Goal: Task Accomplishment & Management: Complete application form

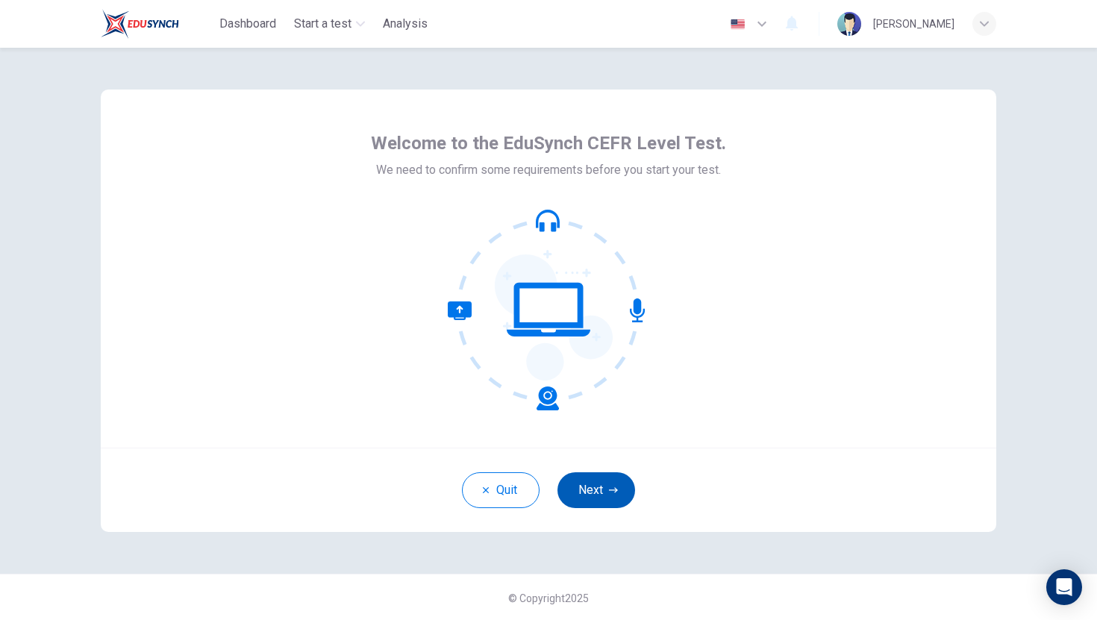
click at [616, 493] on icon "button" at bounding box center [613, 490] width 9 height 9
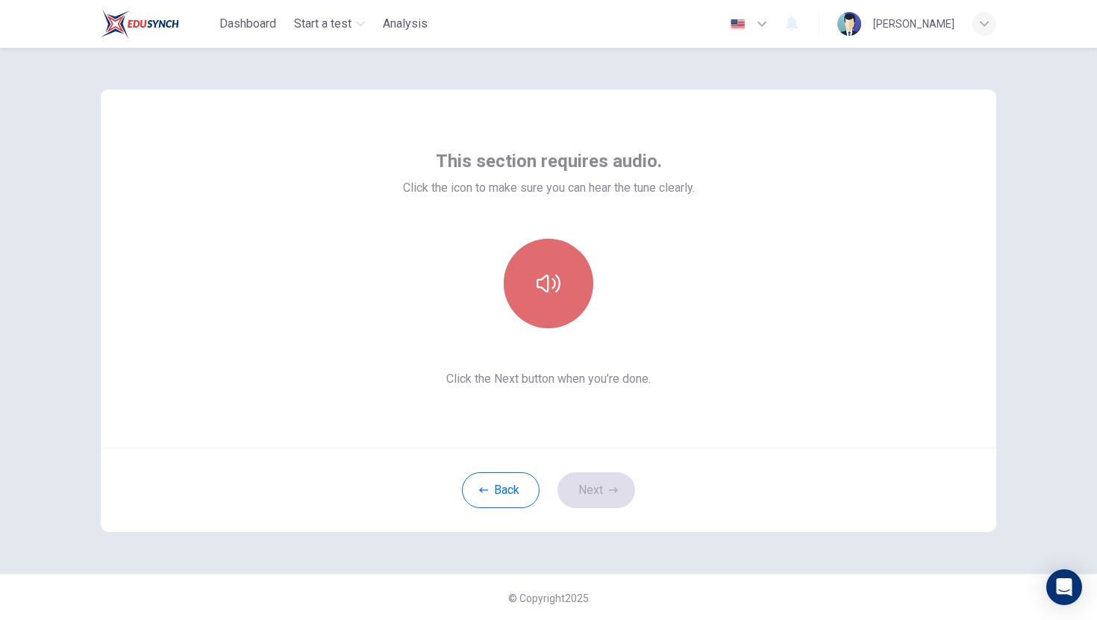
click at [549, 302] on button "button" at bounding box center [549, 284] width 90 height 90
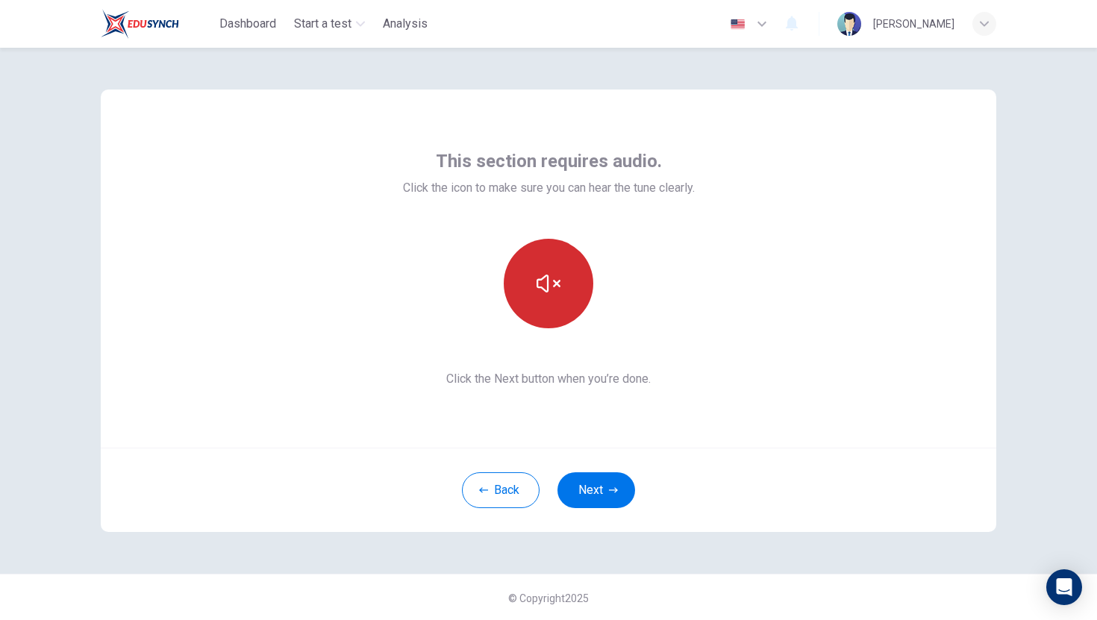
click at [549, 303] on button "button" at bounding box center [549, 284] width 90 height 90
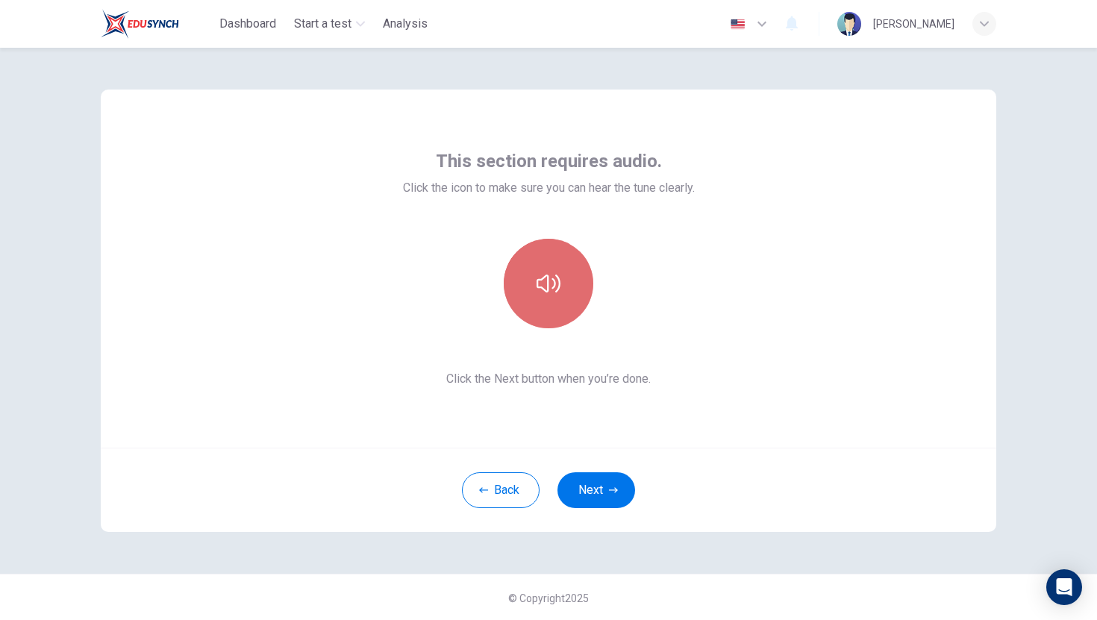
click at [546, 304] on button "button" at bounding box center [549, 284] width 90 height 90
click at [556, 293] on icon "button" at bounding box center [548, 284] width 24 height 24
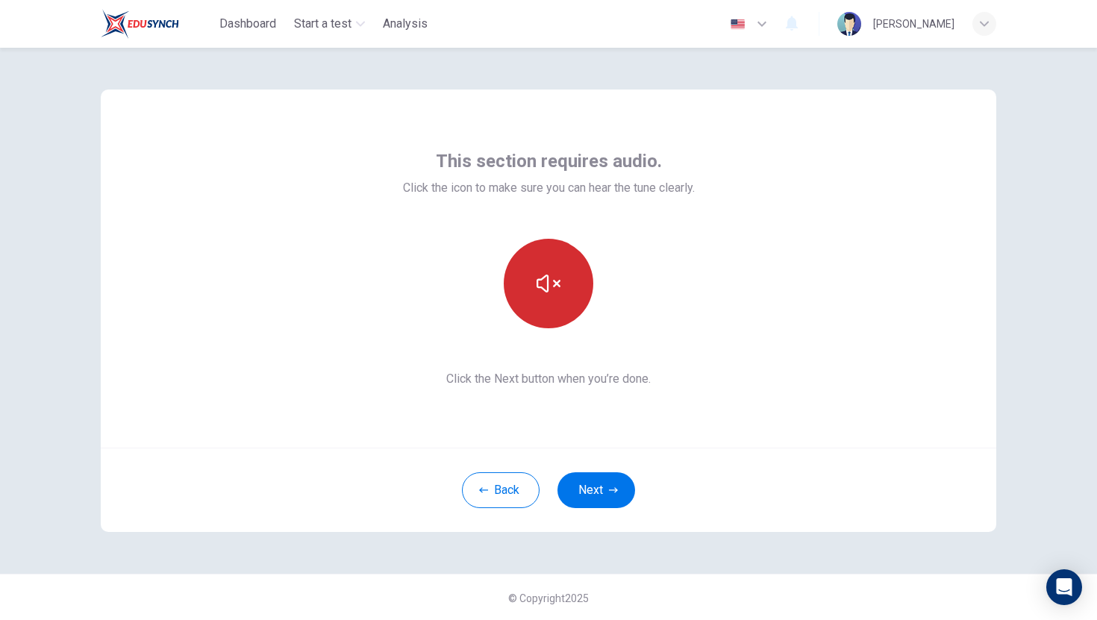
click at [556, 293] on icon "button" at bounding box center [548, 284] width 24 height 24
click at [556, 295] on button "button" at bounding box center [549, 284] width 90 height 90
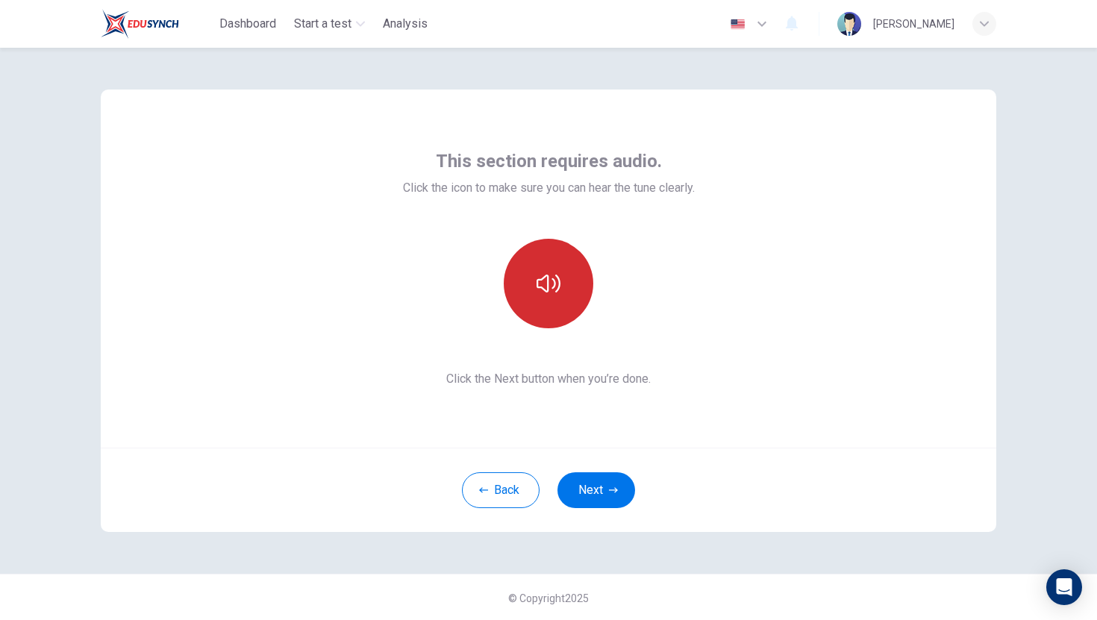
click at [556, 295] on button "button" at bounding box center [549, 284] width 90 height 90
click at [604, 484] on button "Next" at bounding box center [596, 490] width 78 height 36
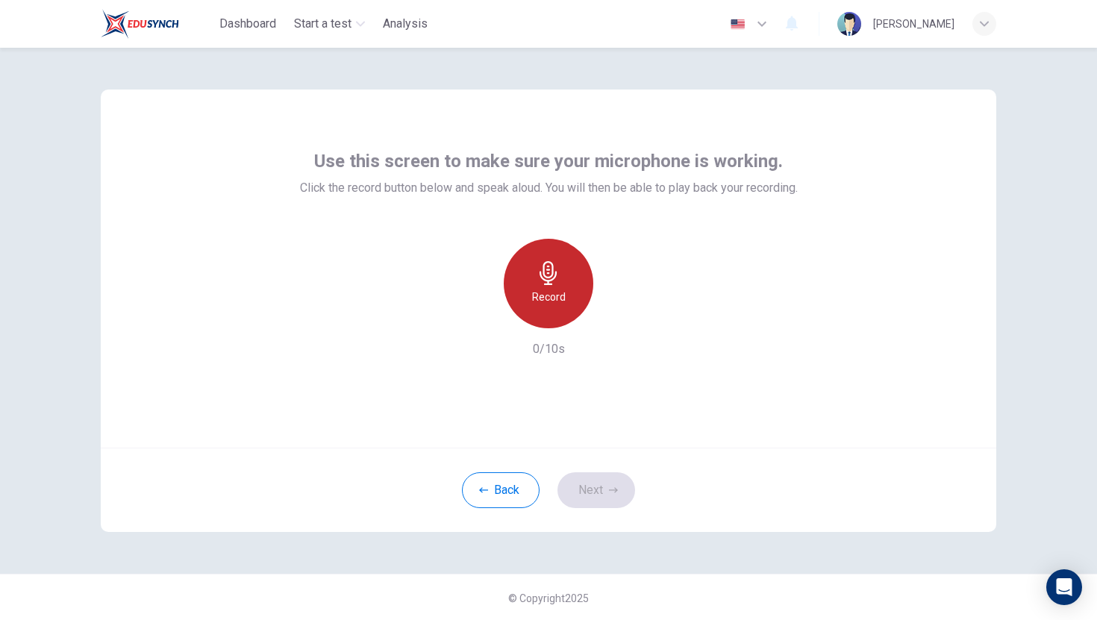
click at [553, 304] on h6 "Record" at bounding box center [549, 297] width 34 height 18
click at [564, 298] on div "Stop" at bounding box center [549, 284] width 90 height 90
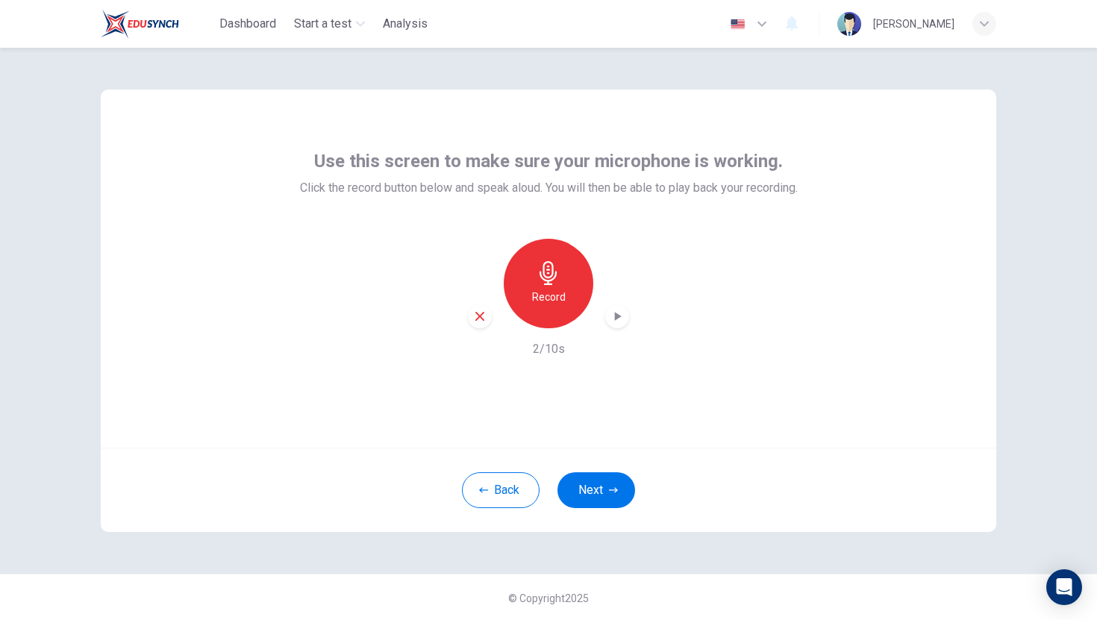
click at [612, 326] on div "button" at bounding box center [617, 316] width 24 height 24
click at [589, 492] on button "Next" at bounding box center [596, 490] width 78 height 36
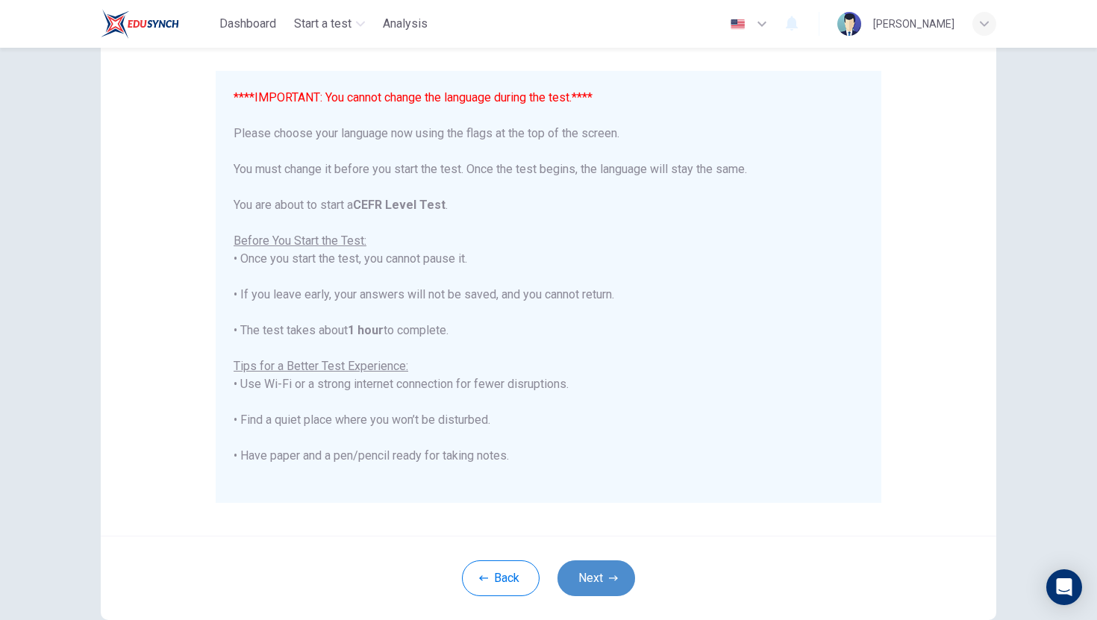
click at [610, 580] on icon "button" at bounding box center [613, 578] width 9 height 9
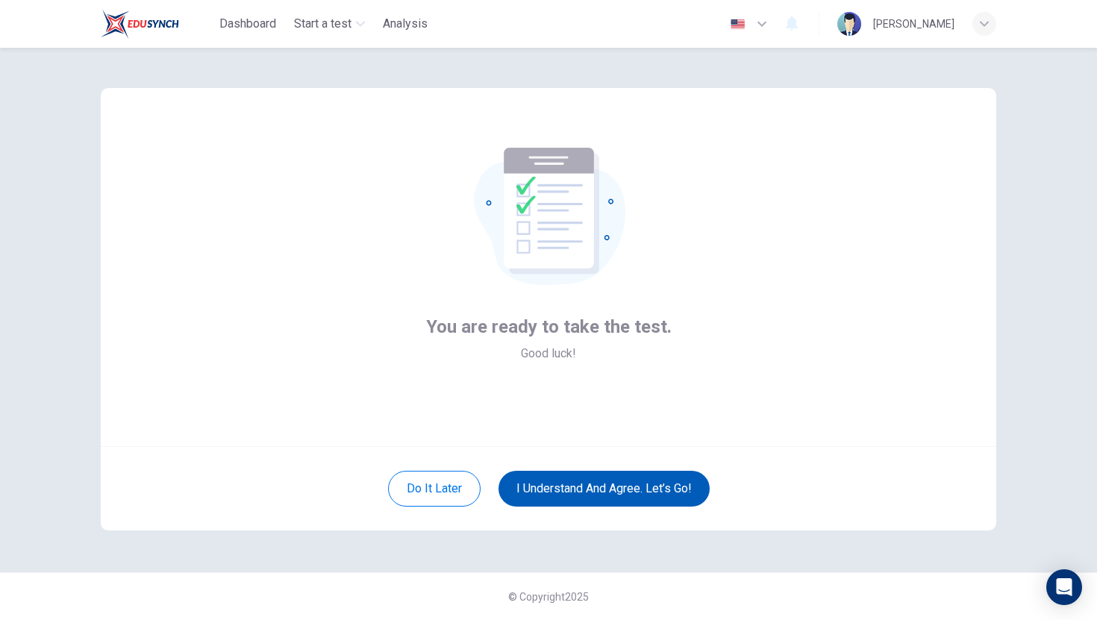
click at [642, 482] on button "I understand and agree. Let’s go!" at bounding box center [603, 489] width 211 height 36
click at [604, 489] on button "I understand and agree. Let’s go!" at bounding box center [603, 489] width 211 height 36
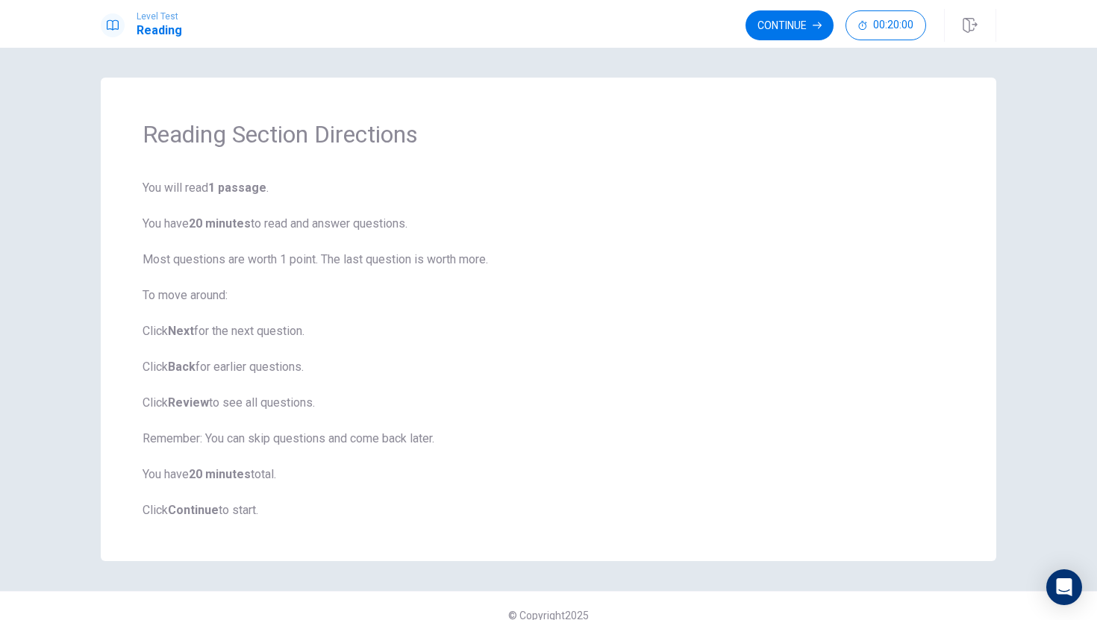
click at [788, 44] on div "Level Test Reading Continue 00:20:00" at bounding box center [548, 24] width 1097 height 48
click at [788, 31] on button "Continue" at bounding box center [789, 25] width 88 height 30
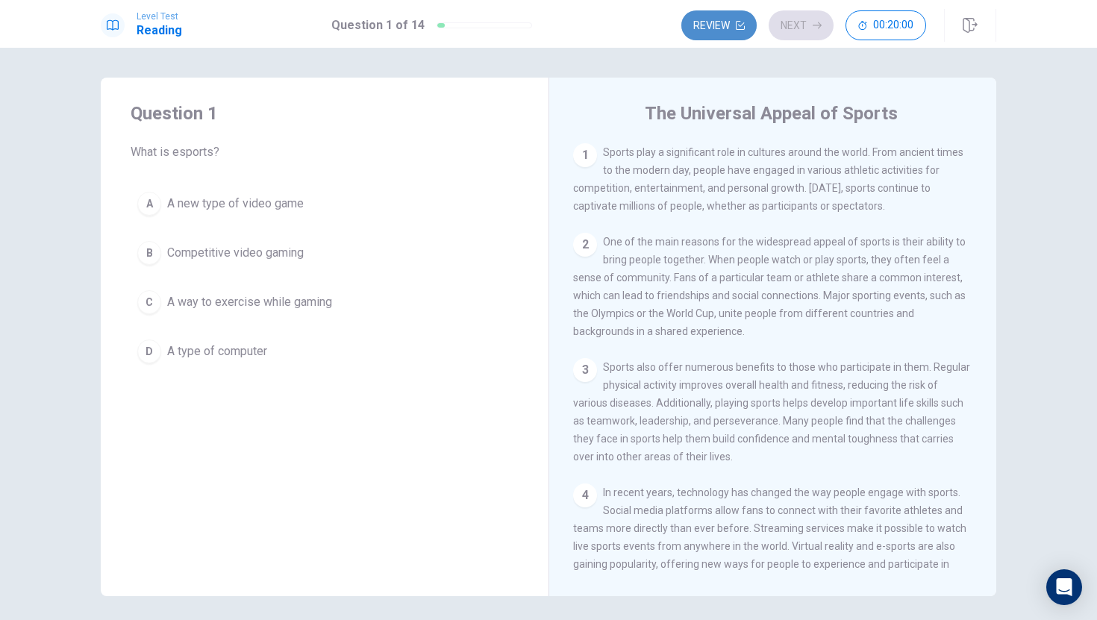
click at [708, 25] on button "Review" at bounding box center [718, 25] width 75 height 30
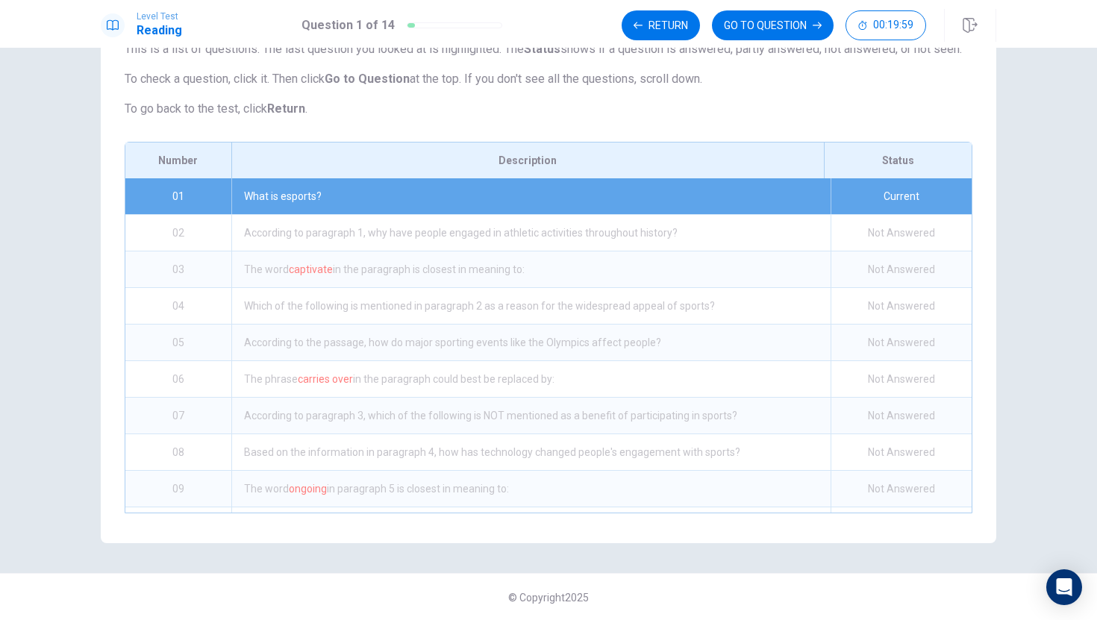
scroll to position [134, 0]
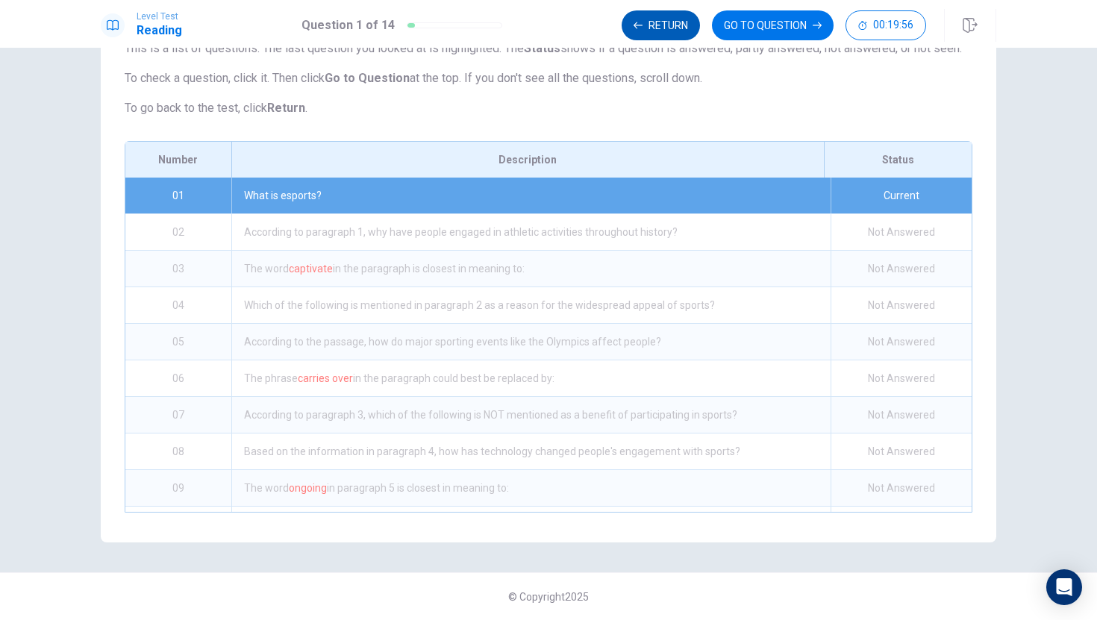
click at [646, 29] on button "Return" at bounding box center [661, 25] width 78 height 30
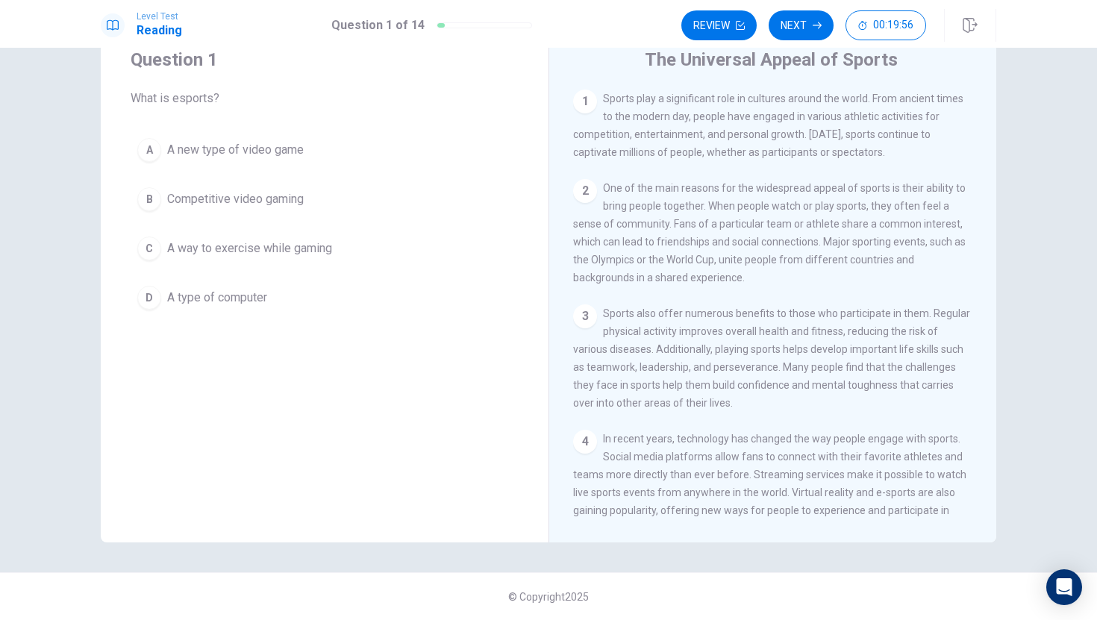
scroll to position [54, 0]
click at [154, 201] on div "B" at bounding box center [149, 199] width 24 height 24
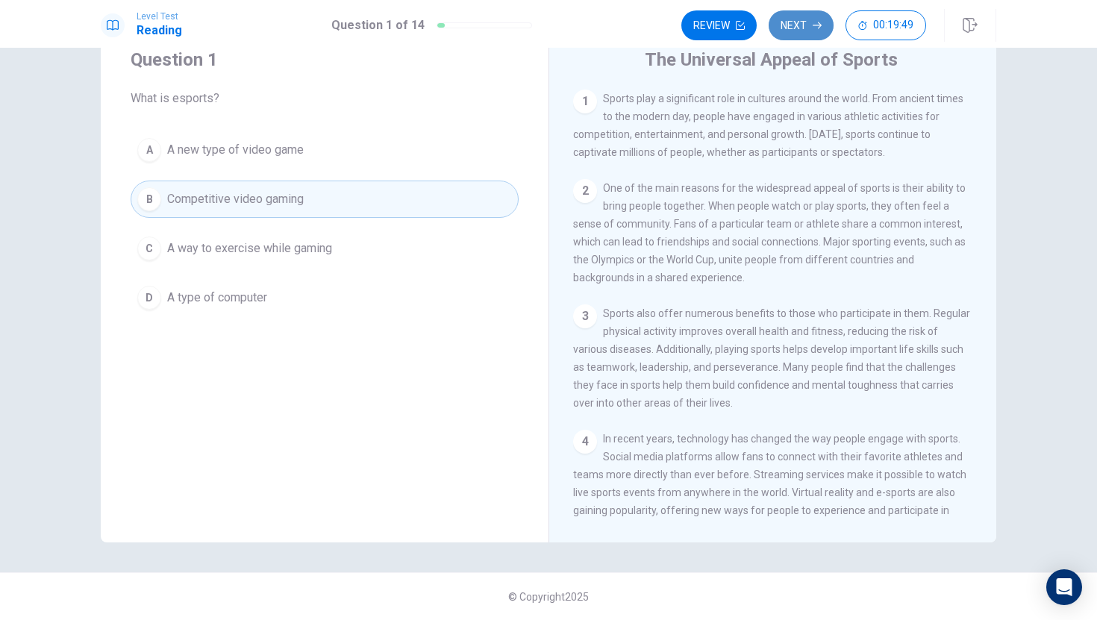
click at [801, 28] on button "Next" at bounding box center [800, 25] width 65 height 30
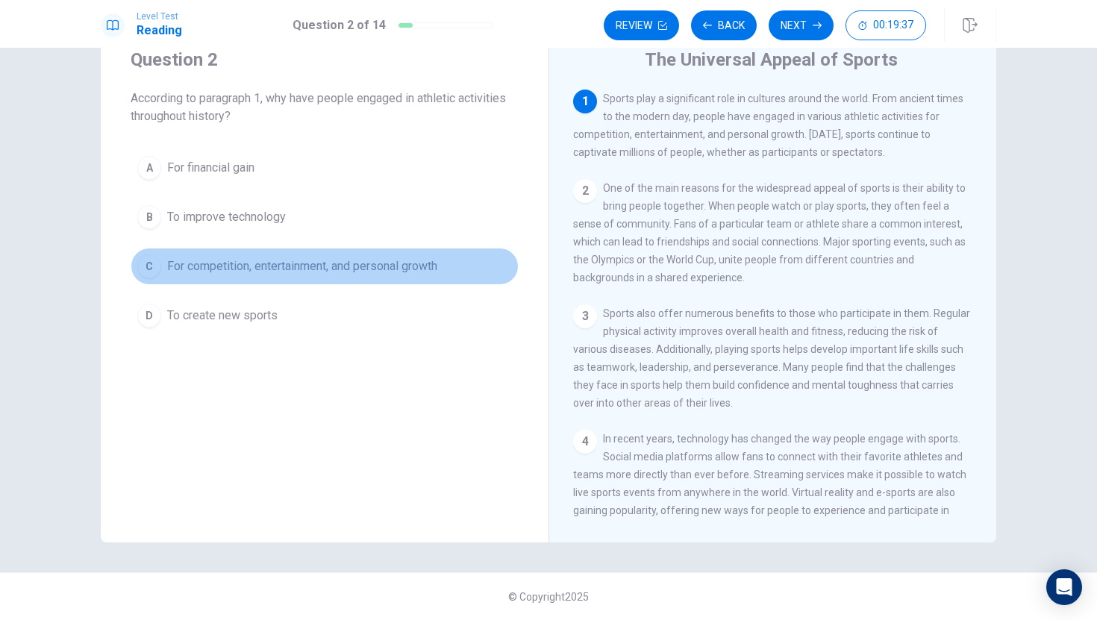
click at [394, 267] on span "For competition, entertainment, and personal growth" at bounding box center [302, 266] width 270 height 18
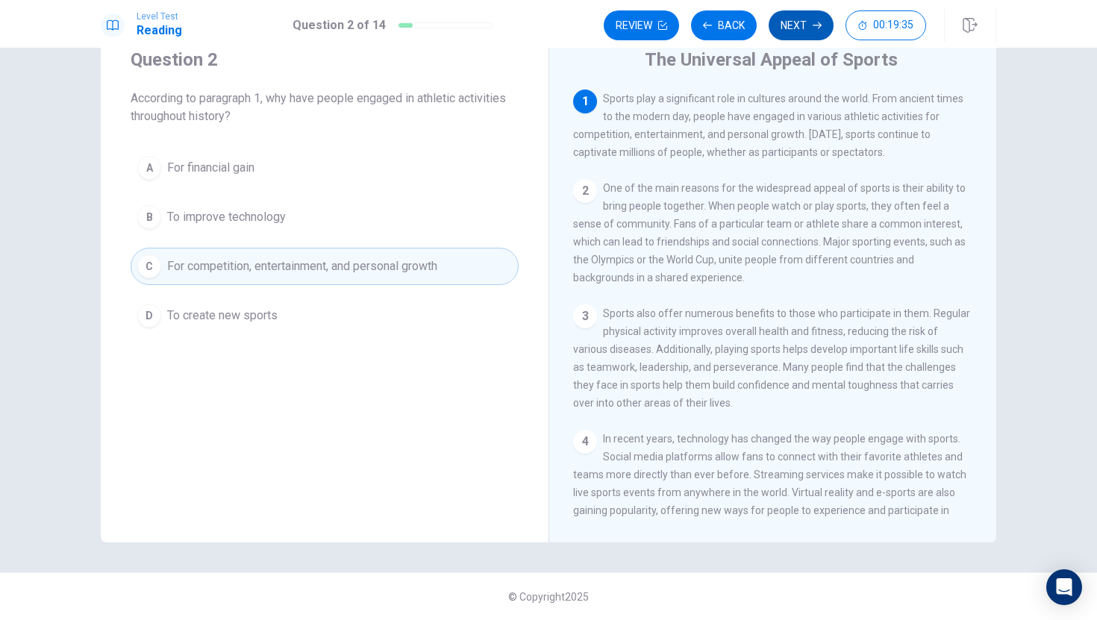
click at [814, 31] on button "Next" at bounding box center [800, 25] width 65 height 30
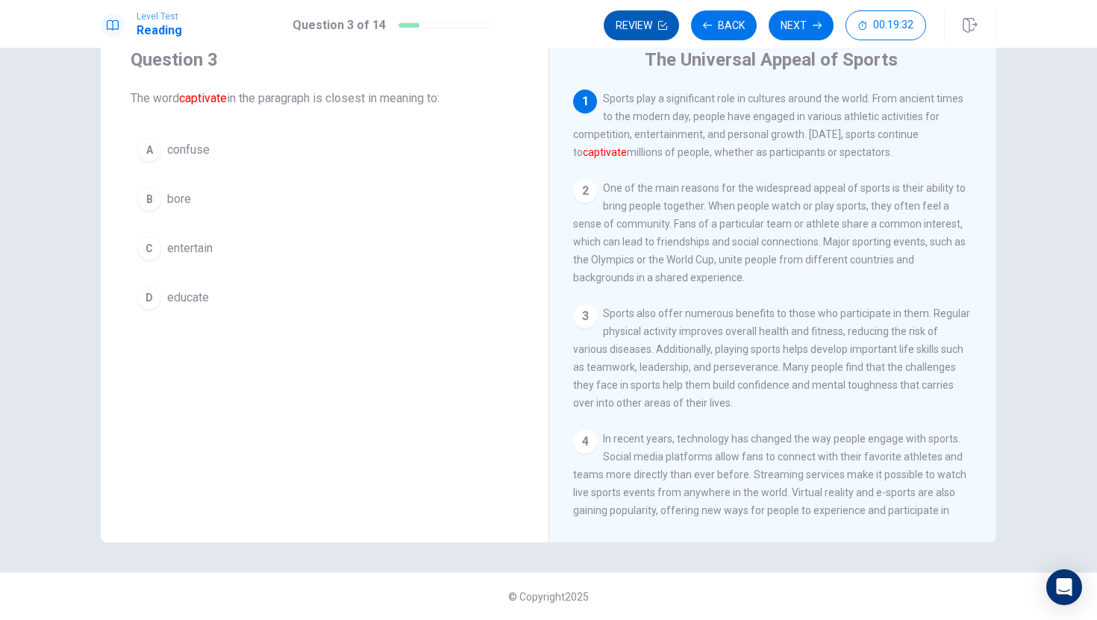
click at [639, 30] on button "Review" at bounding box center [641, 25] width 75 height 30
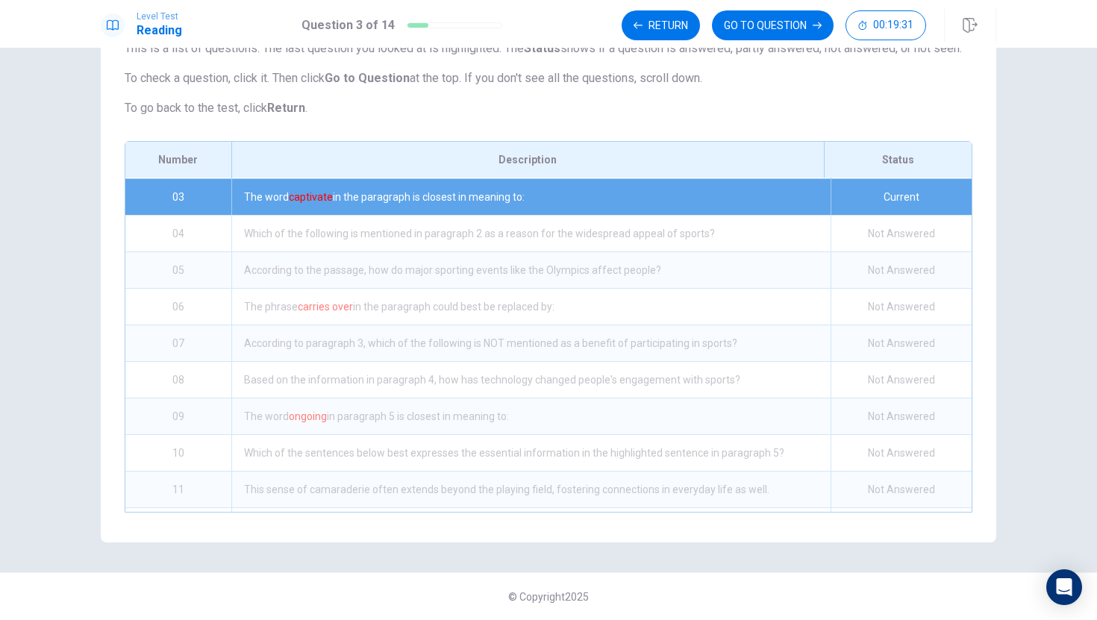
scroll to position [72, 0]
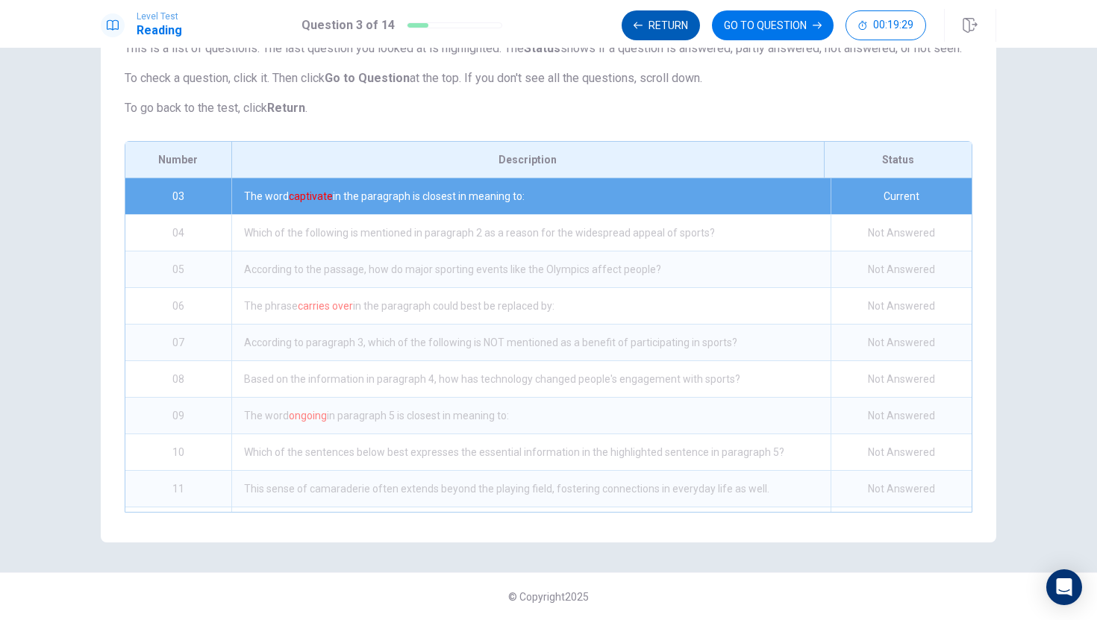
click at [639, 31] on button "Return" at bounding box center [661, 25] width 78 height 30
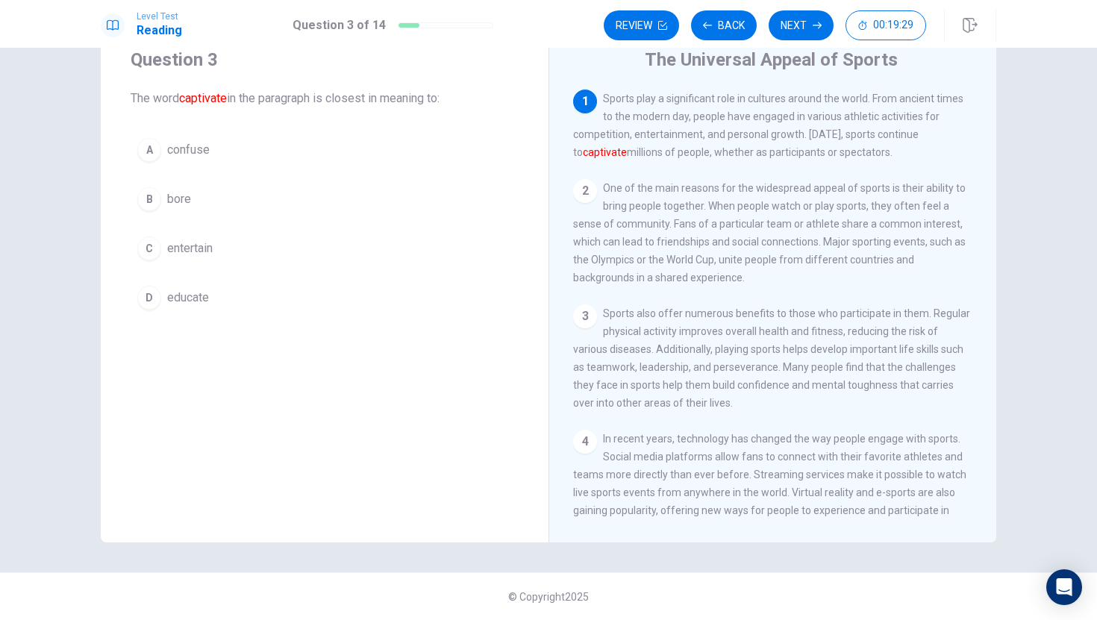
scroll to position [54, 0]
click at [718, 29] on button "Back" at bounding box center [724, 25] width 66 height 30
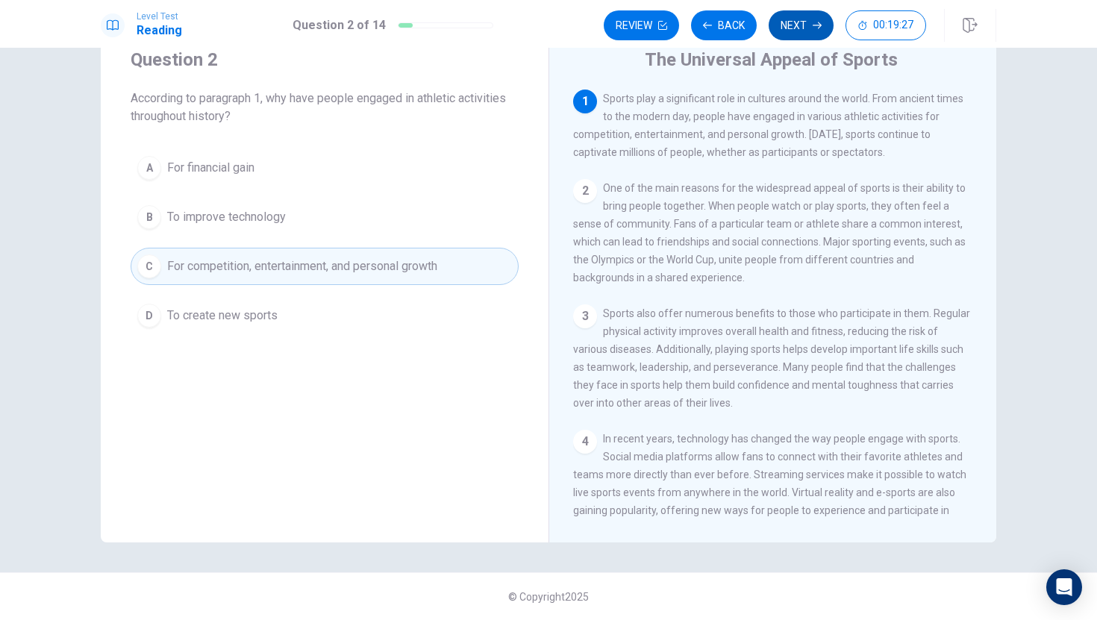
click at [801, 28] on button "Next" at bounding box center [800, 25] width 65 height 30
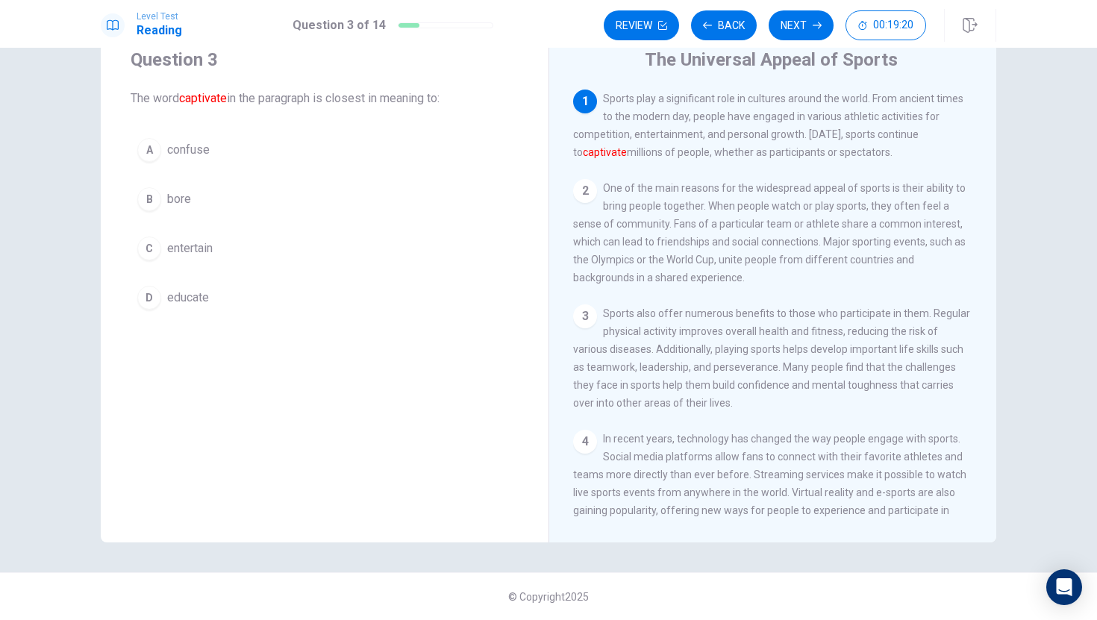
click at [220, 247] on button "C entertain" at bounding box center [325, 248] width 388 height 37
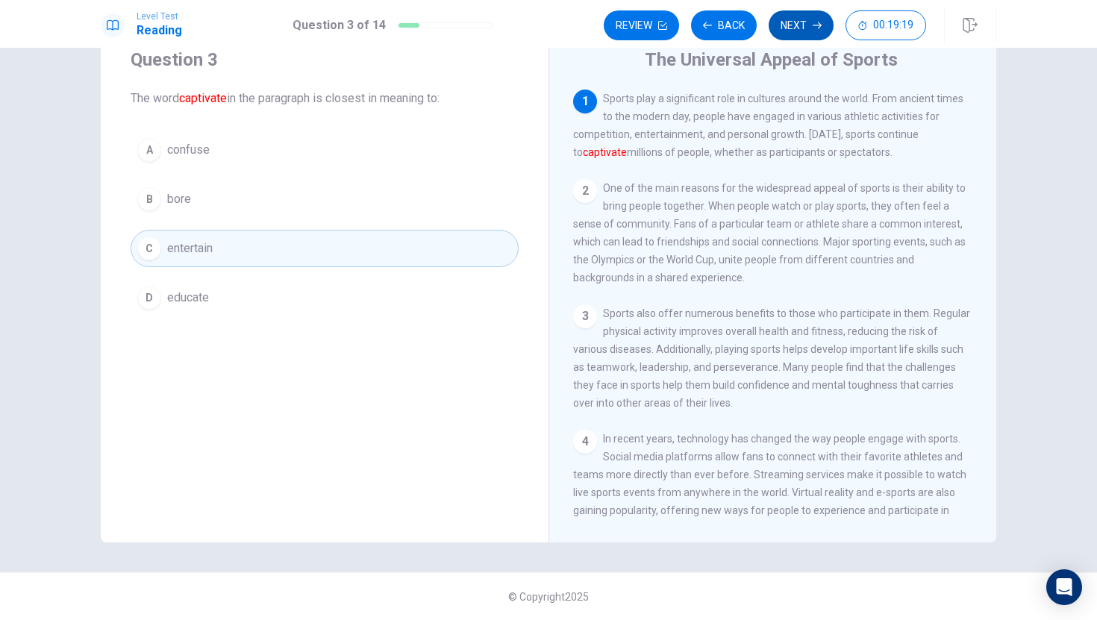
click at [802, 28] on button "Next" at bounding box center [800, 25] width 65 height 30
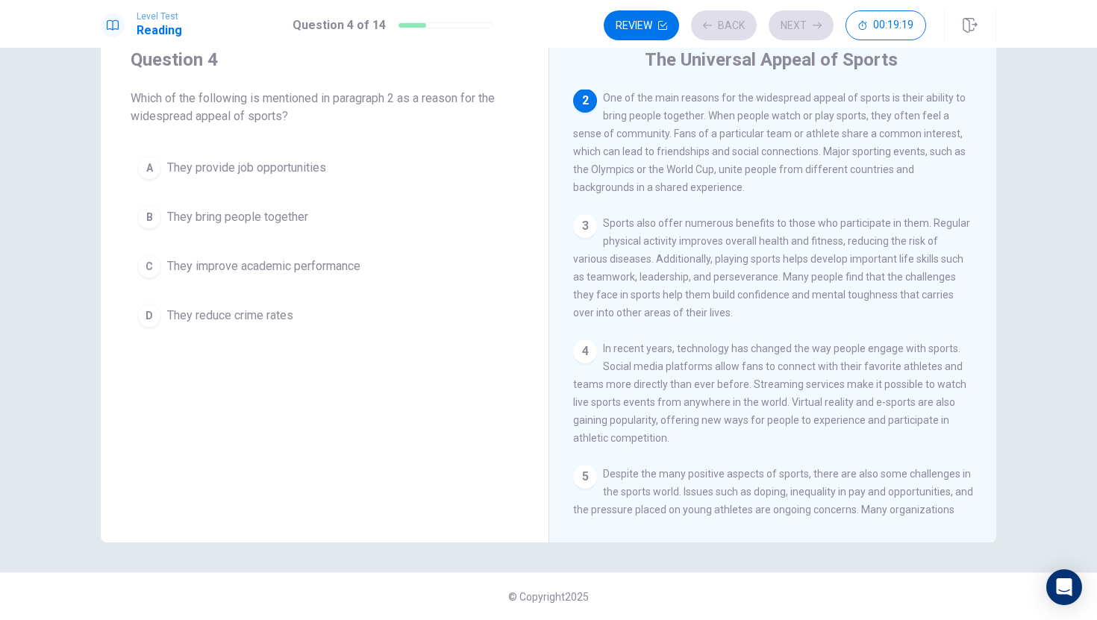
scroll to position [93, 0]
click at [275, 210] on span "They bring people together" at bounding box center [237, 217] width 141 height 18
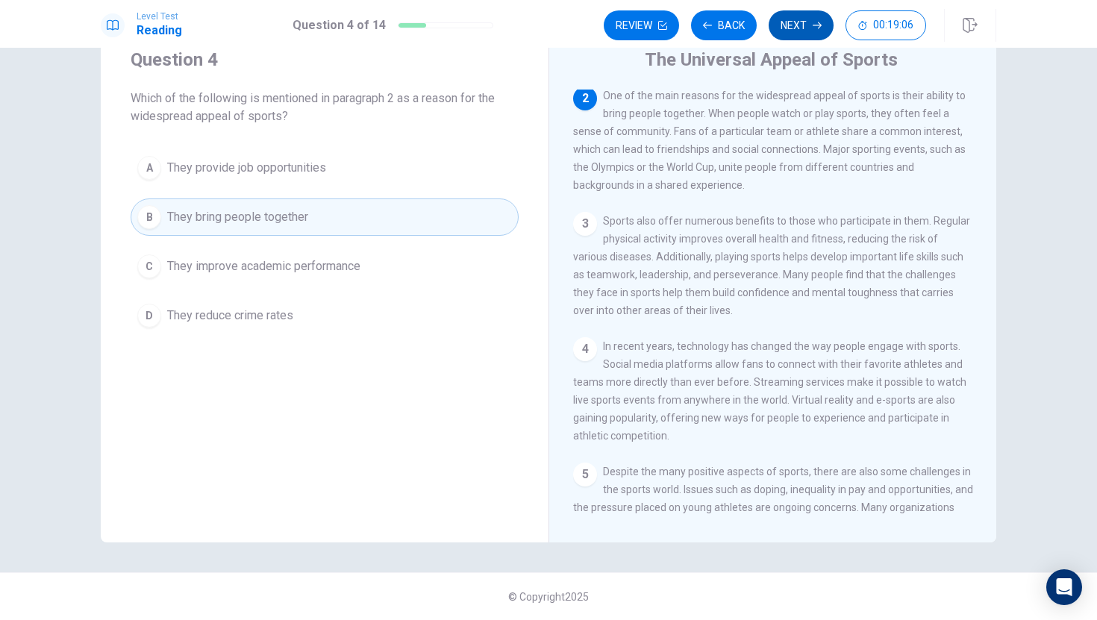
click at [812, 34] on button "Next" at bounding box center [800, 25] width 65 height 30
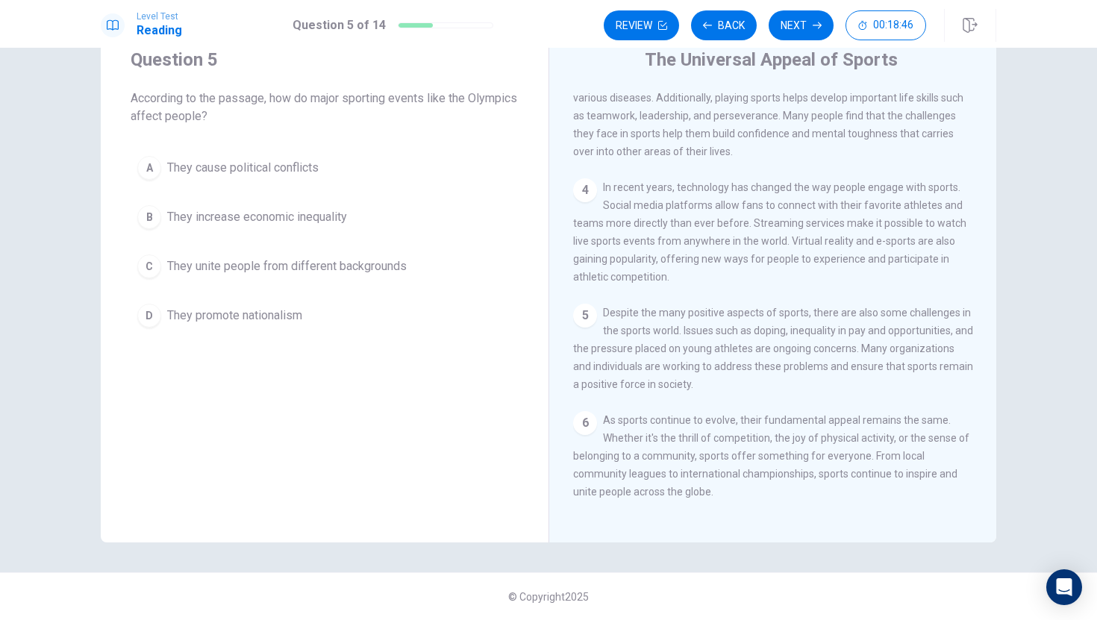
scroll to position [272, 0]
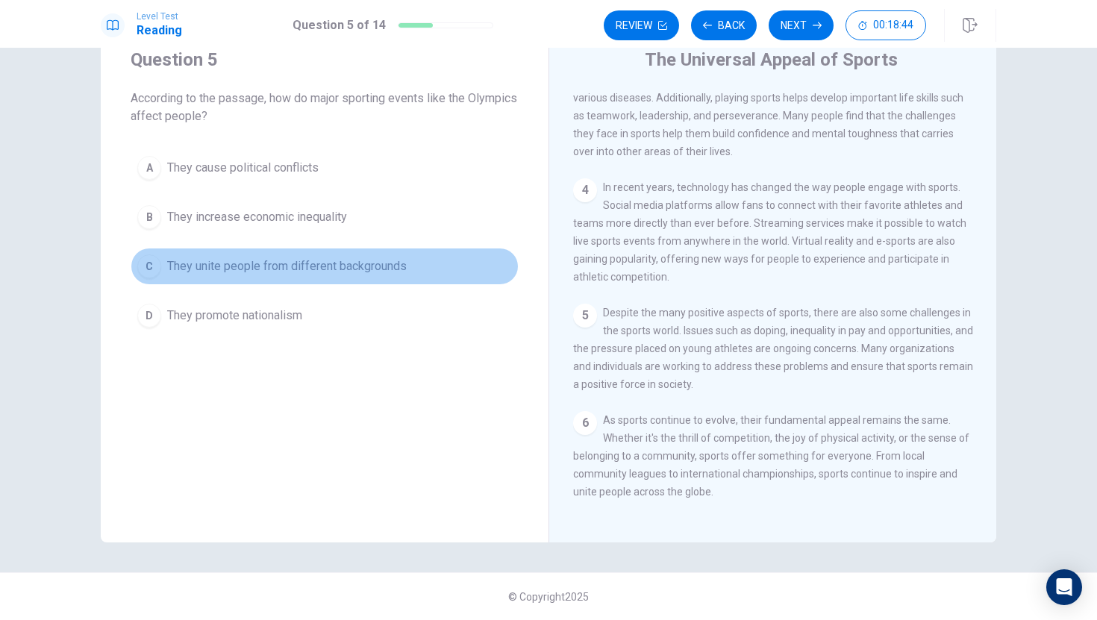
click at [383, 266] on span "They unite people from different backgrounds" at bounding box center [287, 266] width 240 height 18
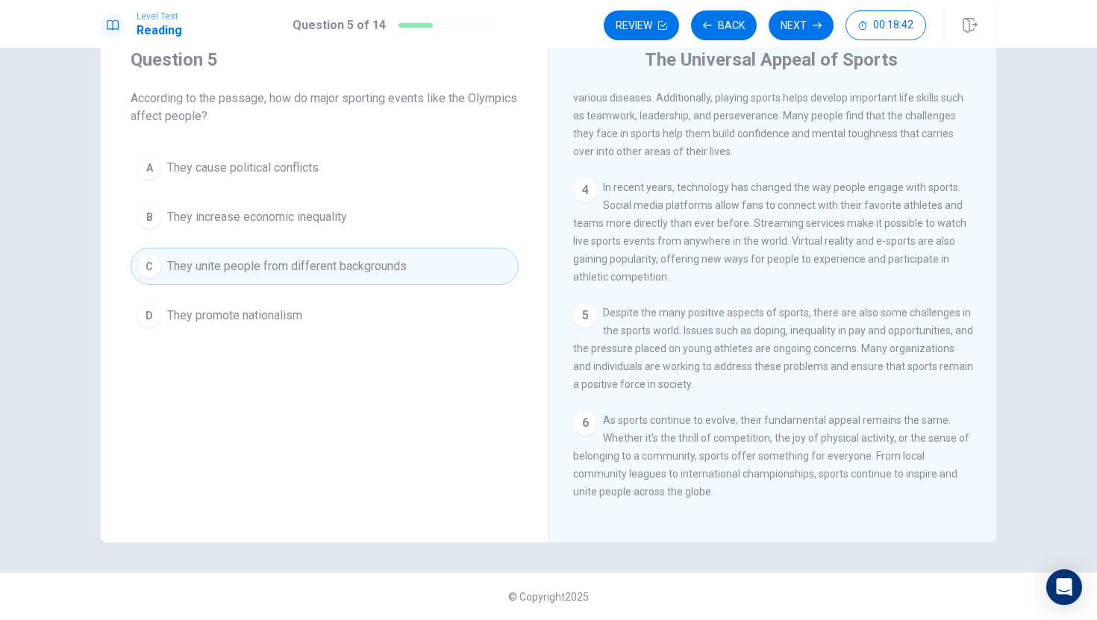
click at [338, 228] on button "B They increase economic inequality" at bounding box center [325, 216] width 388 height 37
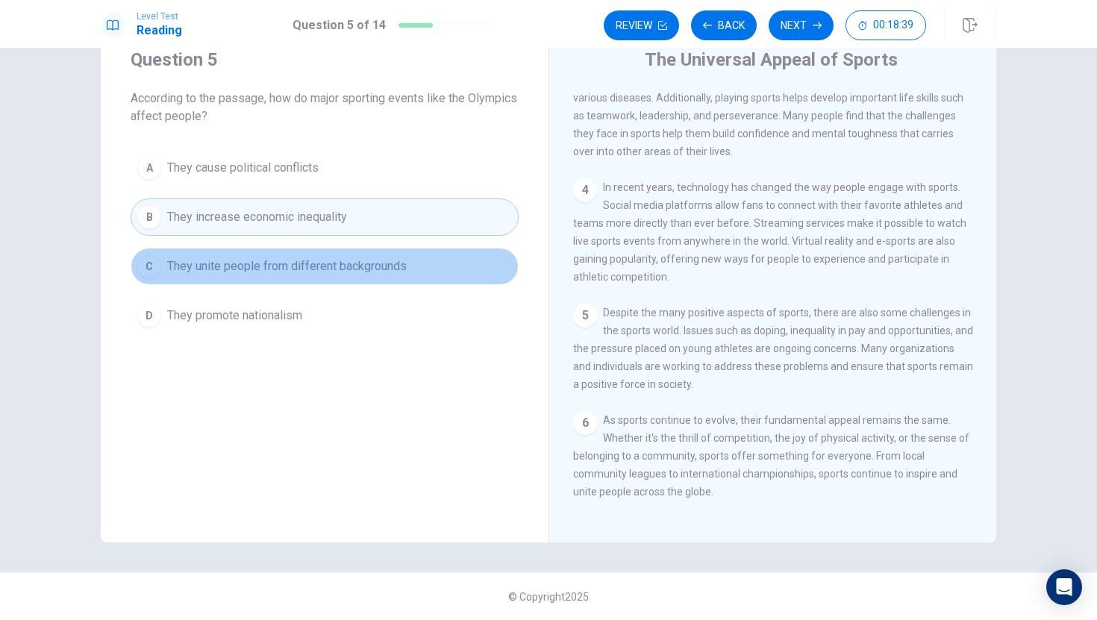
click at [386, 272] on span "They unite people from different backgrounds" at bounding box center [287, 266] width 240 height 18
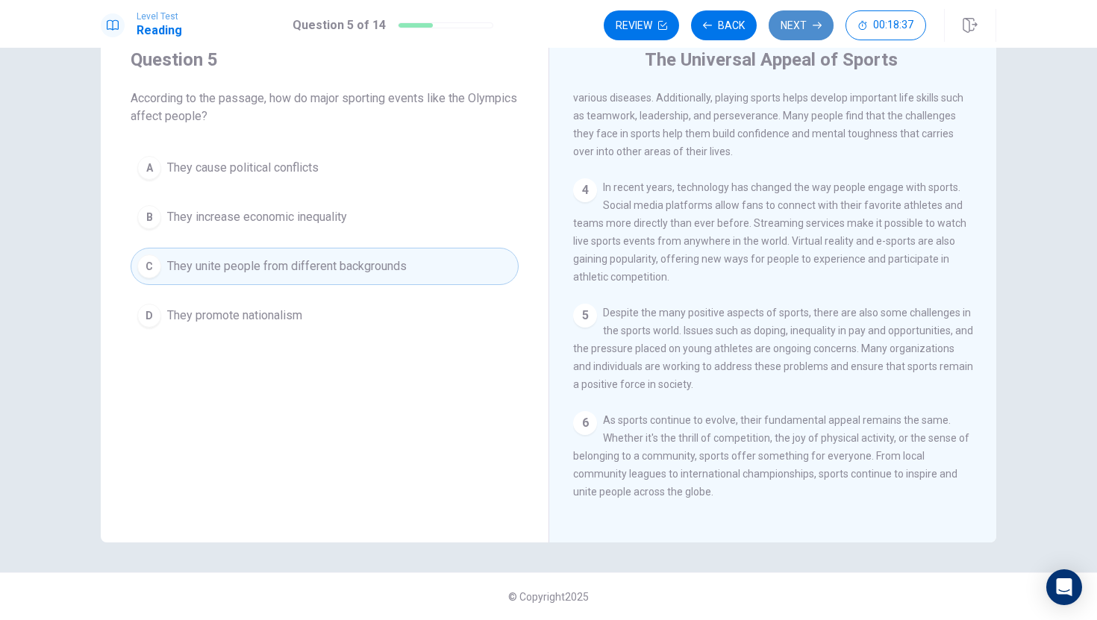
click at [795, 28] on button "Next" at bounding box center [800, 25] width 65 height 30
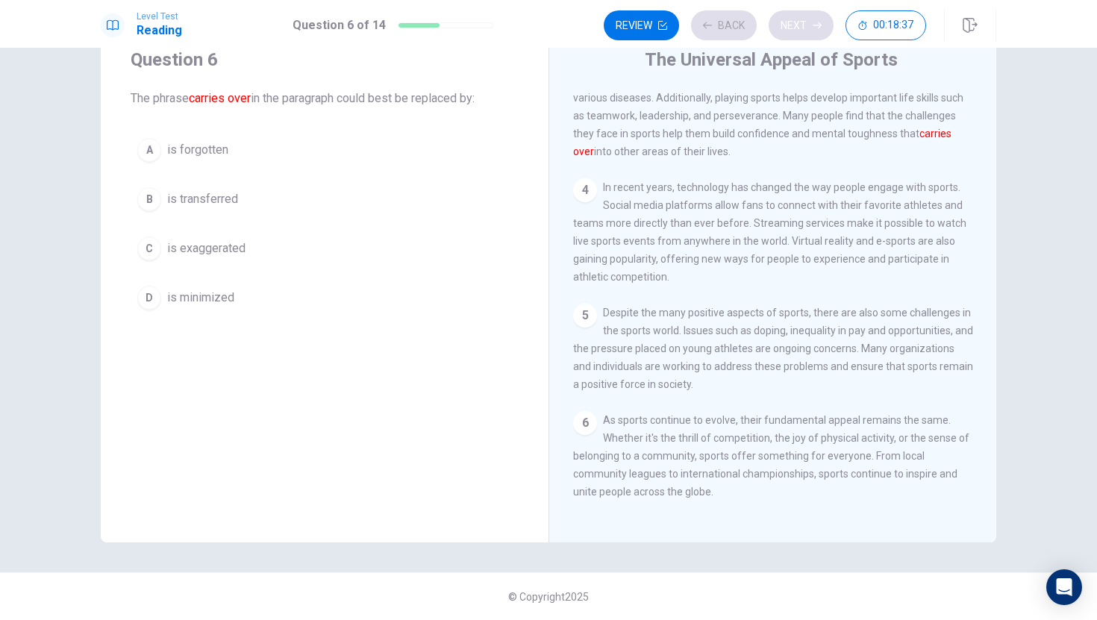
scroll to position [222, 0]
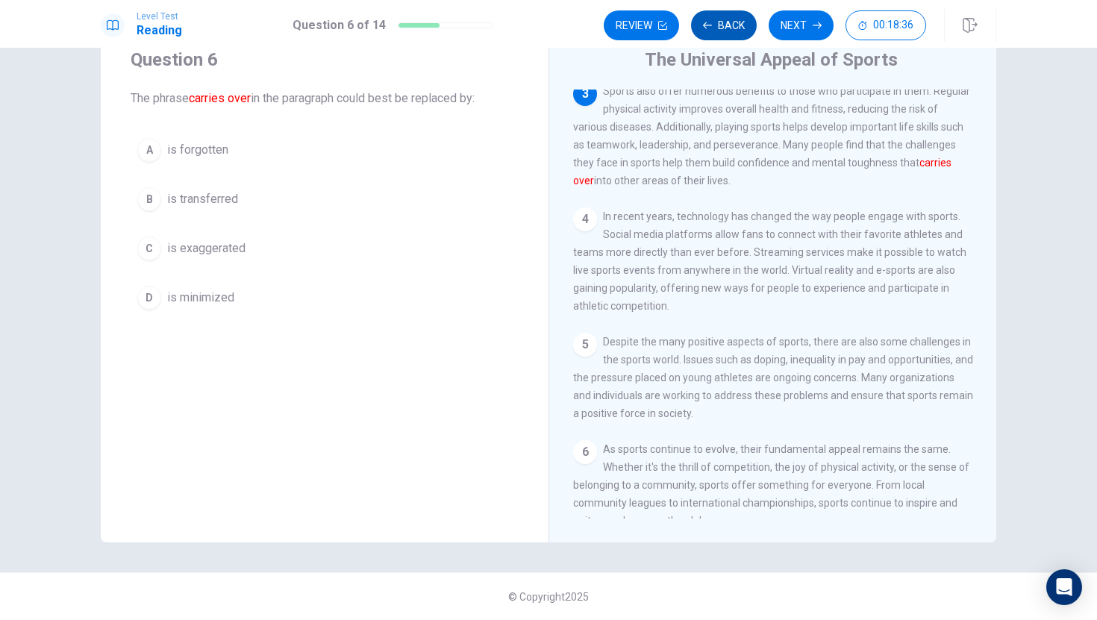
click at [707, 25] on icon "button" at bounding box center [707, 25] width 9 height 7
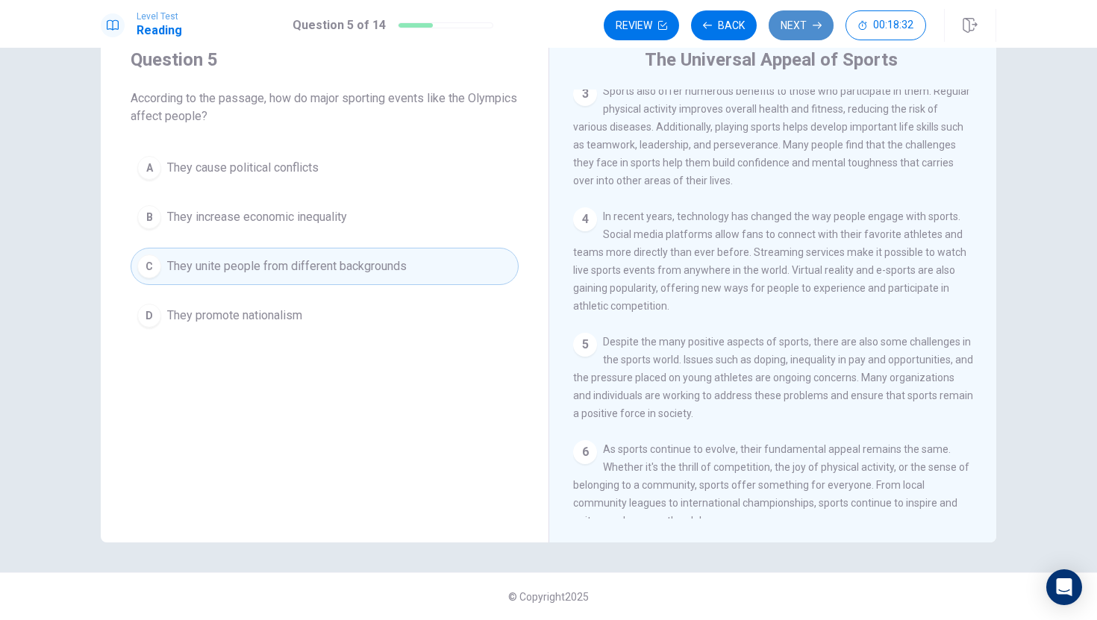
click at [805, 19] on button "Next" at bounding box center [800, 25] width 65 height 30
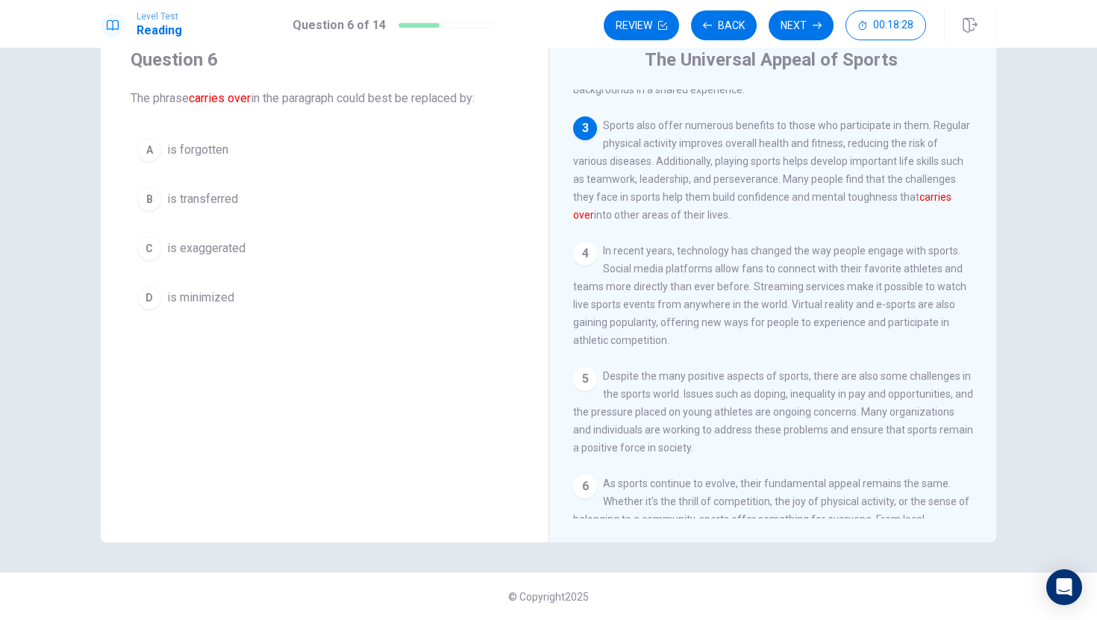
scroll to position [182, 0]
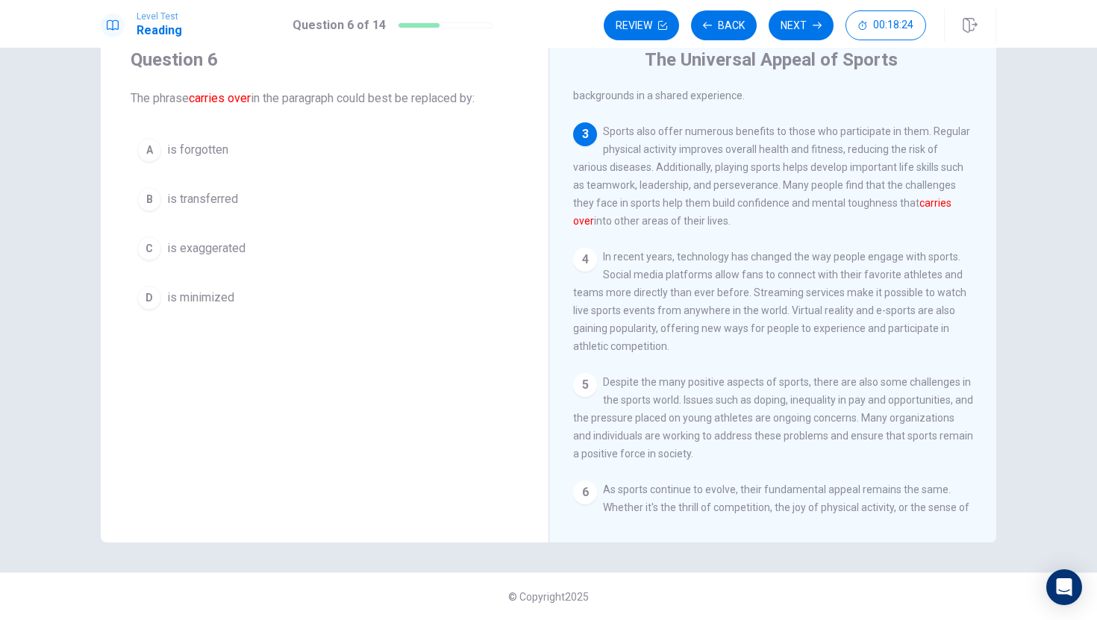
click at [251, 200] on button "B is transferred" at bounding box center [325, 199] width 388 height 37
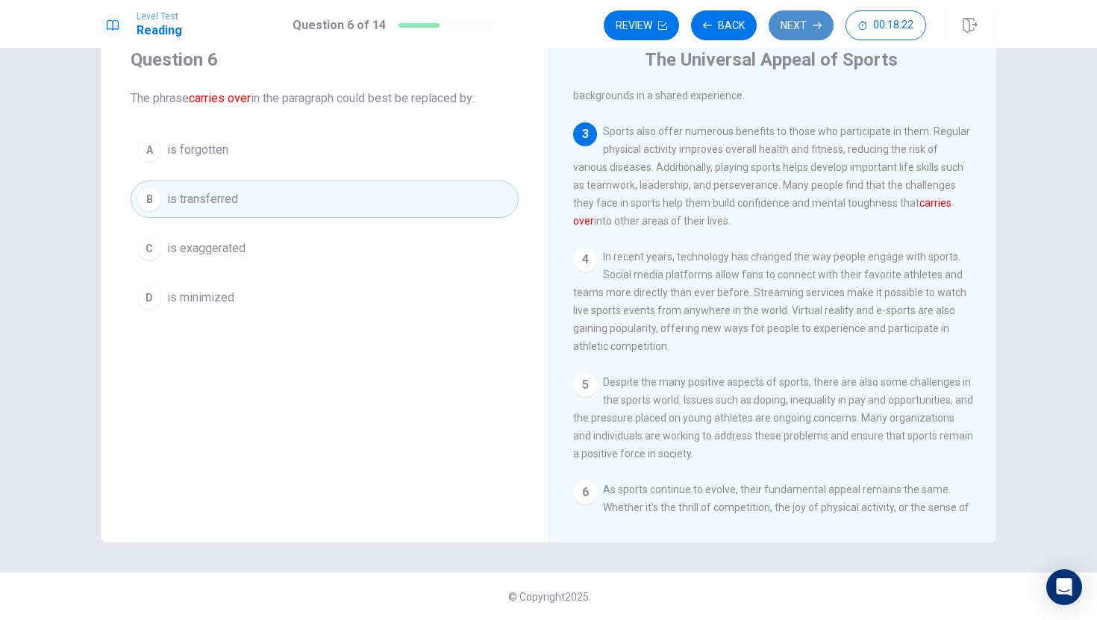
click at [797, 22] on button "Next" at bounding box center [800, 25] width 65 height 30
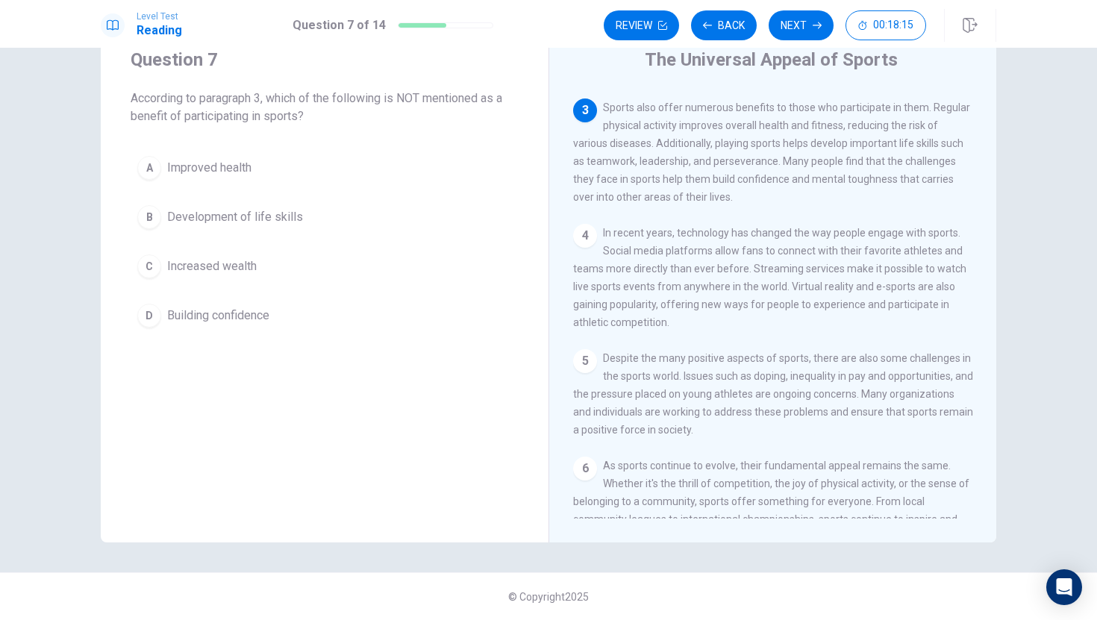
scroll to position [204, 0]
click at [410, 254] on button "C Increased wealth" at bounding box center [325, 266] width 388 height 37
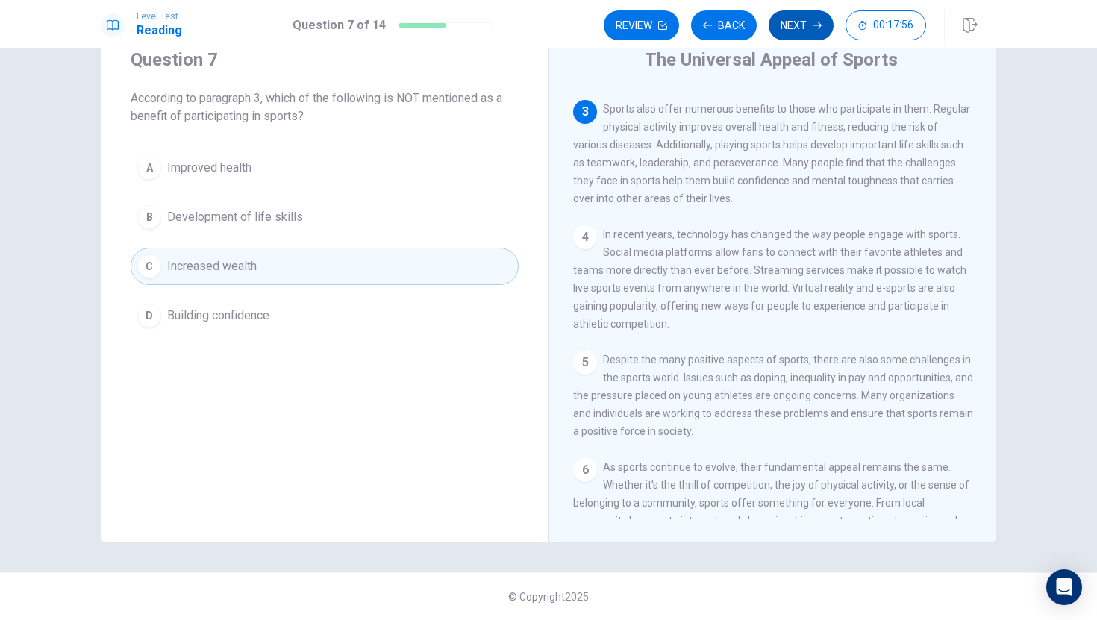
click at [794, 14] on button "Next" at bounding box center [800, 25] width 65 height 30
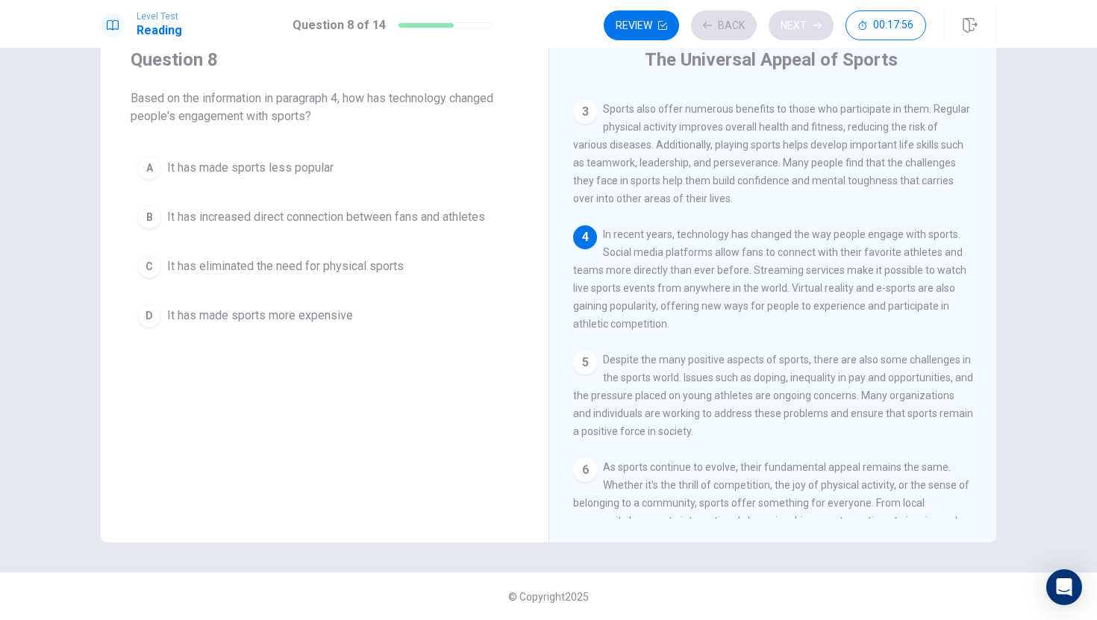
scroll to position [275, 0]
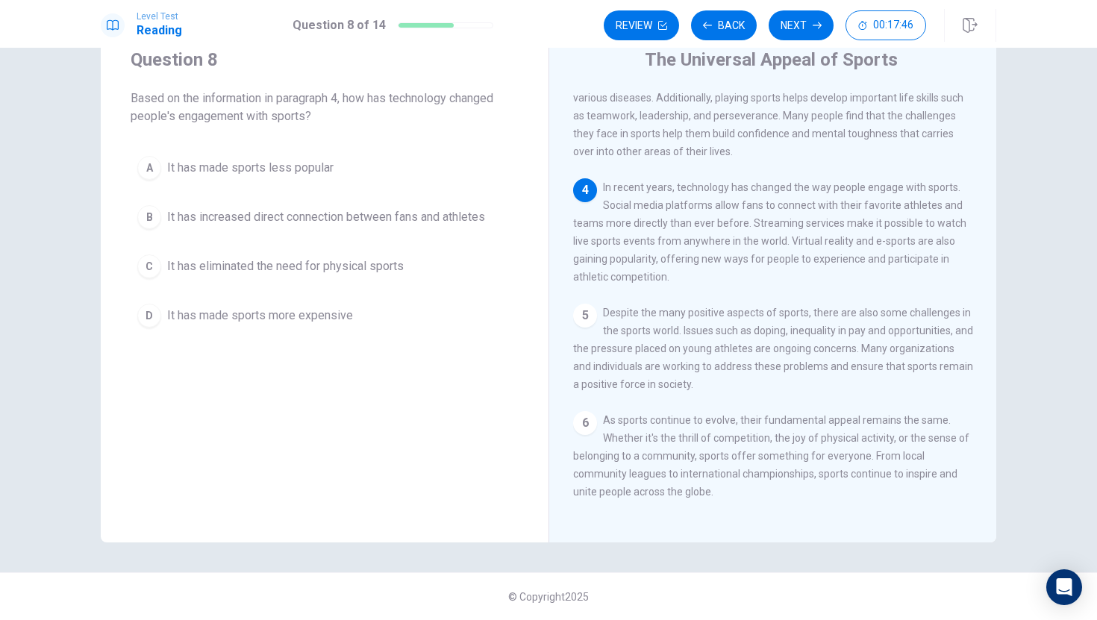
click at [398, 218] on span "It has increased direct connection between fans and athletes" at bounding box center [326, 217] width 318 height 18
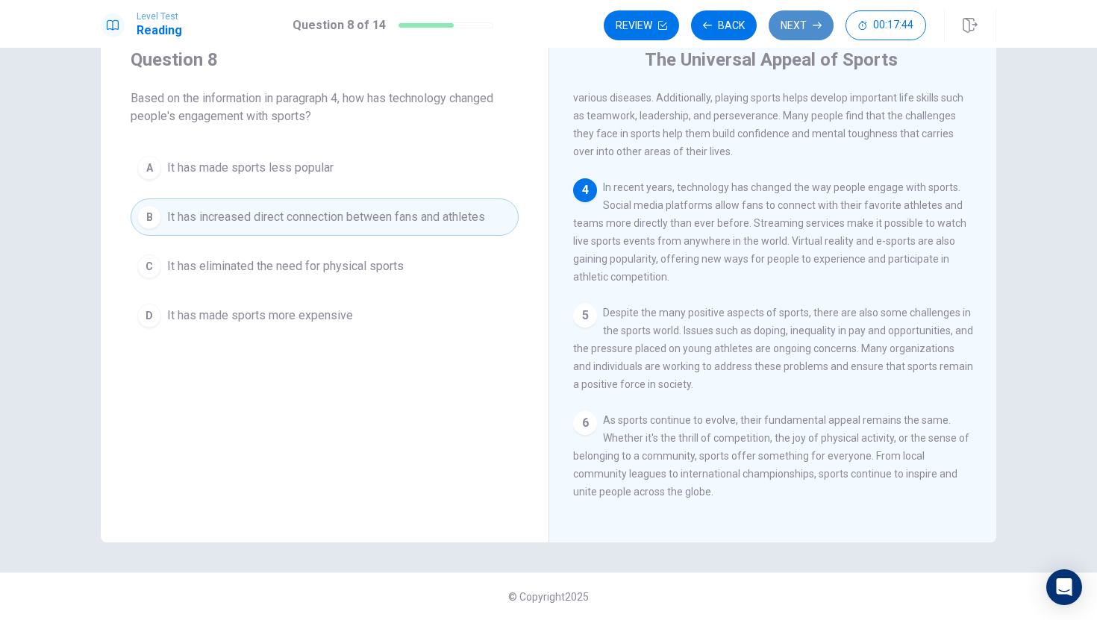
click at [790, 25] on button "Next" at bounding box center [800, 25] width 65 height 30
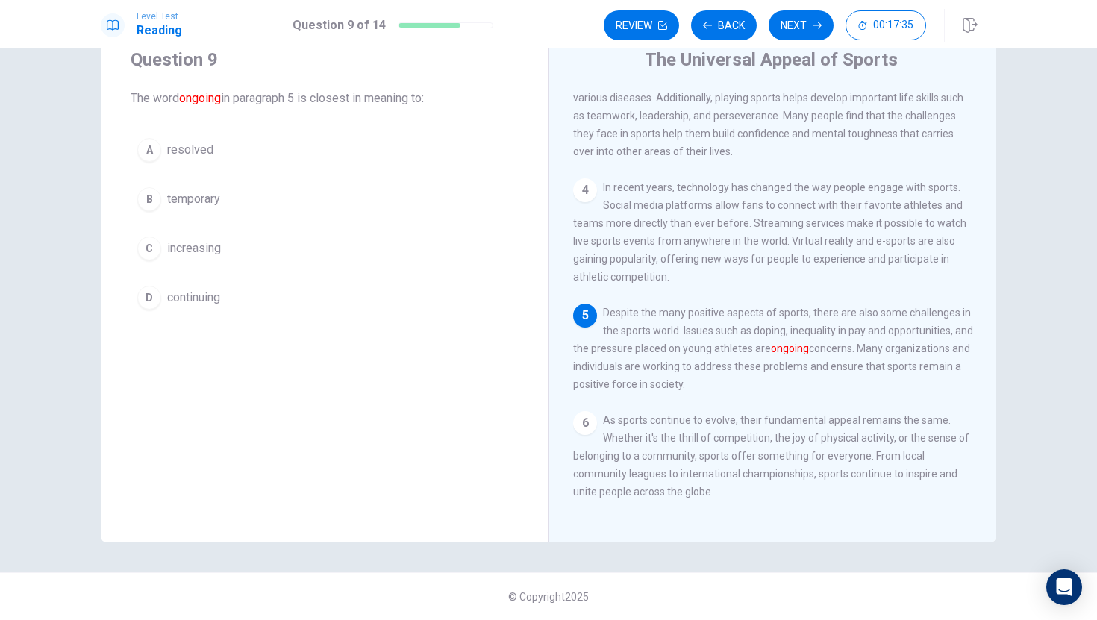
click at [230, 295] on button "D continuing" at bounding box center [325, 297] width 388 height 37
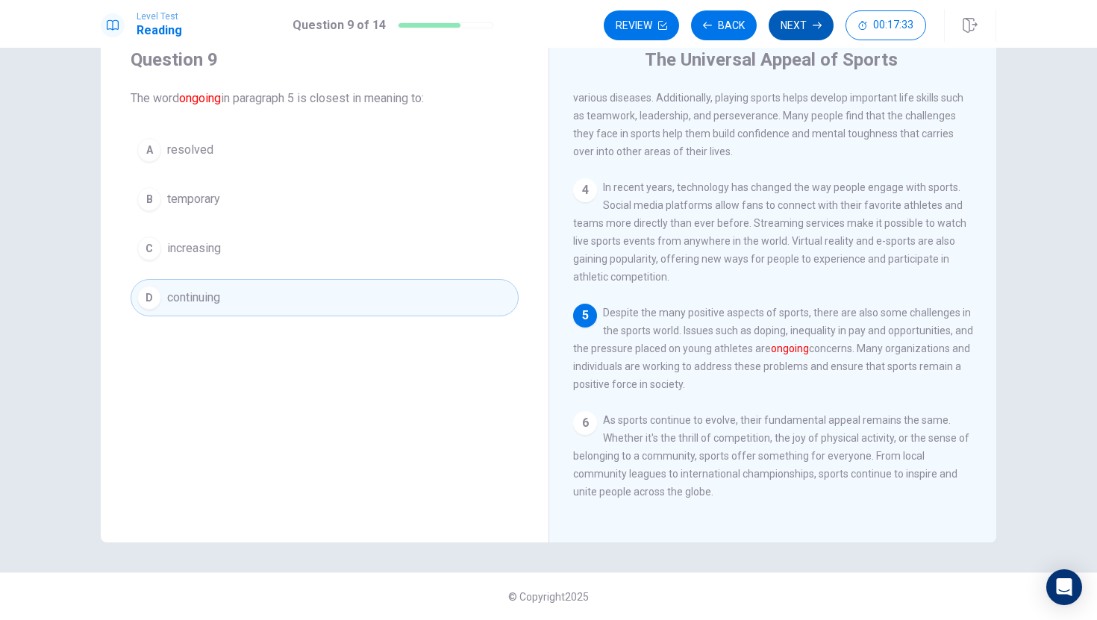
click at [791, 16] on button "Next" at bounding box center [800, 25] width 65 height 30
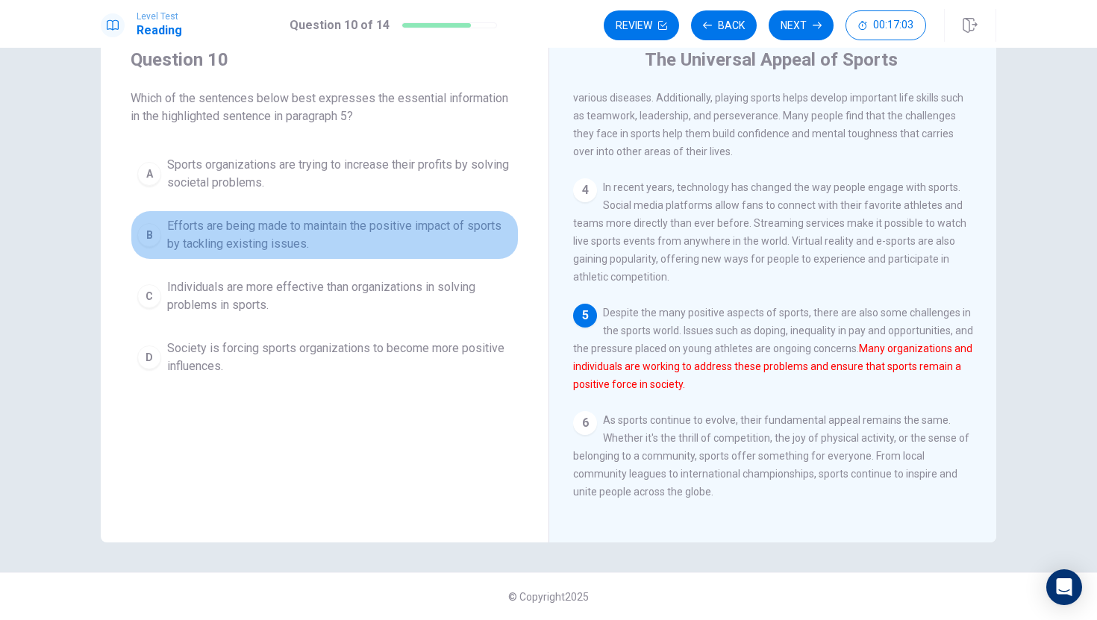
click at [447, 228] on span "Efforts are being made to maintain the positive impact of sports by tackling ex…" at bounding box center [339, 235] width 345 height 36
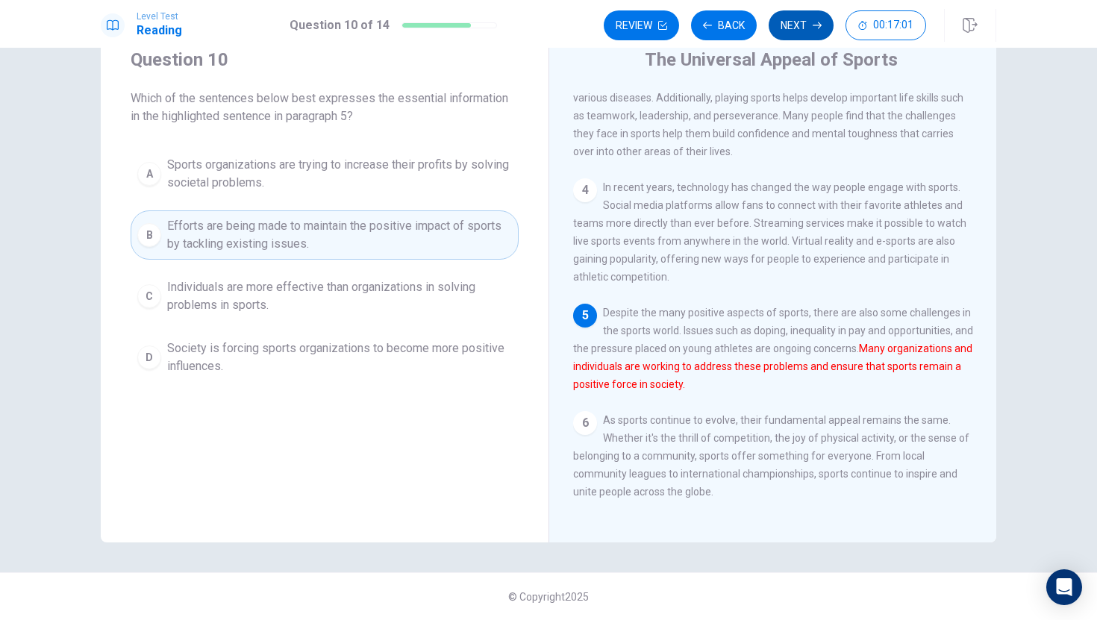
click at [813, 26] on icon "button" at bounding box center [817, 25] width 9 height 9
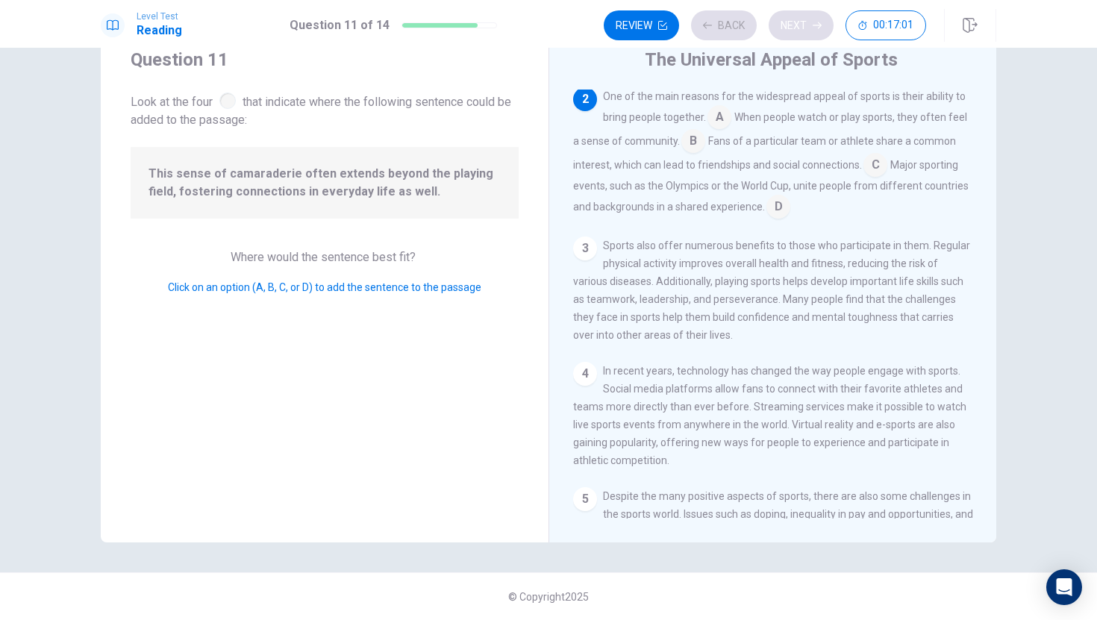
scroll to position [93, 0]
click at [725, 31] on button "Back" at bounding box center [724, 25] width 66 height 30
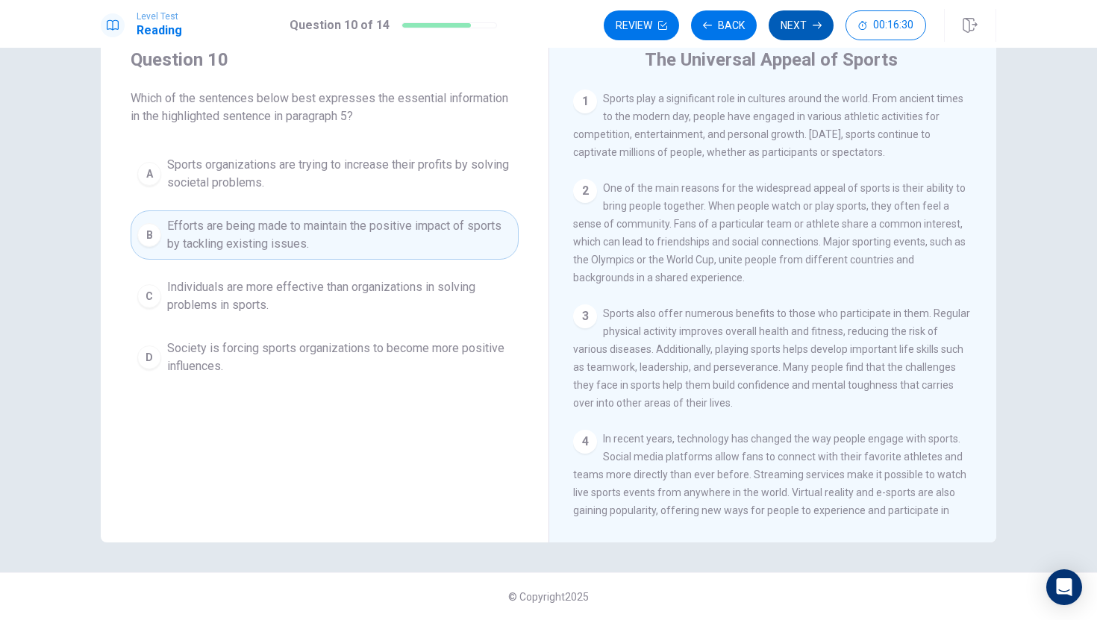
click at [791, 25] on button "Next" at bounding box center [800, 25] width 65 height 30
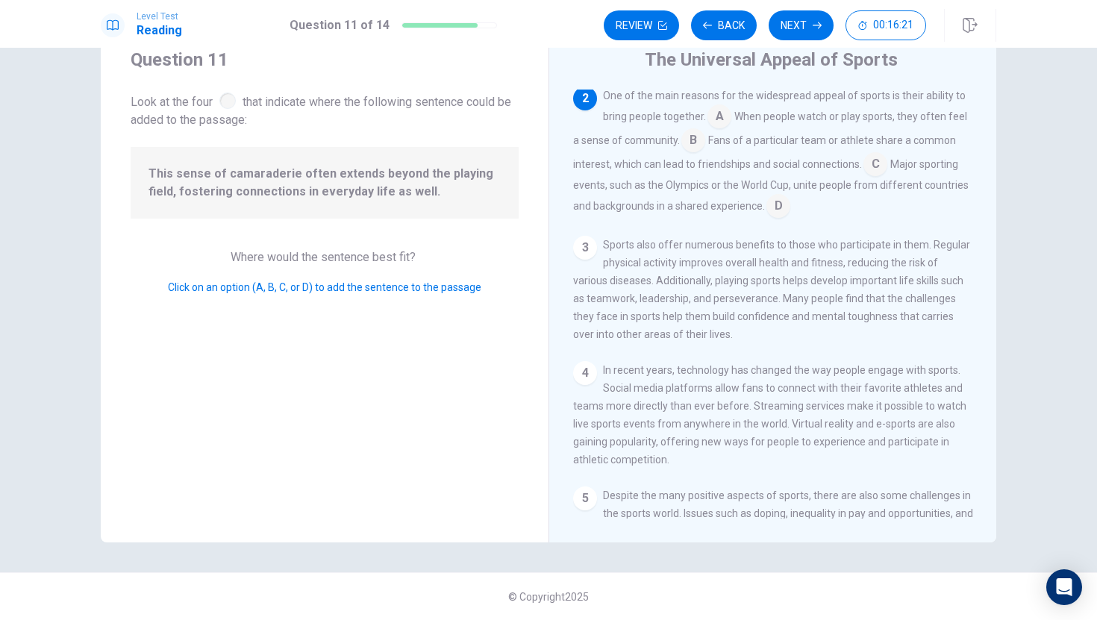
click at [877, 172] on input at bounding box center [875, 166] width 24 height 24
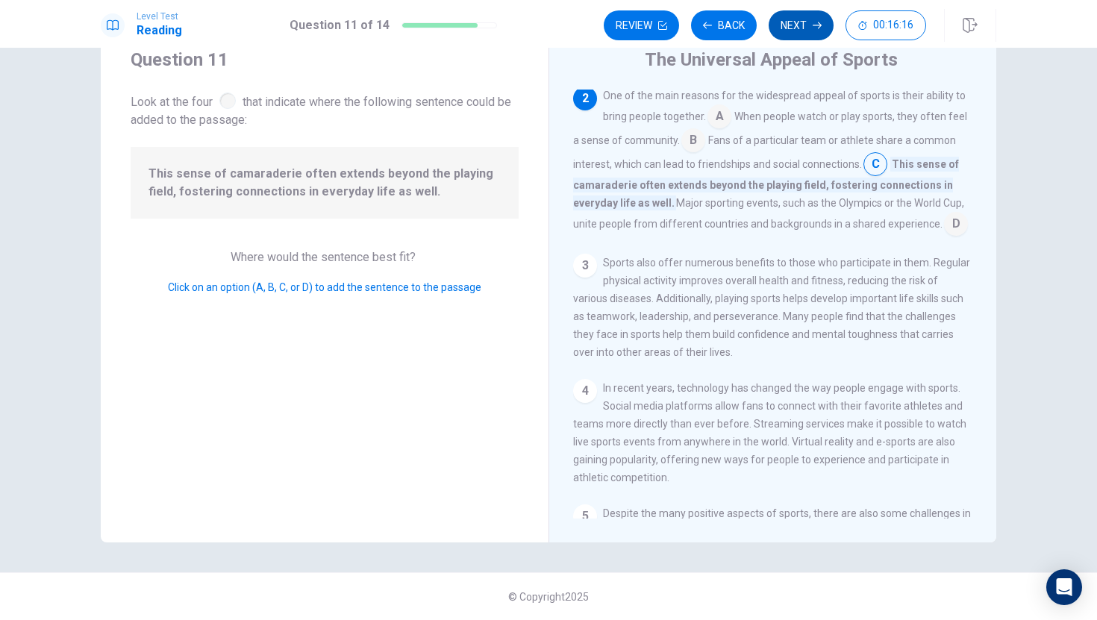
click at [813, 21] on icon "button" at bounding box center [817, 25] width 9 height 9
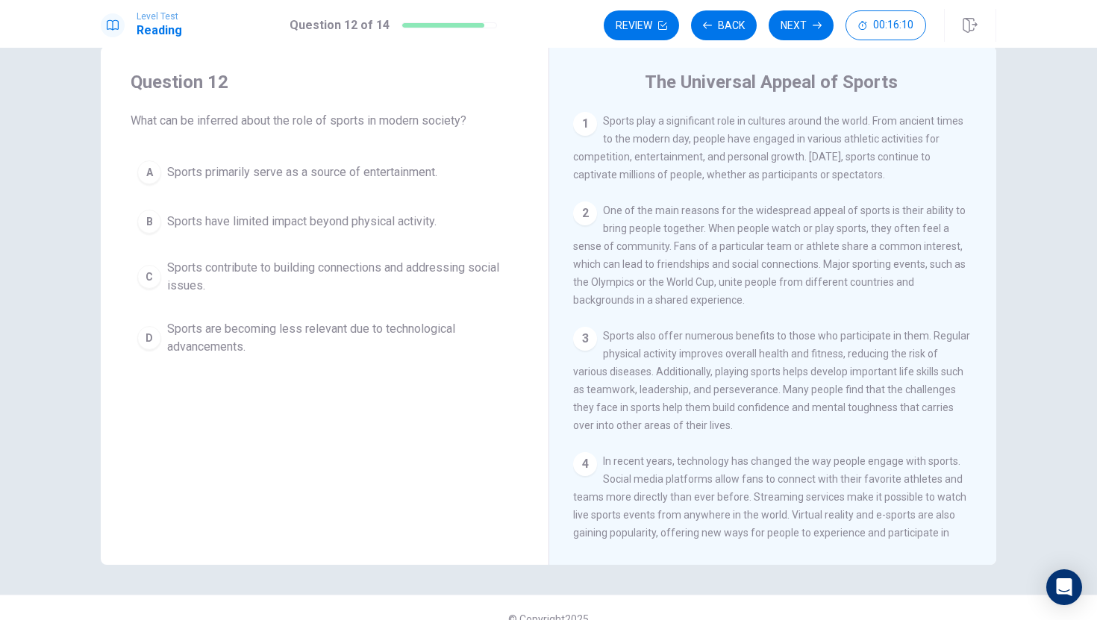
scroll to position [27, 0]
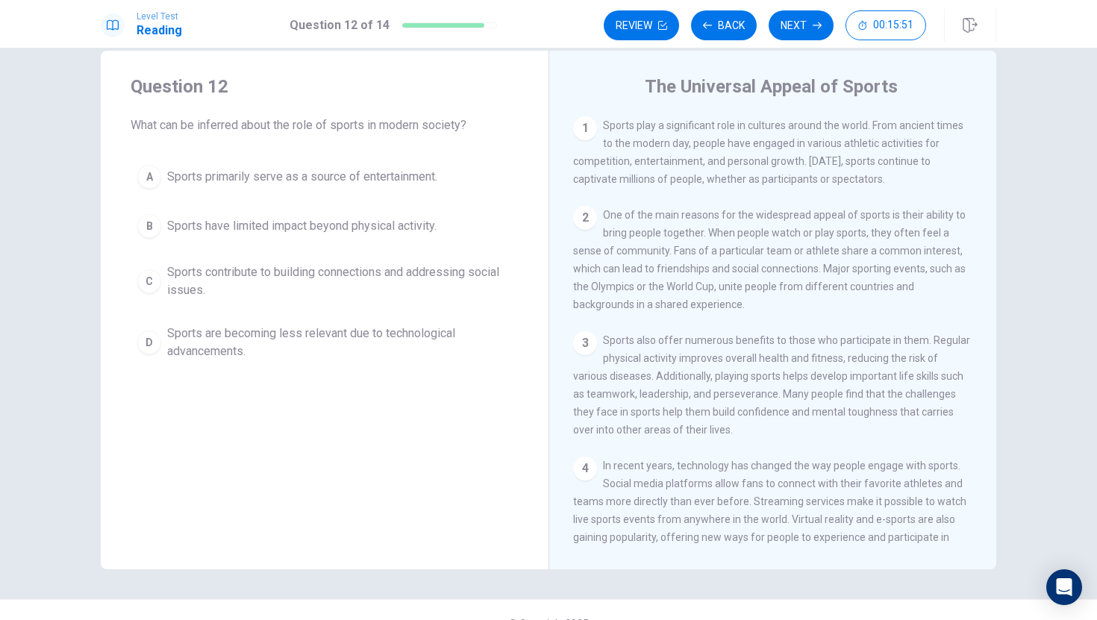
click at [460, 192] on button "A Sports primarily serve as a source of entertainment." at bounding box center [325, 176] width 388 height 37
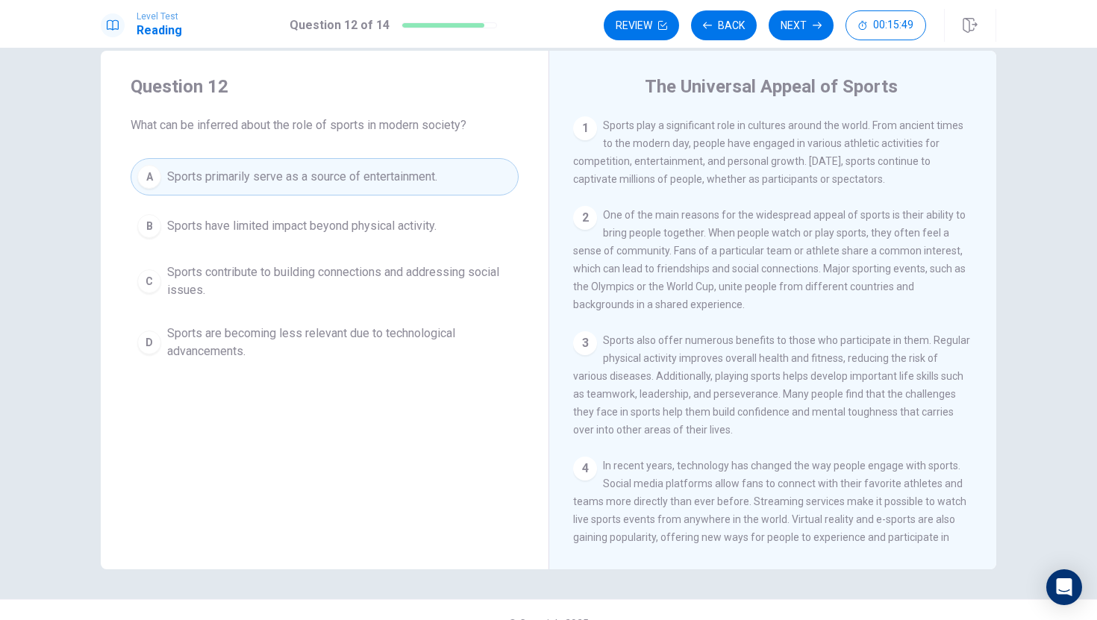
click at [466, 269] on span "Sports contribute to building connections and addressing social issues." at bounding box center [339, 281] width 345 height 36
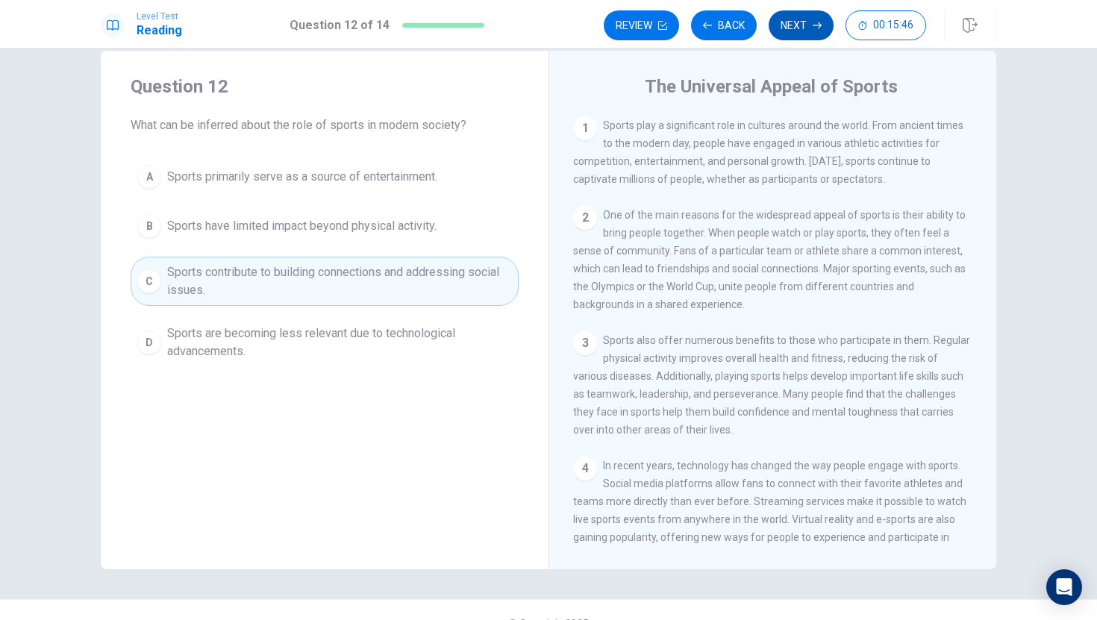
click at [815, 25] on icon "button" at bounding box center [817, 25] width 9 height 7
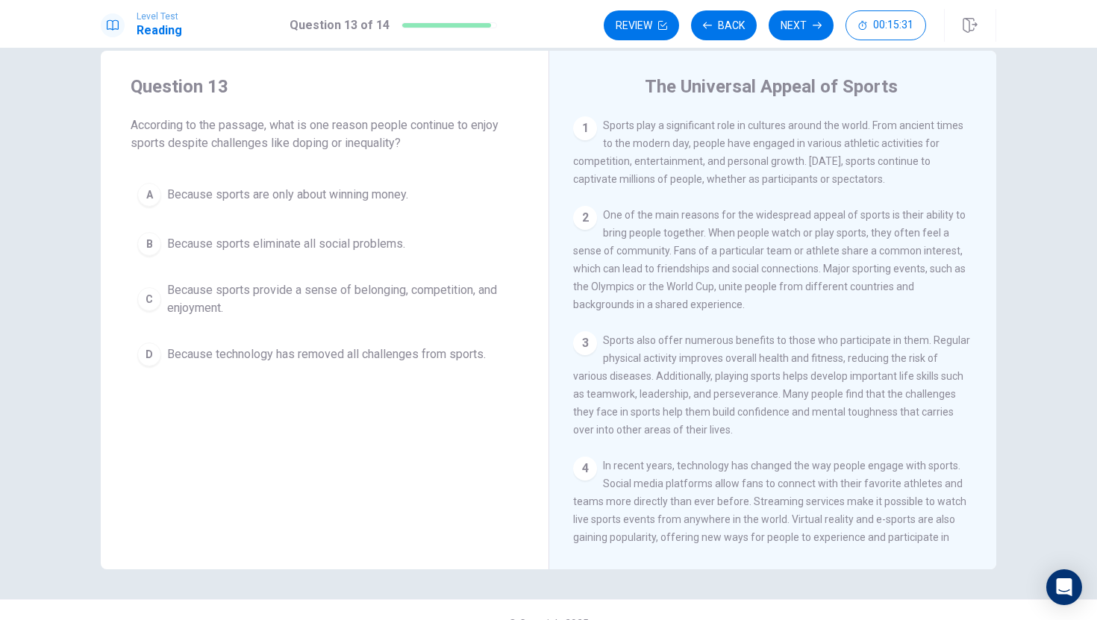
click at [495, 309] on span "Because sports provide a sense of belonging, competition, and enjoyment." at bounding box center [339, 299] width 345 height 36
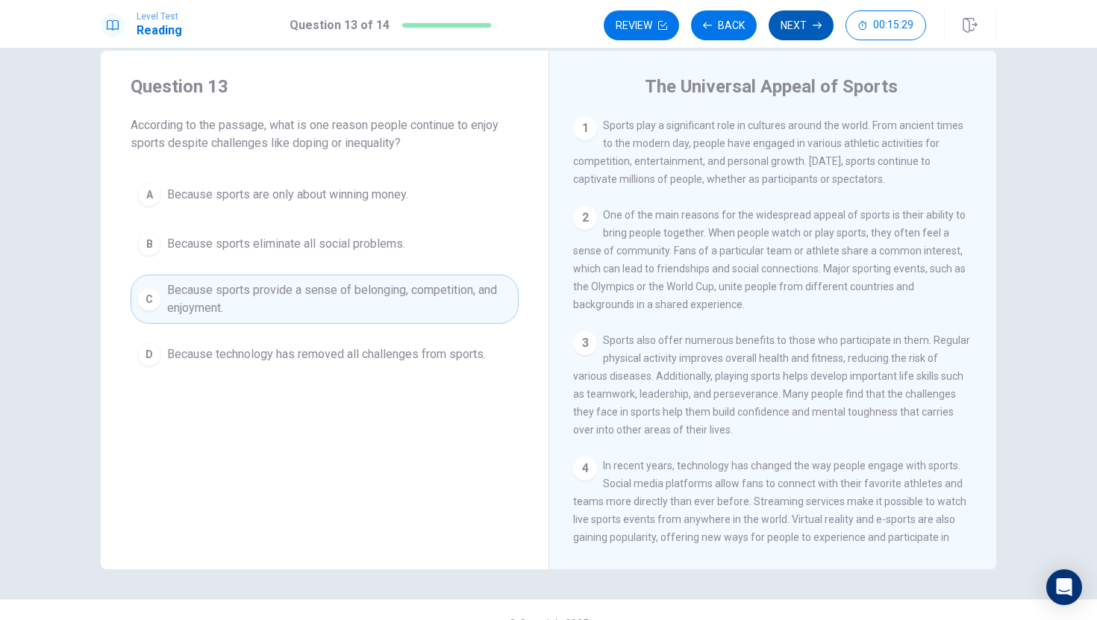
click at [818, 26] on icon "button" at bounding box center [817, 25] width 9 height 9
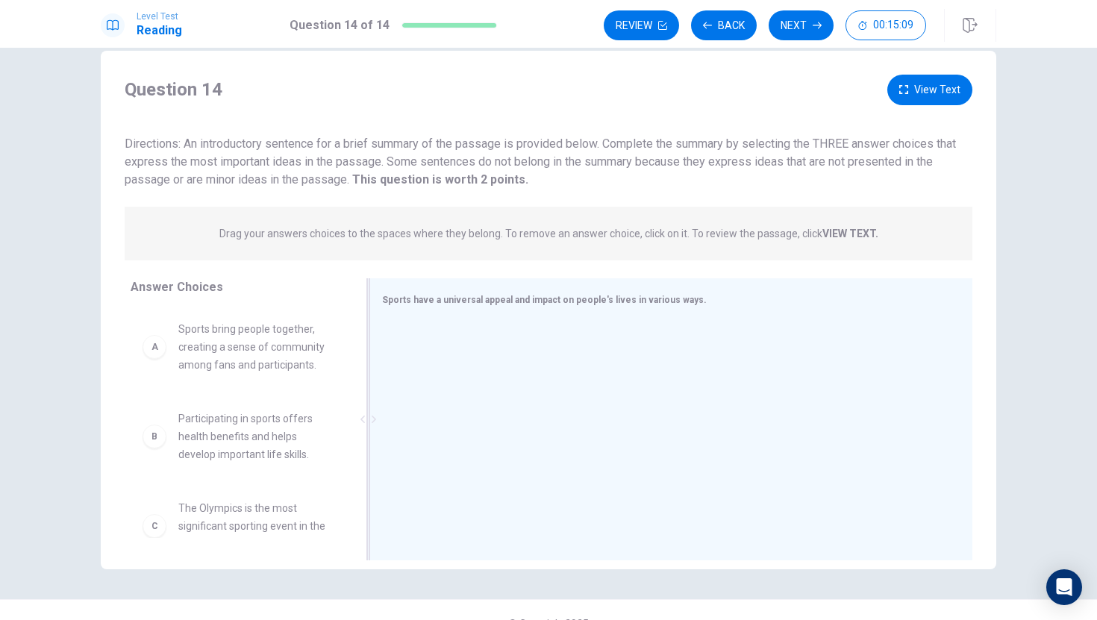
scroll to position [54, 0]
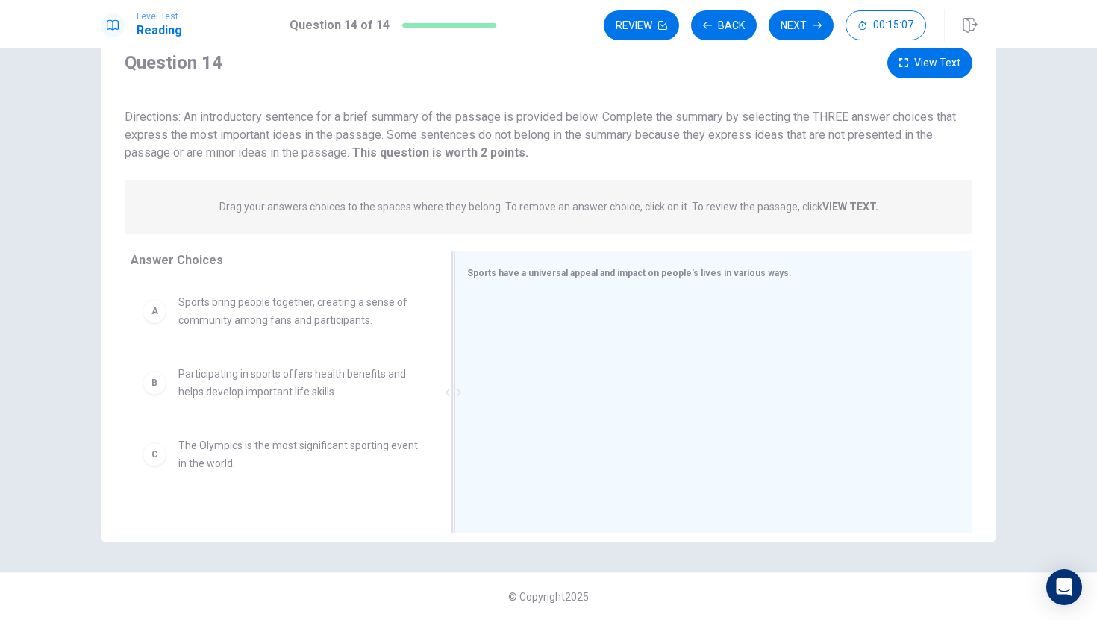
drag, startPoint x: 371, startPoint y: 462, endPoint x: 456, endPoint y: 462, distance: 85.1
click at [456, 462] on div at bounding box center [453, 392] width 19 height 282
click at [395, 319] on span "Sports bring people together, creating a sense of community among fans and part…" at bounding box center [298, 311] width 240 height 36
click at [357, 393] on span "Participating in sports offers health benefits and helps develop important life…" at bounding box center [298, 383] width 240 height 36
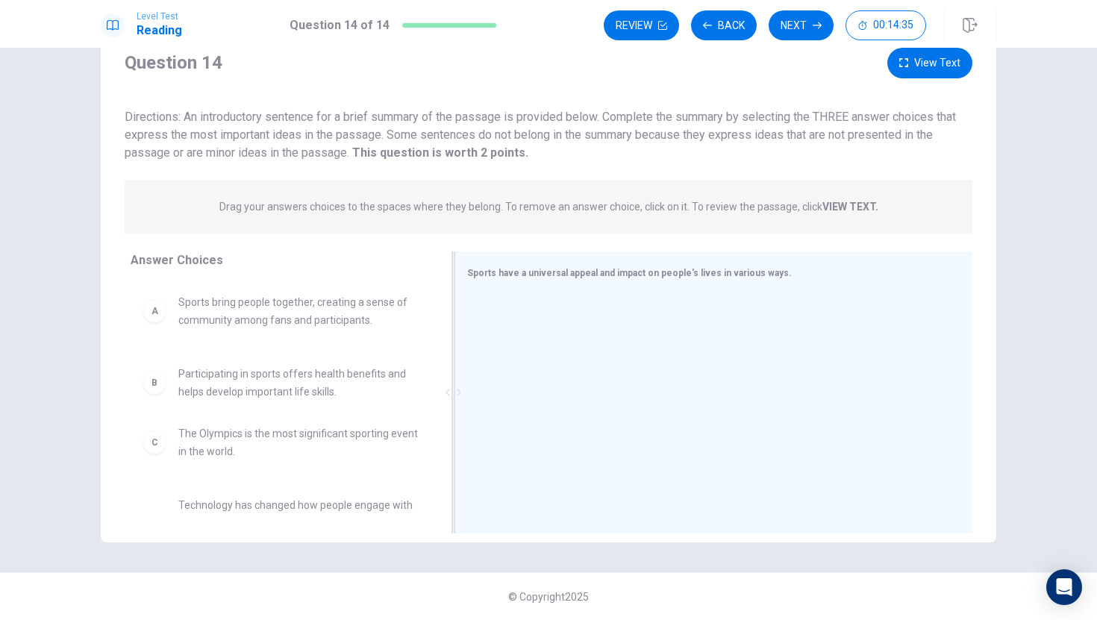
drag, startPoint x: 336, startPoint y: 385, endPoint x: 634, endPoint y: 361, distance: 298.7
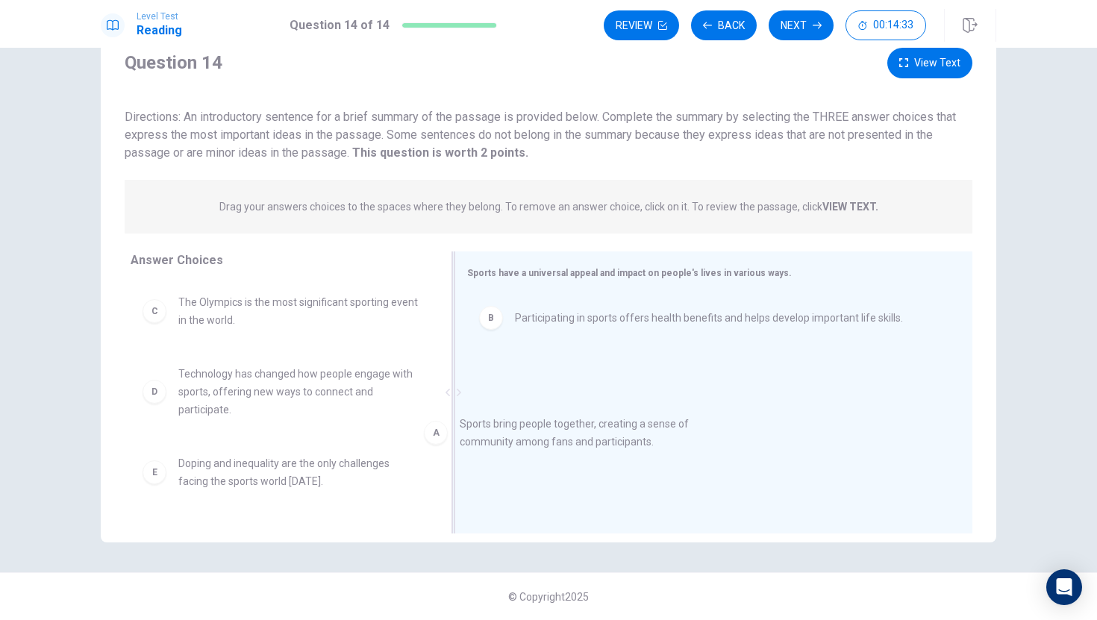
drag, startPoint x: 354, startPoint y: 313, endPoint x: 697, endPoint y: 505, distance: 392.5
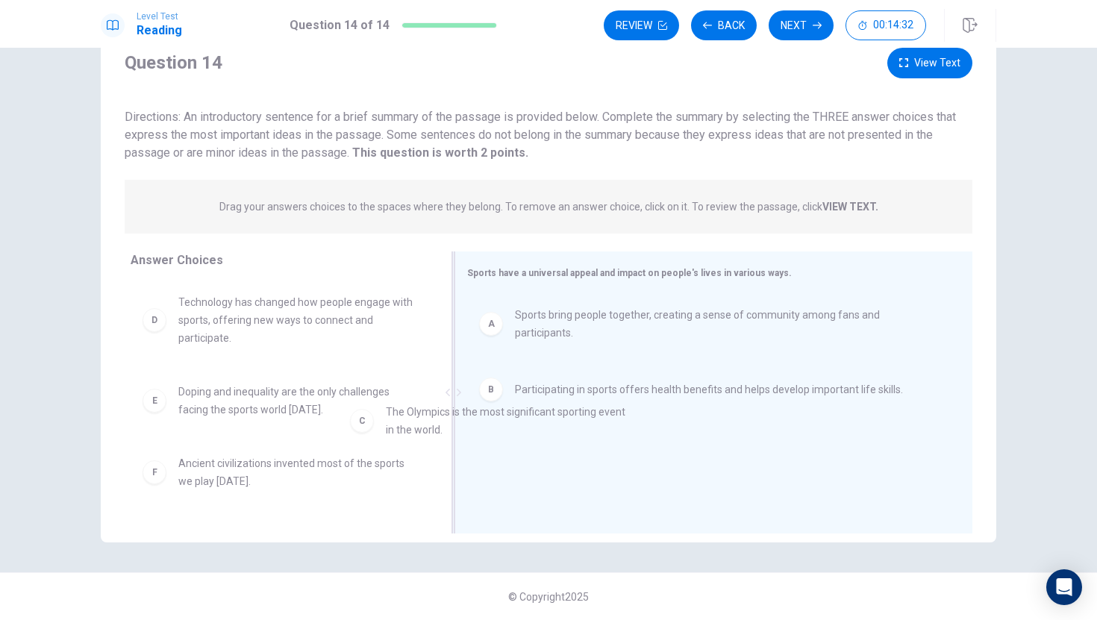
drag, startPoint x: 327, startPoint y: 315, endPoint x: 571, endPoint y: 444, distance: 276.0
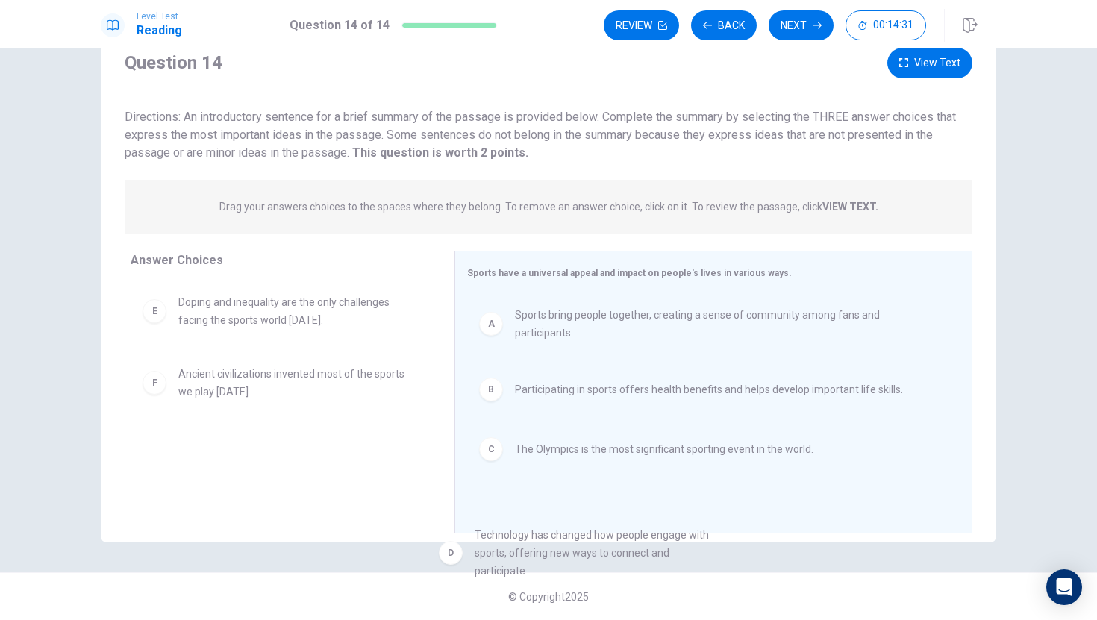
drag, startPoint x: 299, startPoint y: 304, endPoint x: 616, endPoint y: 546, distance: 398.1
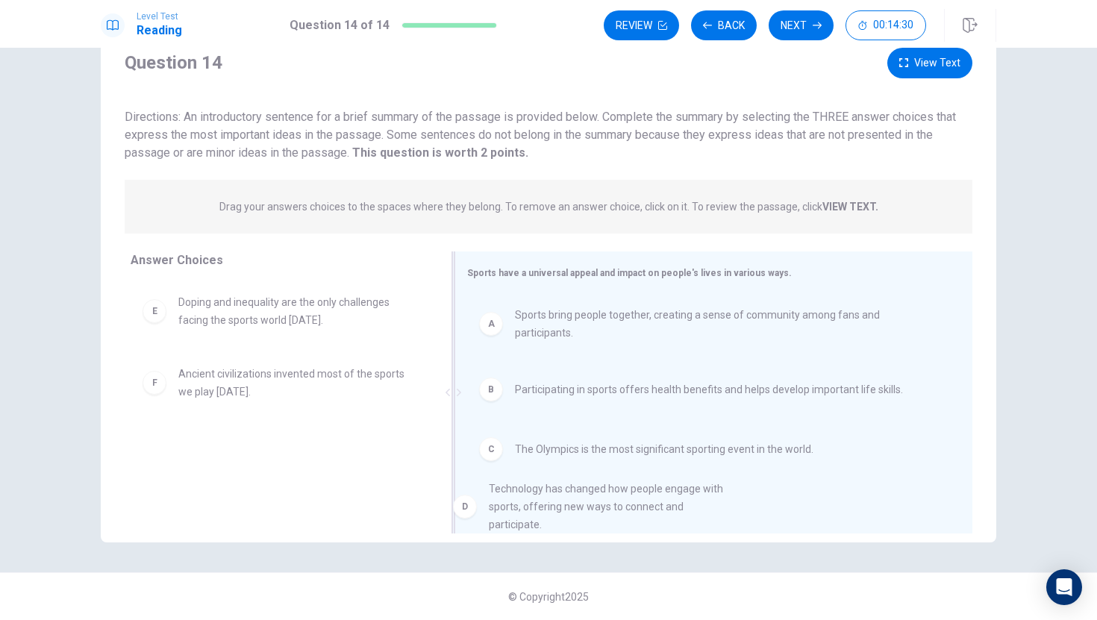
drag, startPoint x: 298, startPoint y: 324, endPoint x: 613, endPoint y: 510, distance: 365.3
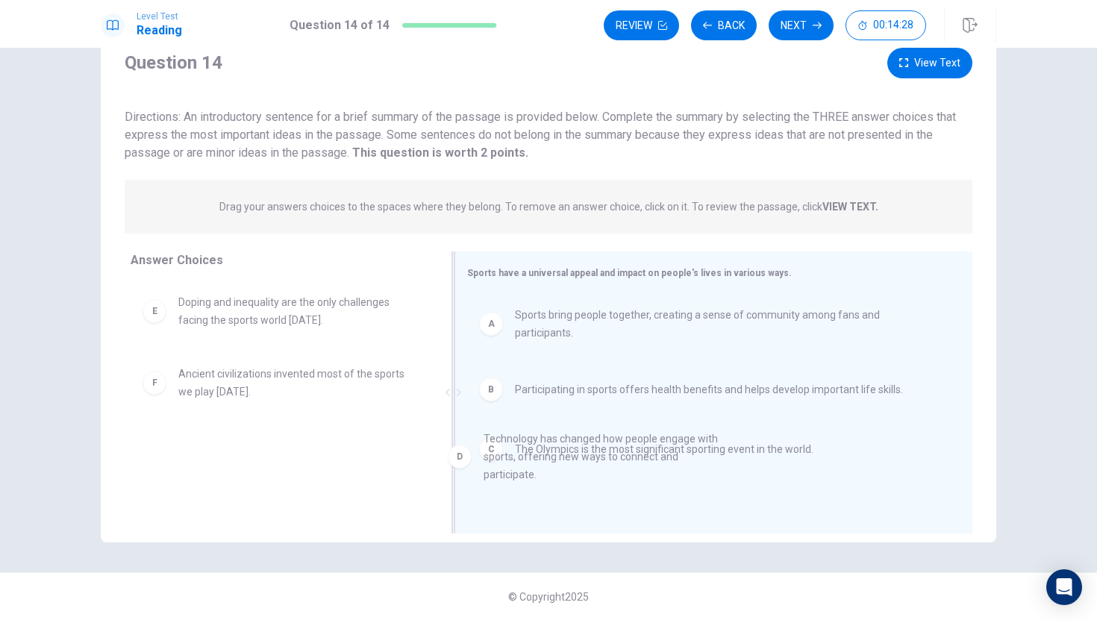
drag, startPoint x: 284, startPoint y: 320, endPoint x: 578, endPoint y: 453, distance: 322.6
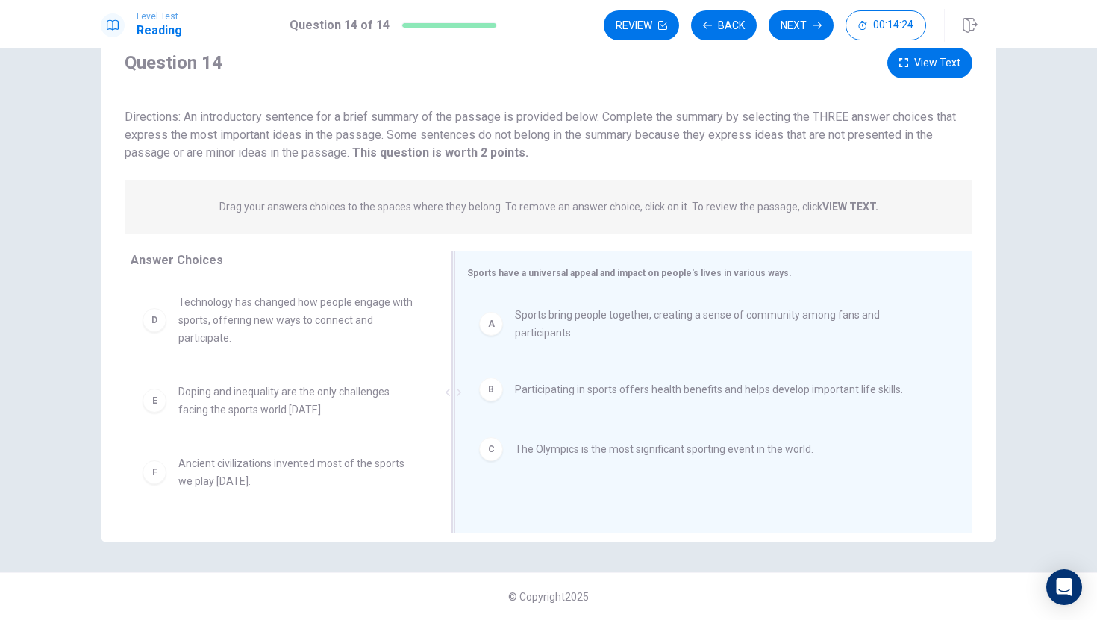
click at [575, 451] on div "C The Olympics is the most significant sporting event in the world." at bounding box center [707, 449] width 481 height 48
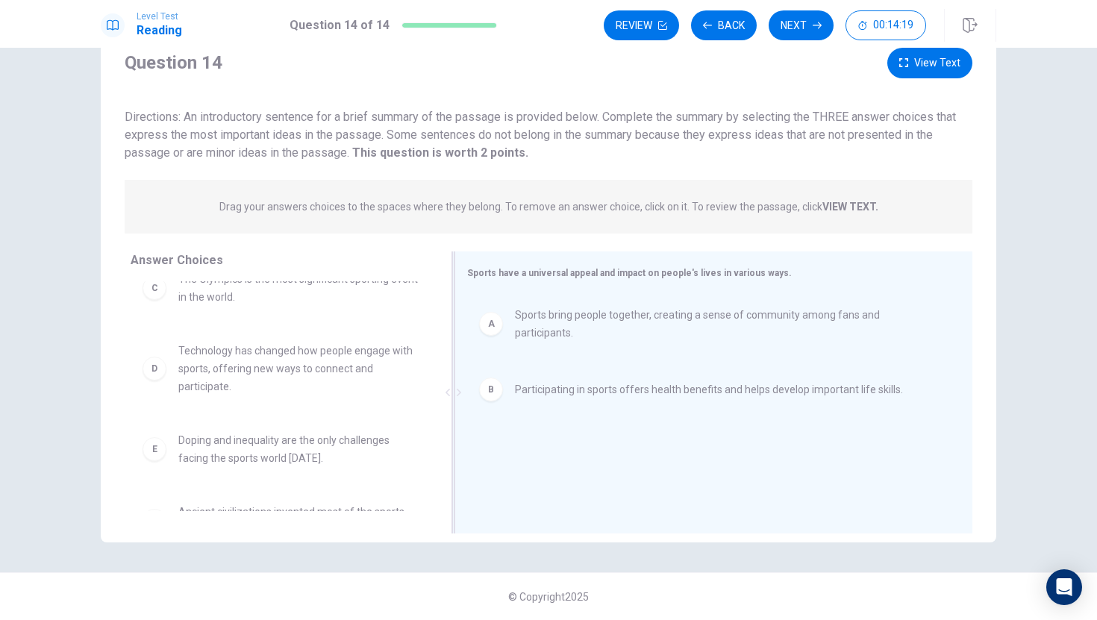
scroll to position [0, 0]
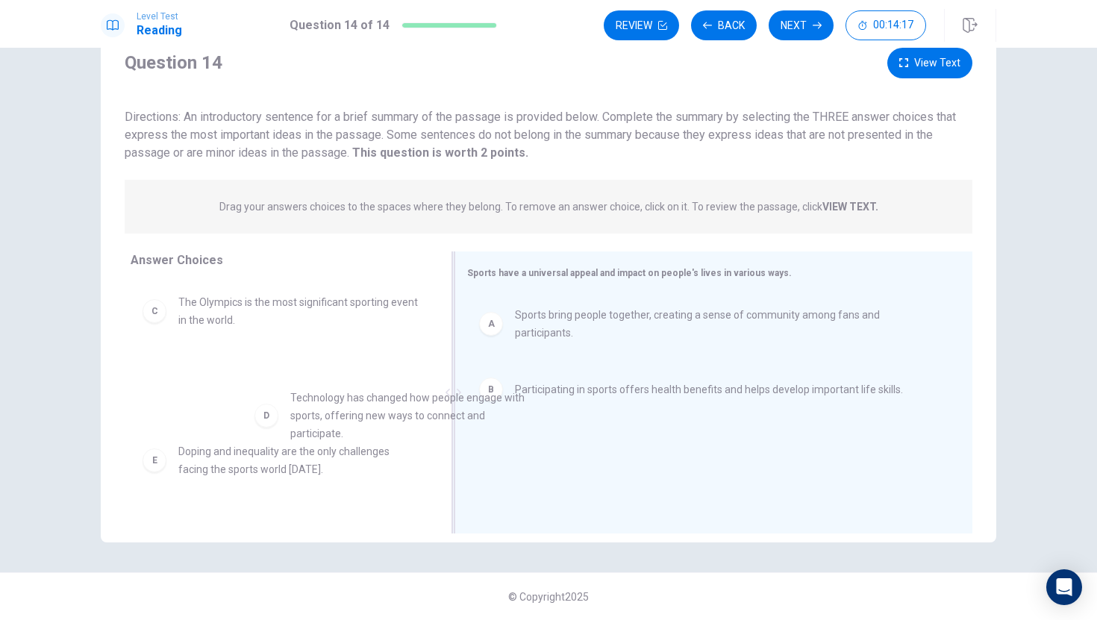
drag, startPoint x: 364, startPoint y: 395, endPoint x: 490, endPoint y: 426, distance: 129.7
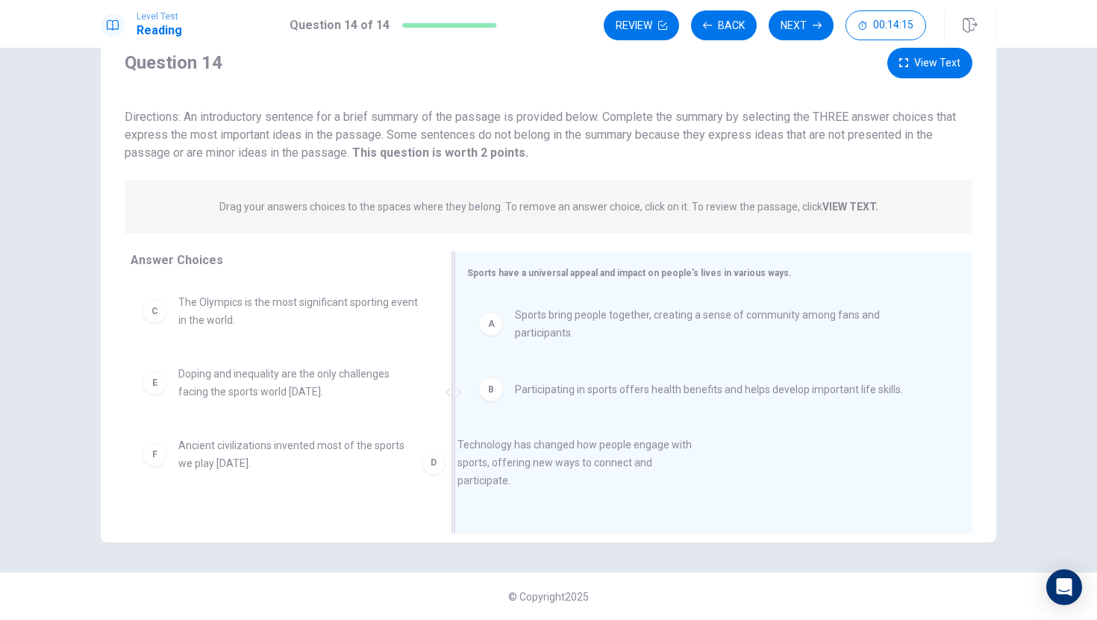
drag, startPoint x: 344, startPoint y: 386, endPoint x: 651, endPoint y: 457, distance: 314.7
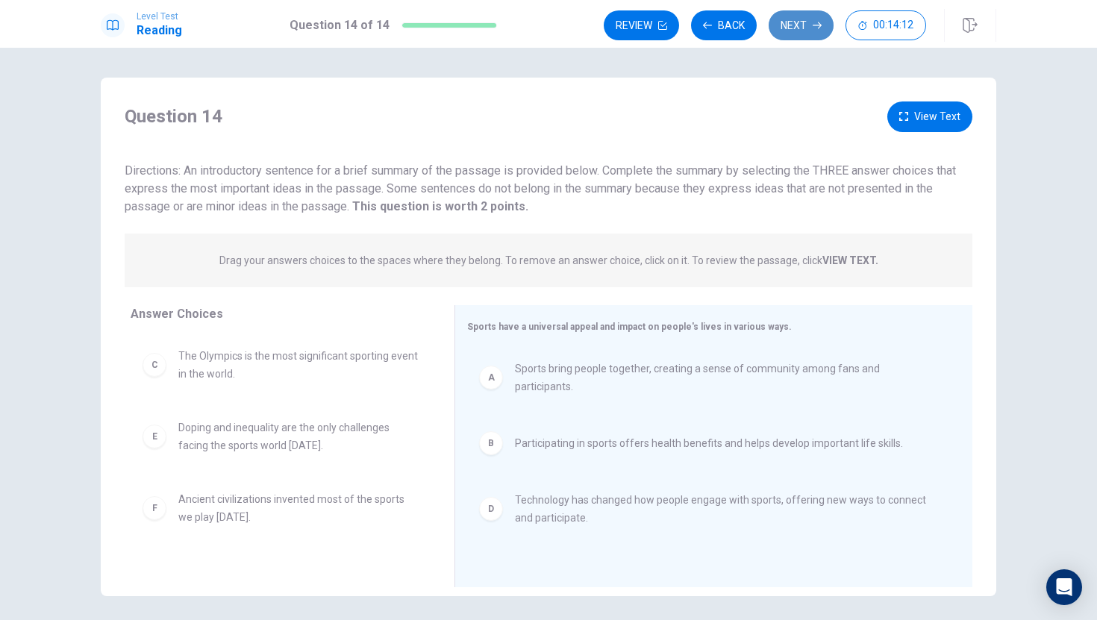
click at [801, 31] on button "Next" at bounding box center [800, 25] width 65 height 30
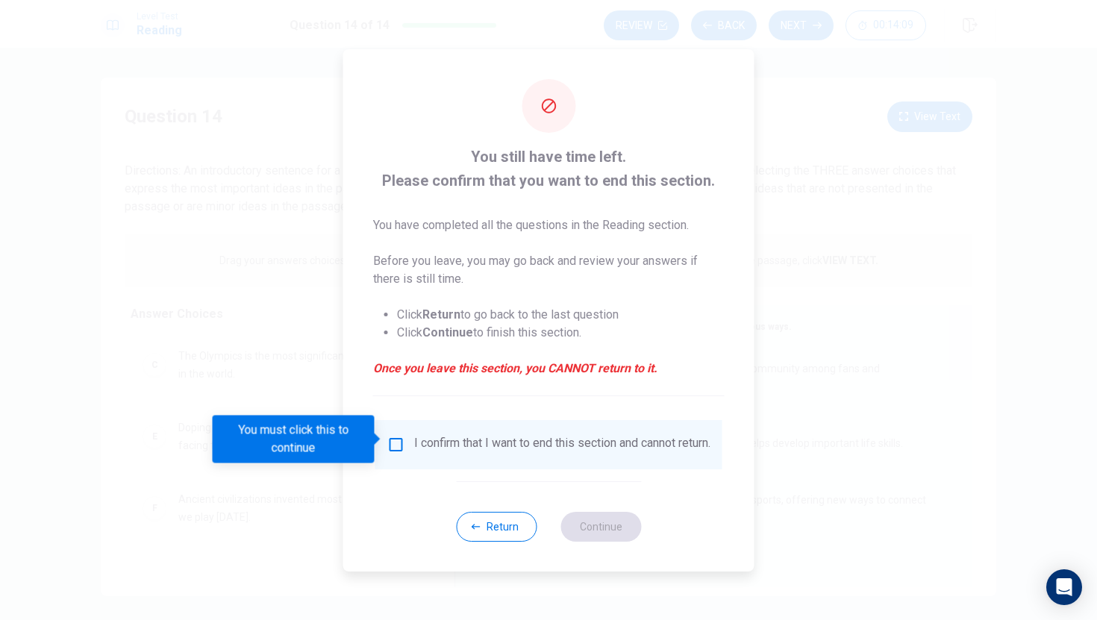
click at [538, 444] on div "I confirm that I want to end this section and cannot return." at bounding box center [562, 445] width 296 height 18
click at [396, 443] on input "You must click this to continue" at bounding box center [396, 445] width 18 height 18
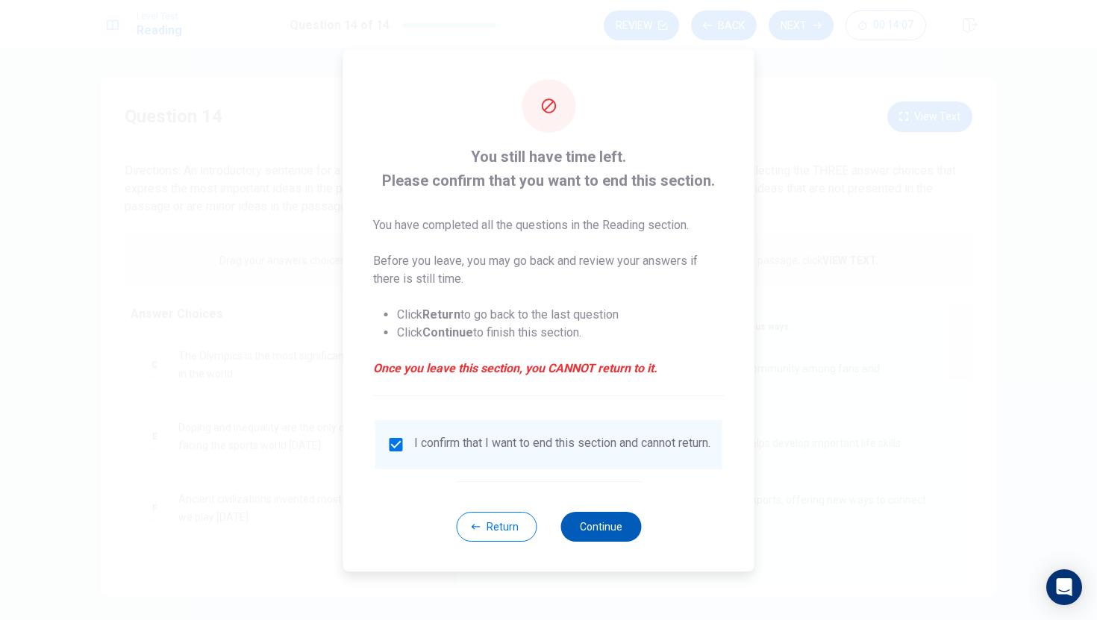
click at [598, 542] on button "Continue" at bounding box center [600, 527] width 81 height 30
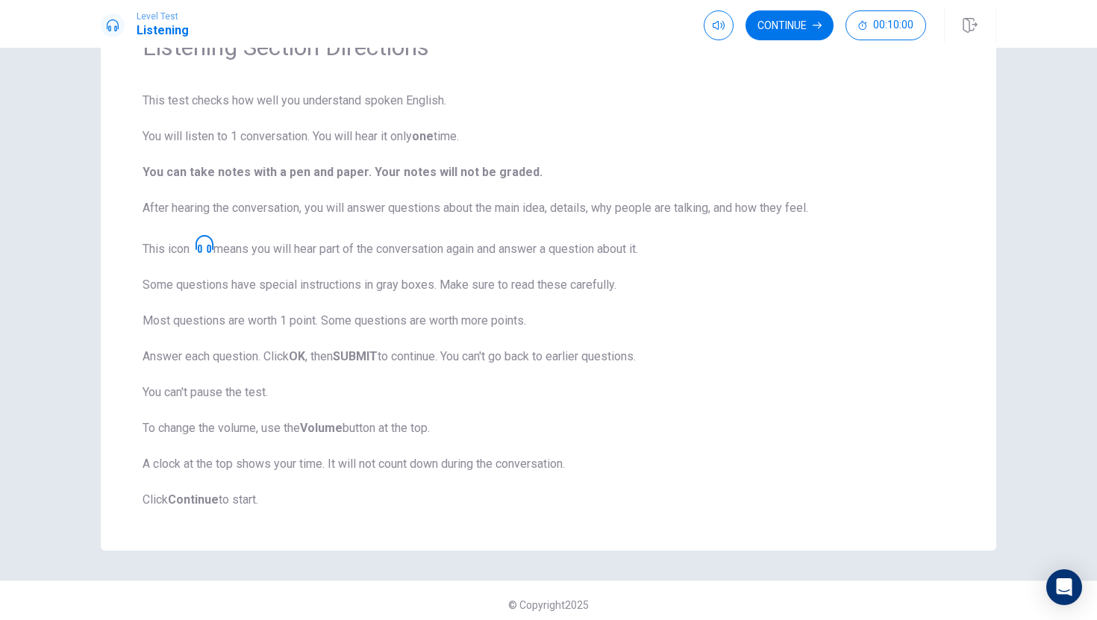
scroll to position [95, 0]
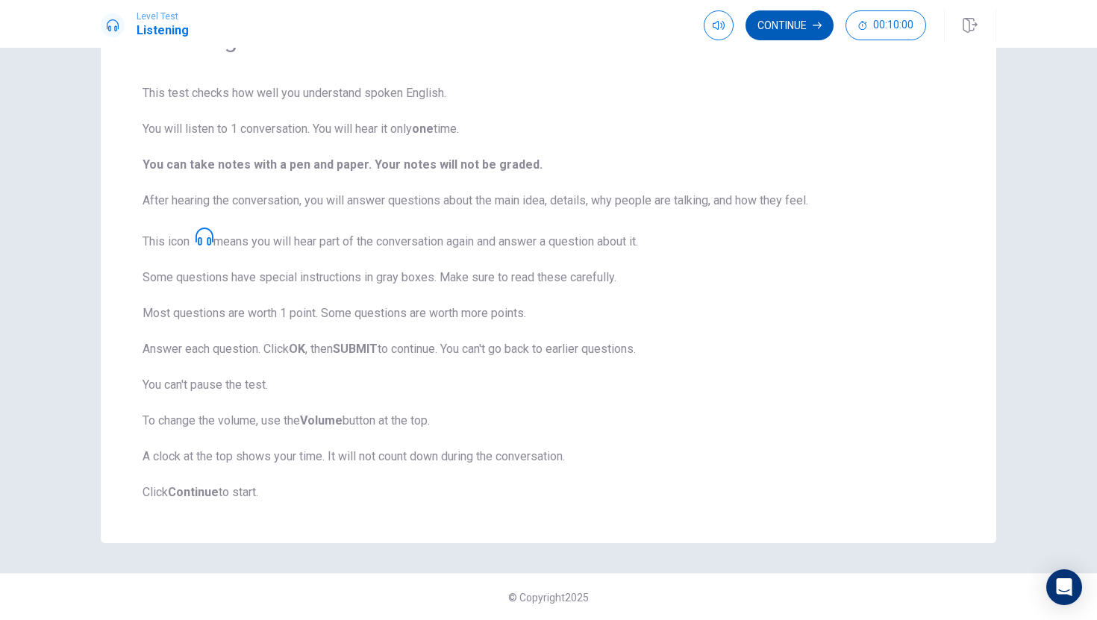
click at [759, 26] on button "Continue" at bounding box center [789, 25] width 88 height 30
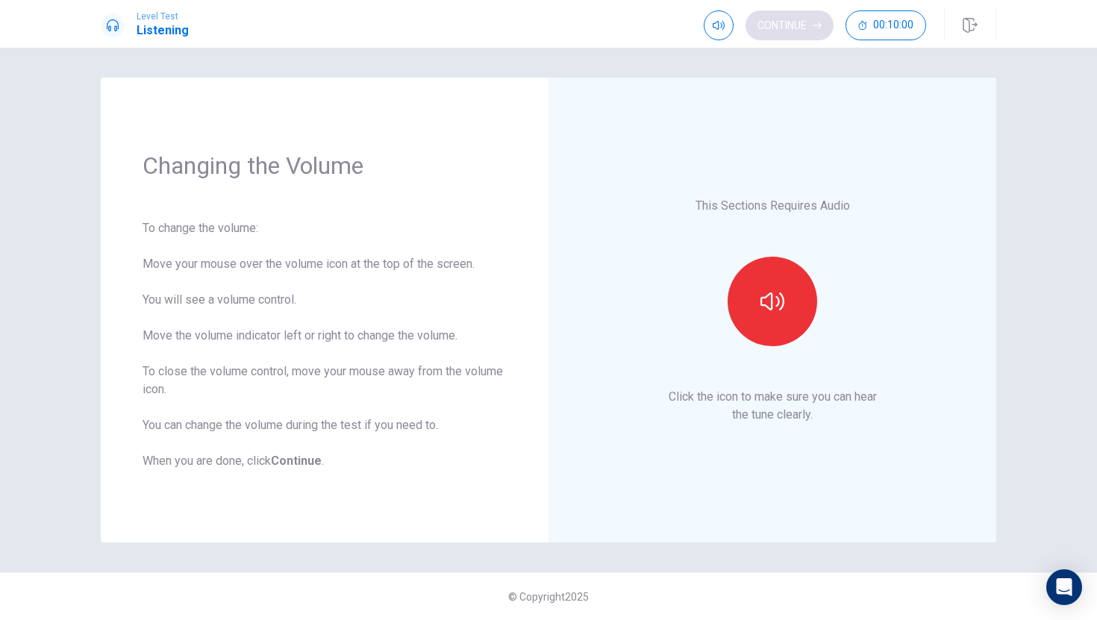
scroll to position [0, 0]
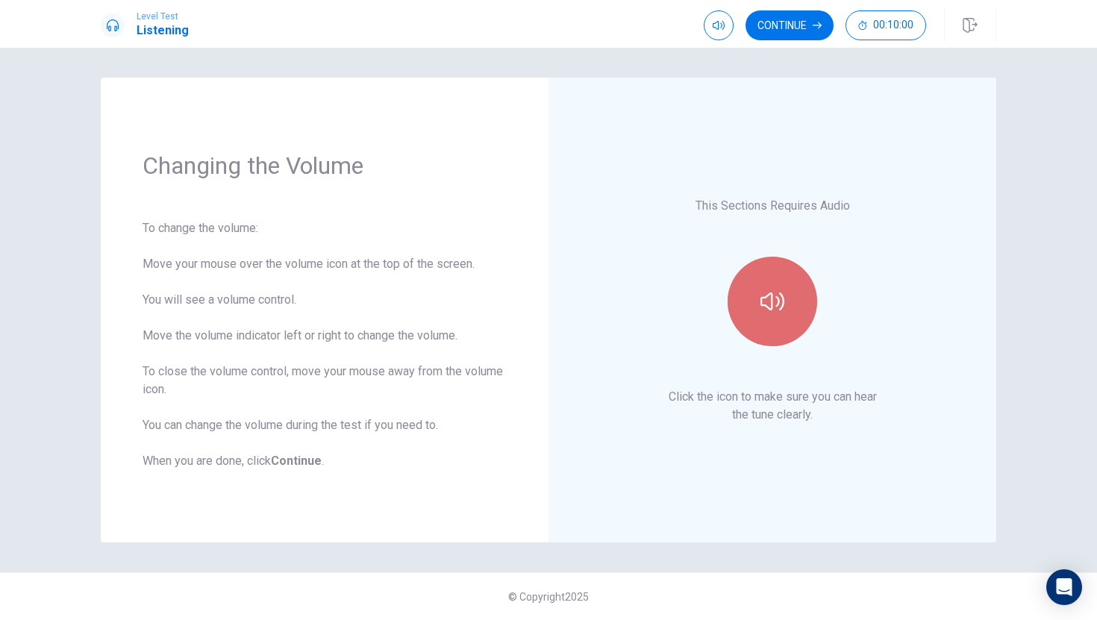
click at [781, 301] on icon "button" at bounding box center [772, 301] width 24 height 24
click at [773, 314] on button "button" at bounding box center [772, 302] width 90 height 90
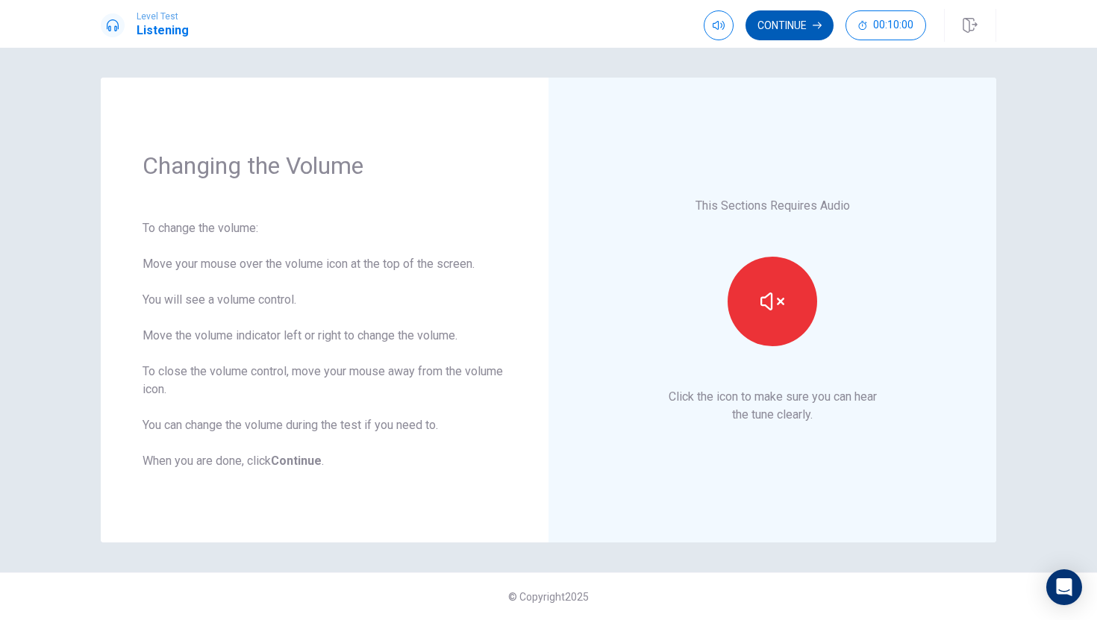
click at [795, 25] on button "Continue" at bounding box center [789, 25] width 88 height 30
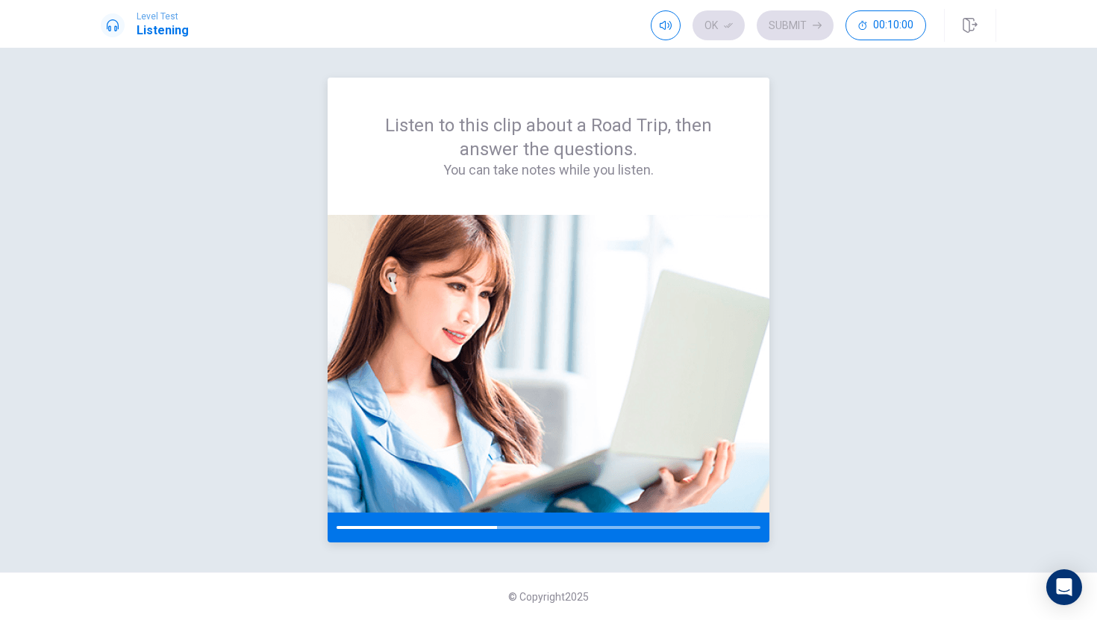
drag, startPoint x: 496, startPoint y: 530, endPoint x: 544, endPoint y: 530, distance: 47.8
click at [544, 530] on div at bounding box center [549, 528] width 442 height 30
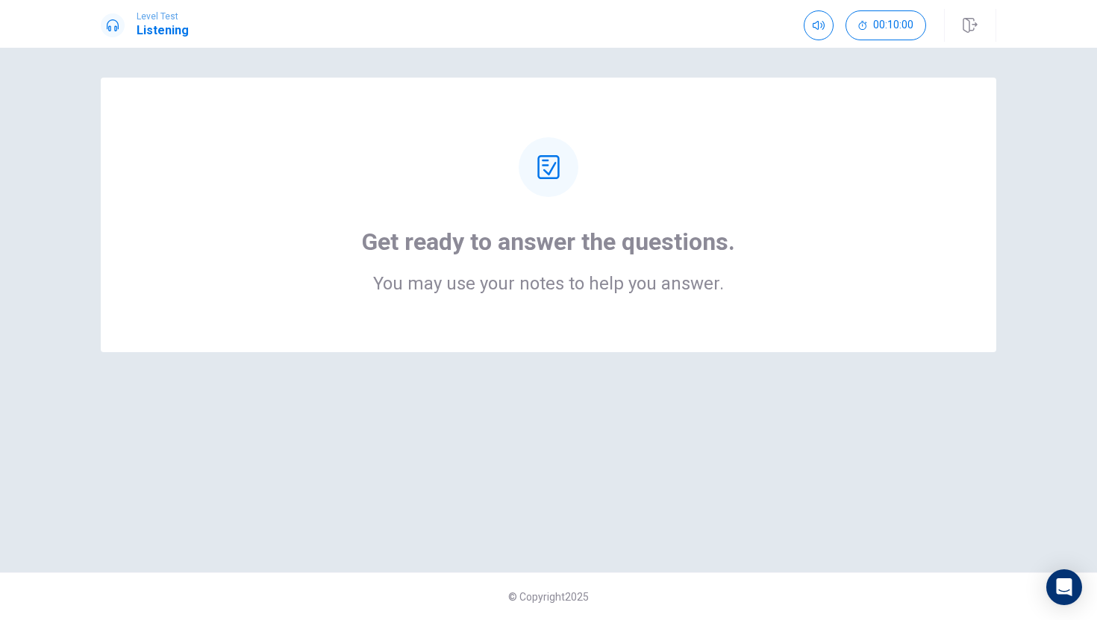
click at [618, 353] on div "Get ready to answer the questions. You may use your notes to help you answer." at bounding box center [548, 310] width 943 height 465
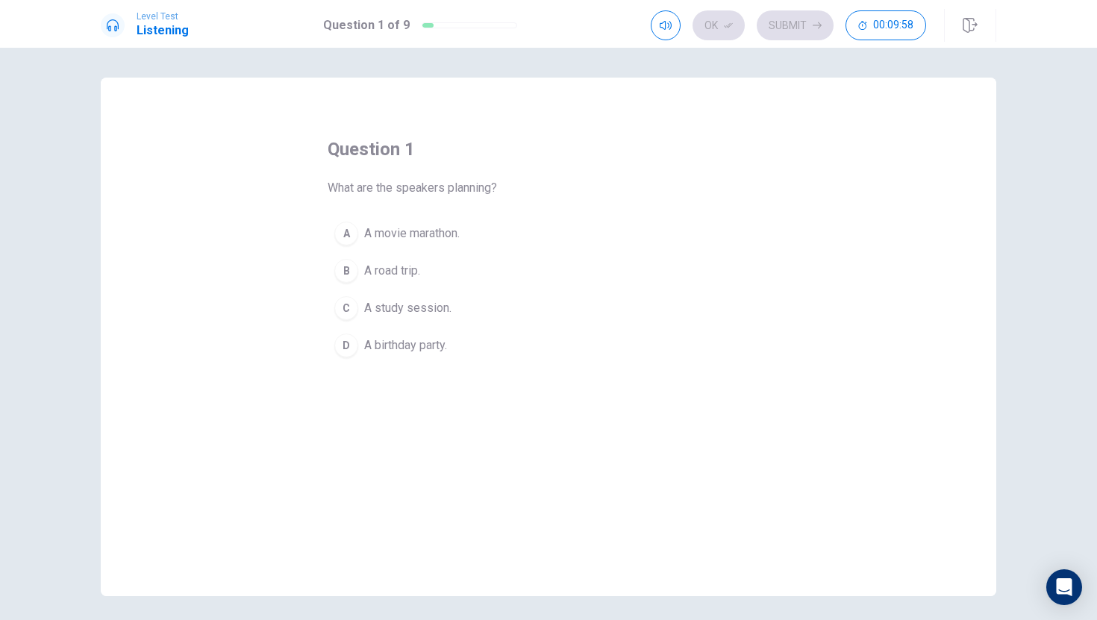
click at [473, 273] on button "B A road trip." at bounding box center [549, 270] width 442 height 37
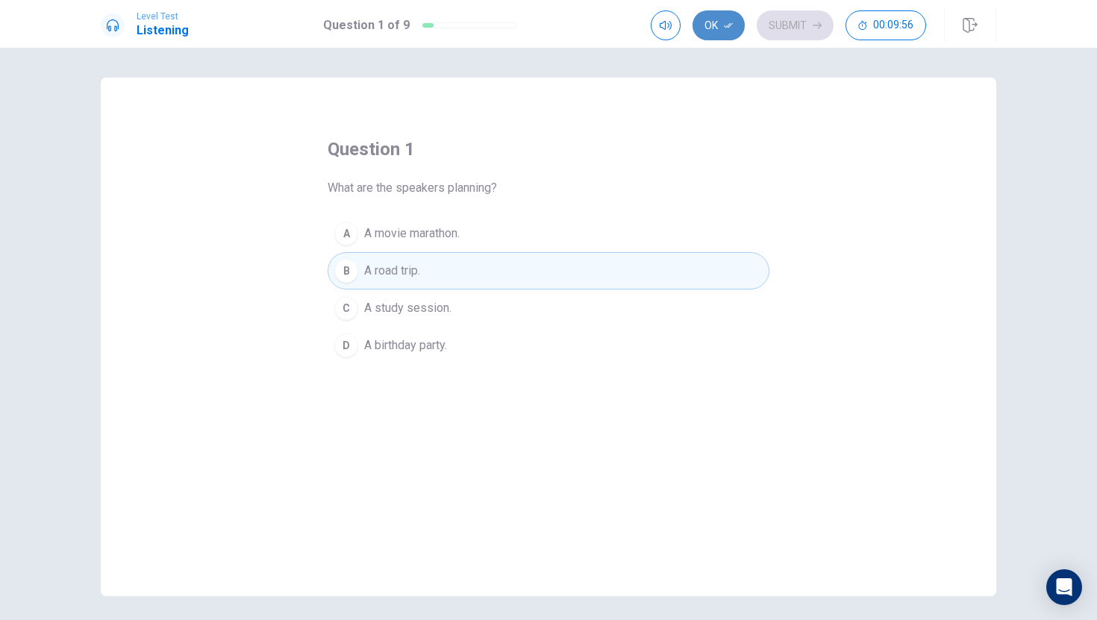
click at [722, 19] on button "Ok" at bounding box center [718, 25] width 52 height 30
click at [786, 28] on button "Submit" at bounding box center [795, 25] width 77 height 30
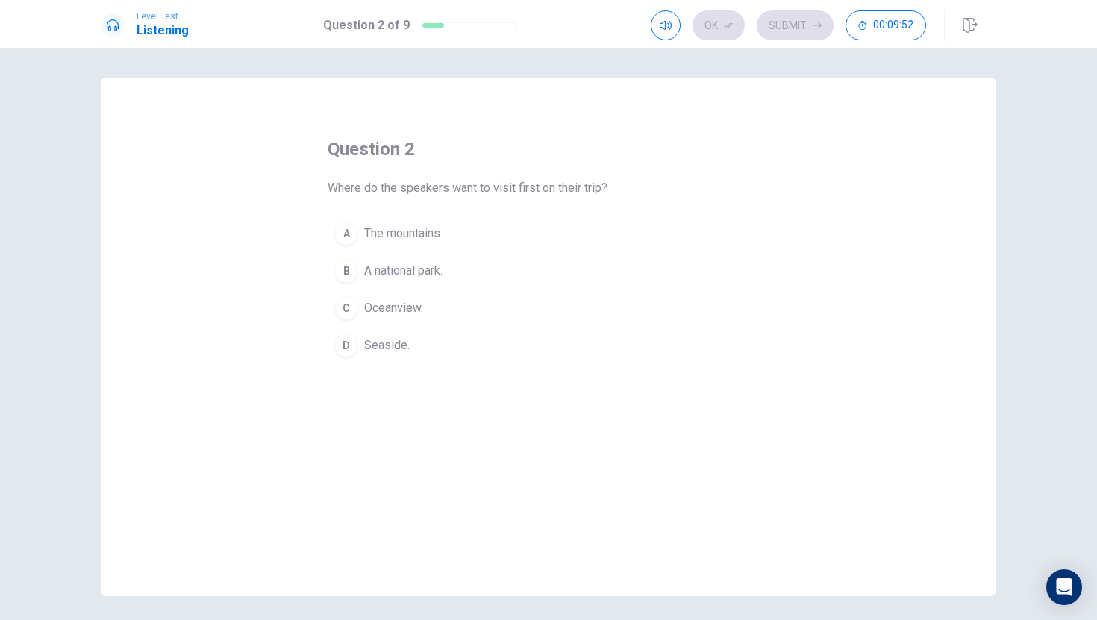
click at [487, 346] on button "D Seaside." at bounding box center [549, 345] width 442 height 37
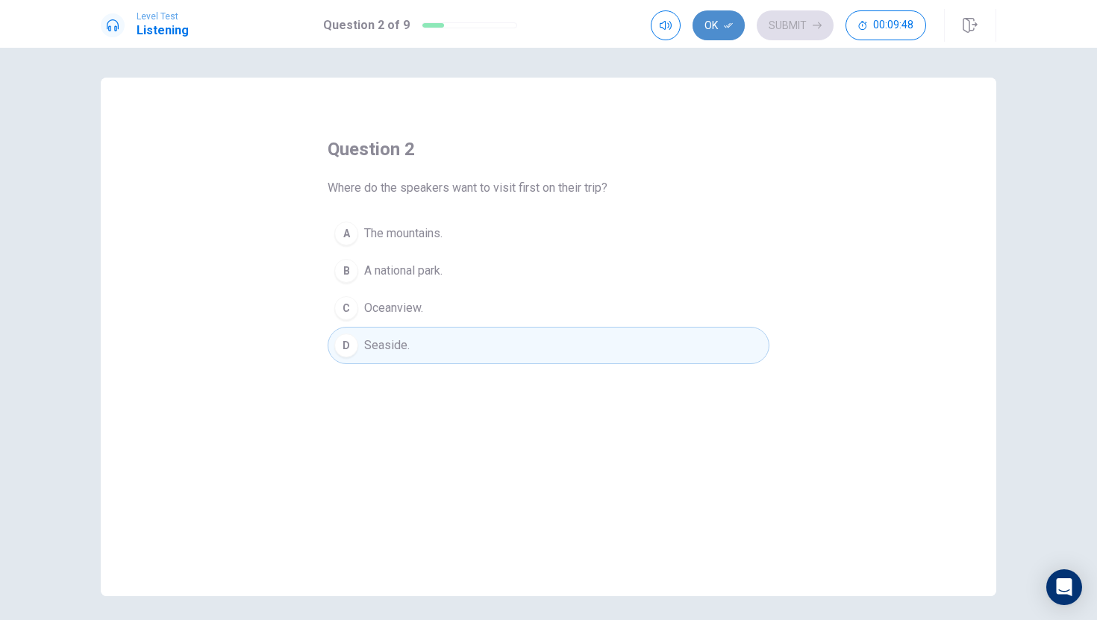
click at [716, 14] on button "Ok" at bounding box center [718, 25] width 52 height 30
click at [810, 16] on button "Submit" at bounding box center [795, 25] width 77 height 30
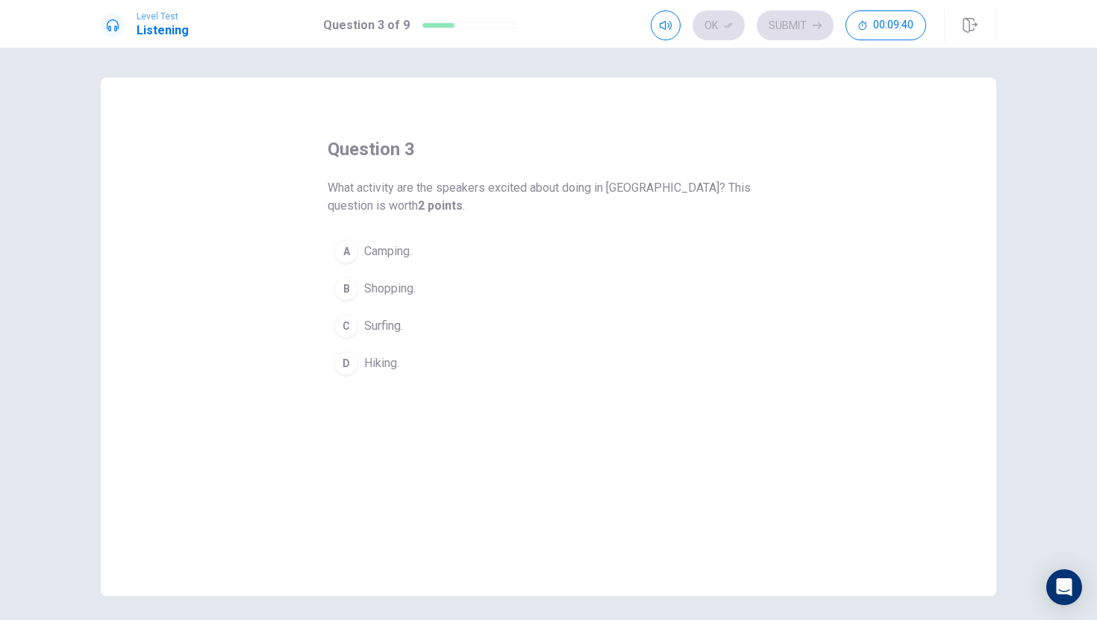
click at [613, 226] on div "question 3 What activity are the speakers excited about doing in [GEOGRAPHIC_DA…" at bounding box center [549, 259] width 442 height 245
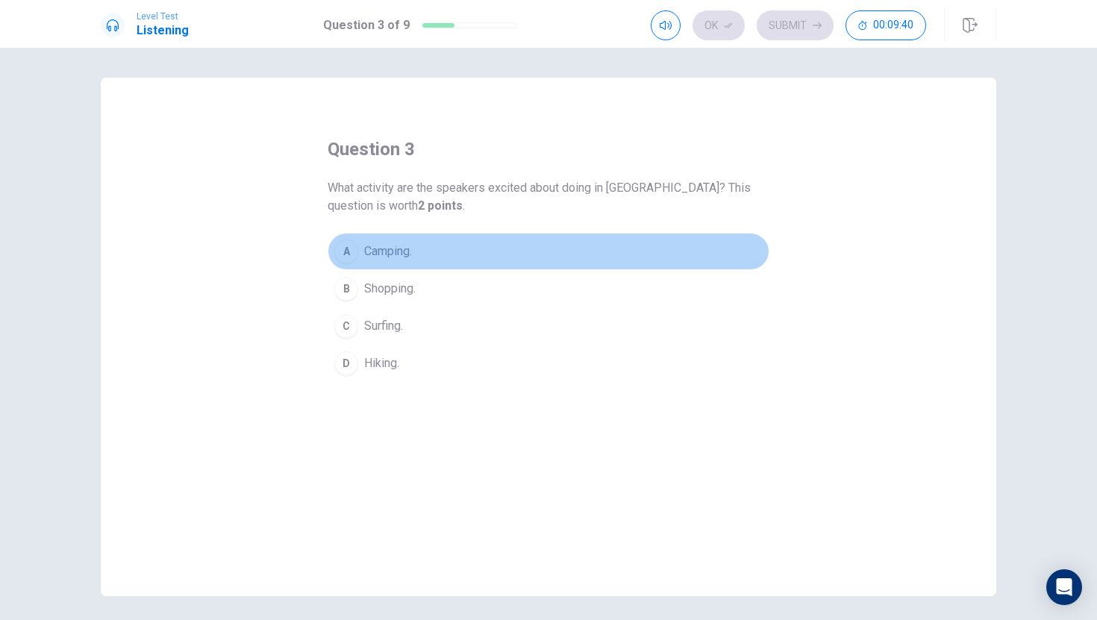
click at [590, 248] on button "A Camping." at bounding box center [549, 251] width 442 height 37
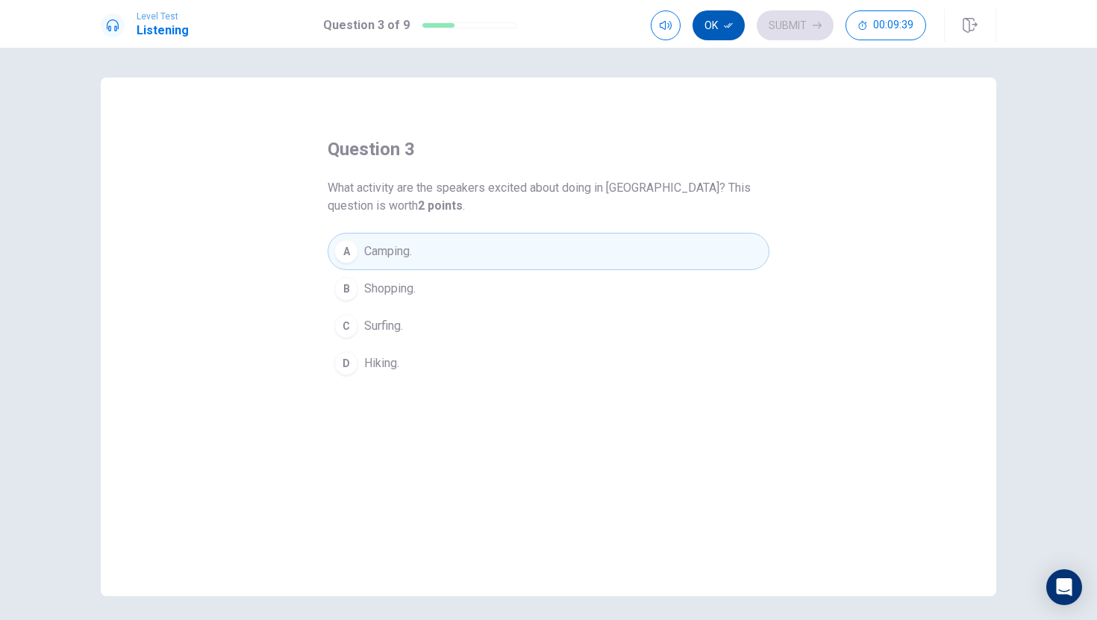
click at [721, 25] on button "Ok" at bounding box center [718, 25] width 52 height 30
click at [789, 19] on button "Submit" at bounding box center [795, 25] width 77 height 30
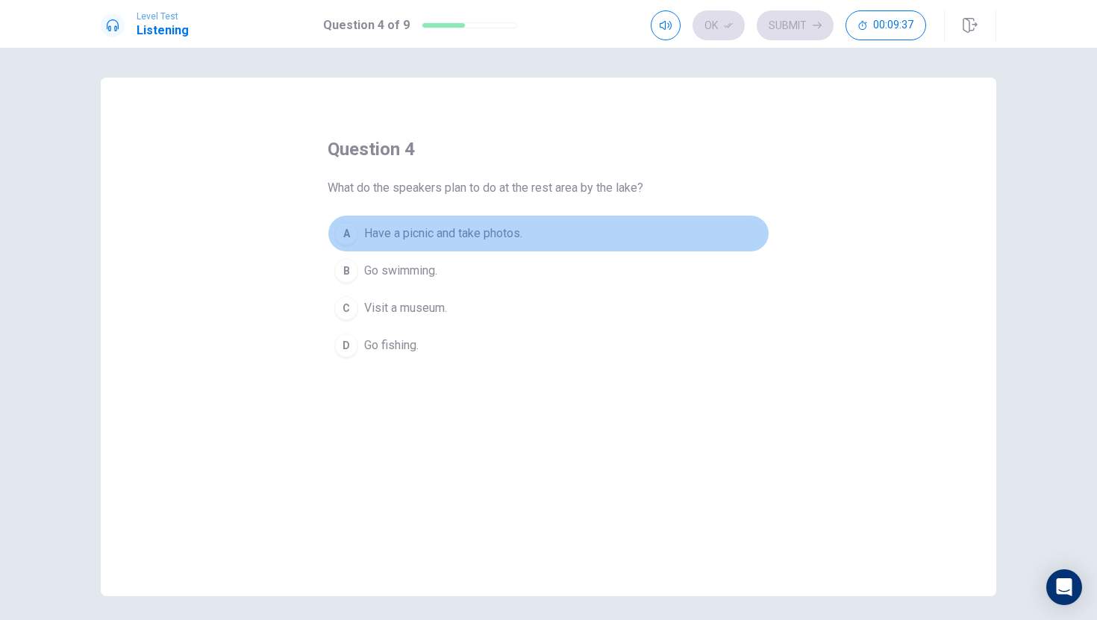
click at [535, 245] on button "A Have a picnic and take photos." at bounding box center [549, 233] width 442 height 37
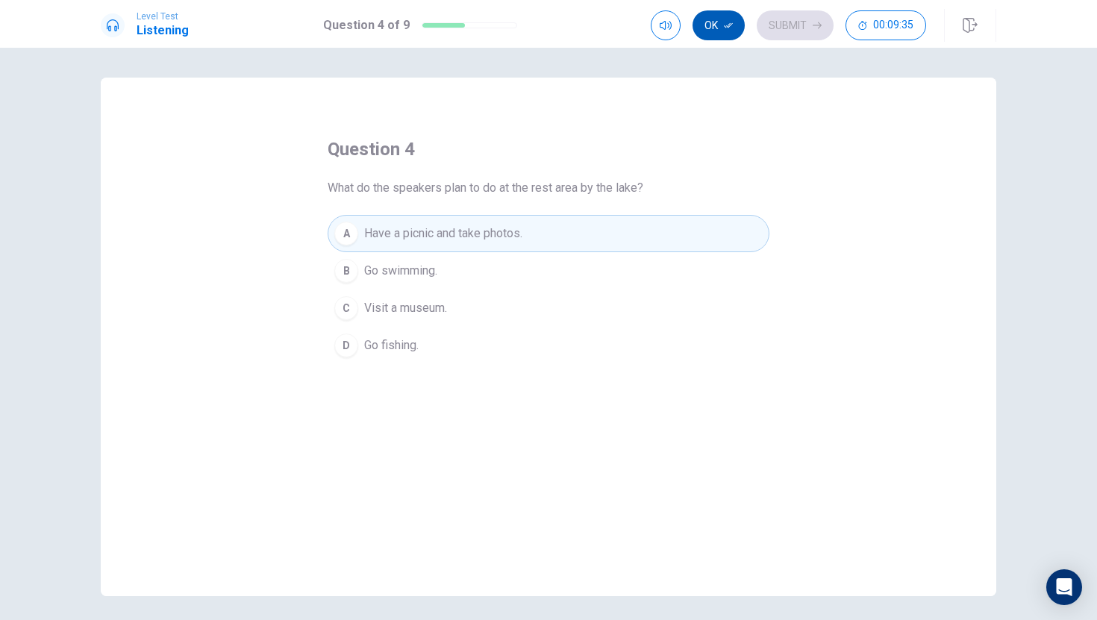
click at [693, 27] on button "Ok" at bounding box center [718, 25] width 52 height 30
click at [783, 28] on button "Submit" at bounding box center [795, 25] width 77 height 30
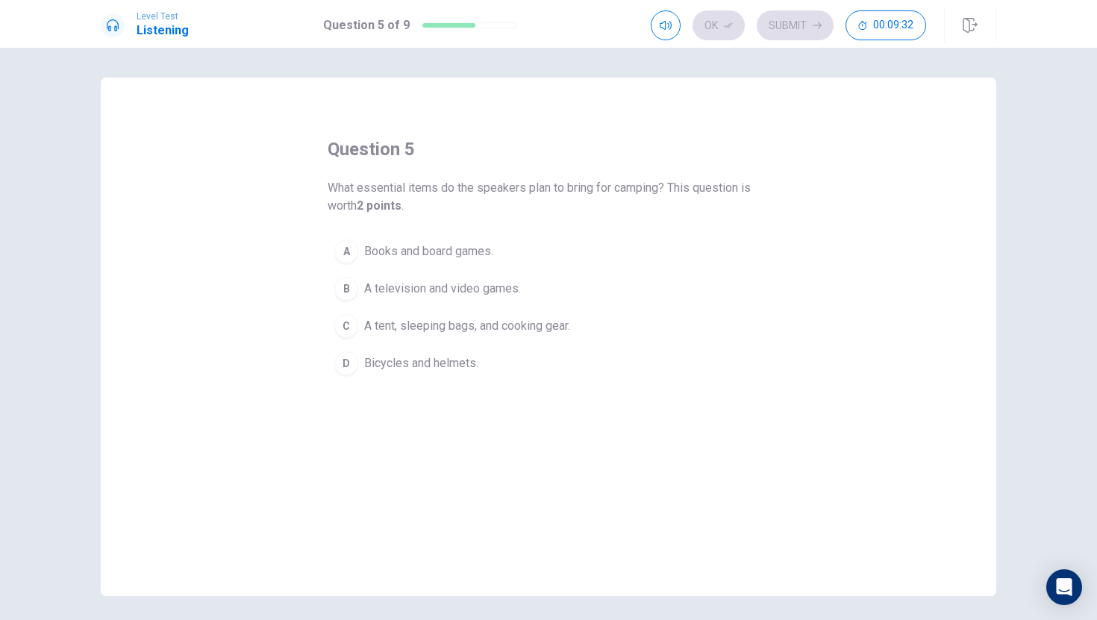
click at [445, 322] on span "A tent, sleeping bags, and cooking gear." at bounding box center [467, 326] width 206 height 18
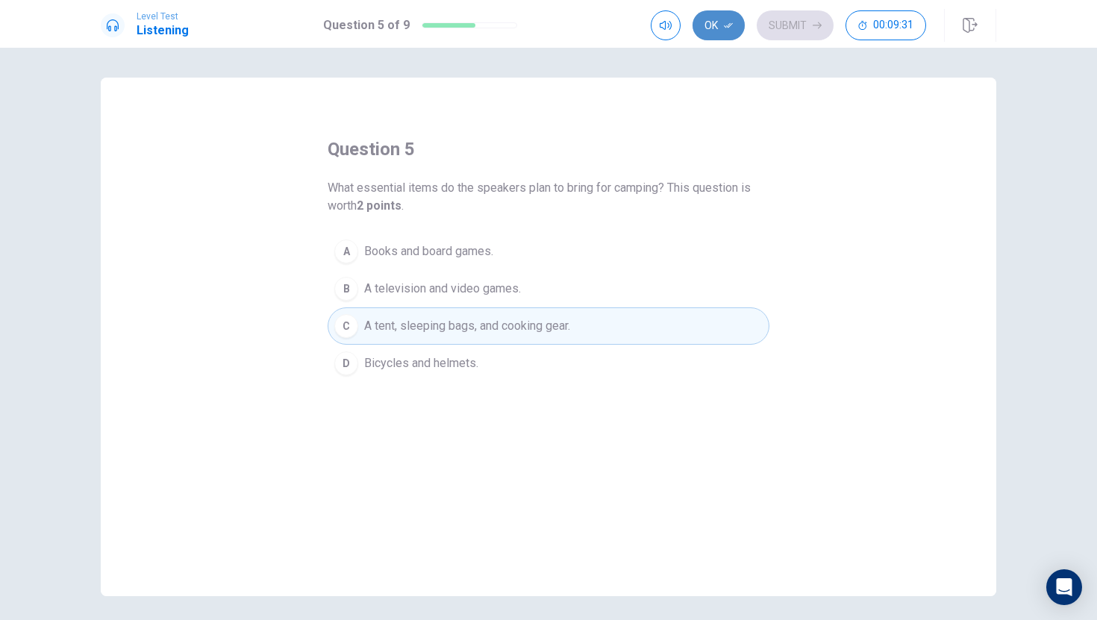
click at [704, 20] on button "Ok" at bounding box center [718, 25] width 52 height 30
click at [795, 21] on button "Submit" at bounding box center [795, 25] width 77 height 30
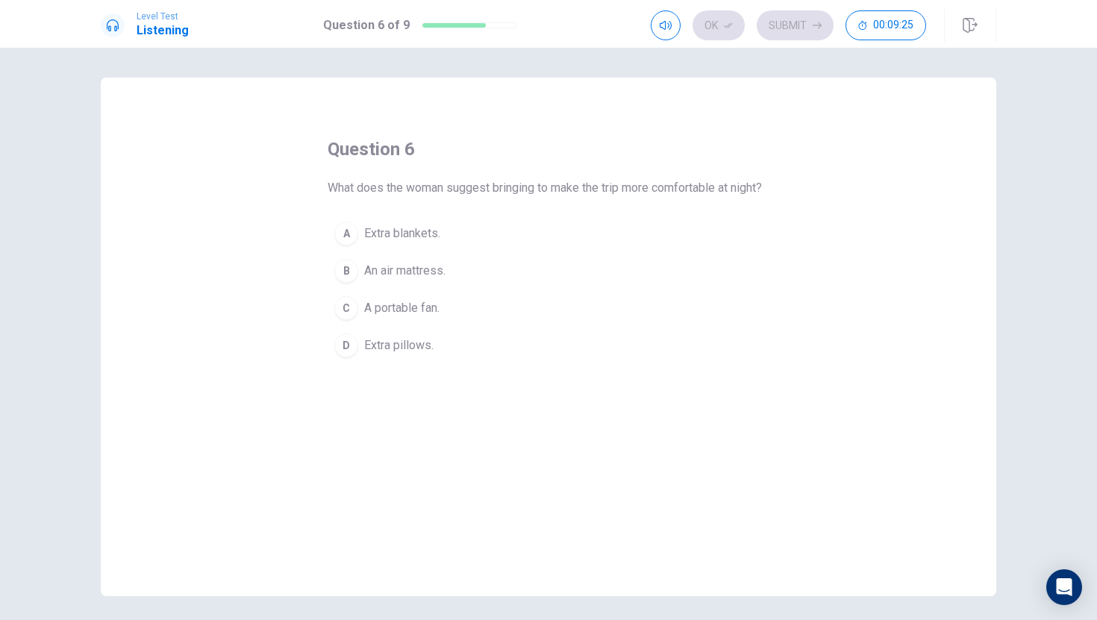
click at [463, 327] on button "C A portable fan." at bounding box center [549, 307] width 442 height 37
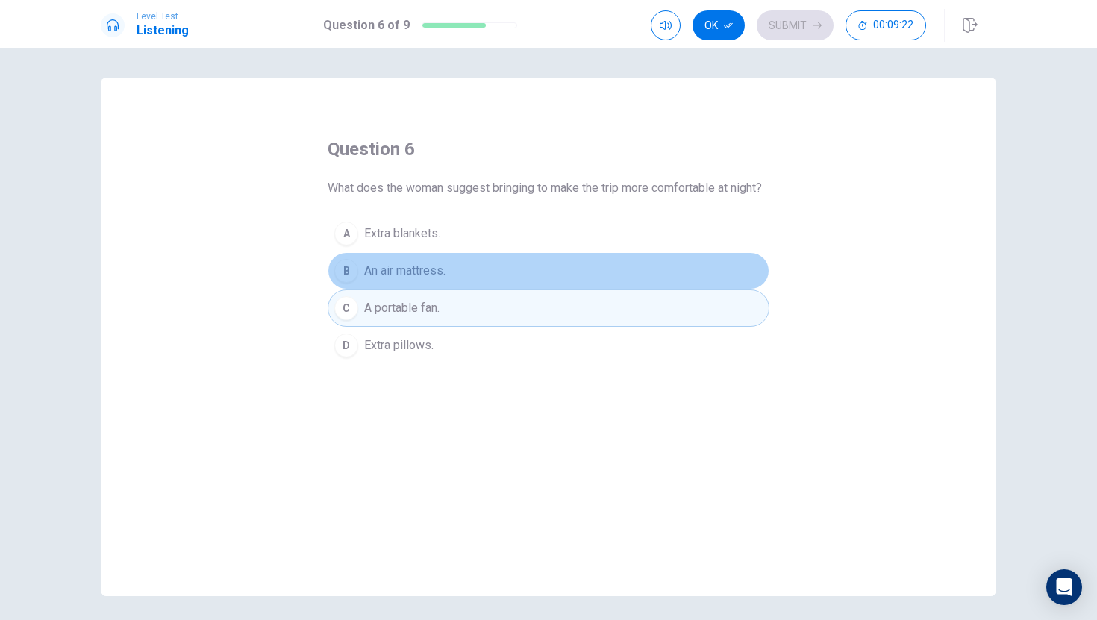
click at [472, 289] on button "B An air mattress." at bounding box center [549, 270] width 442 height 37
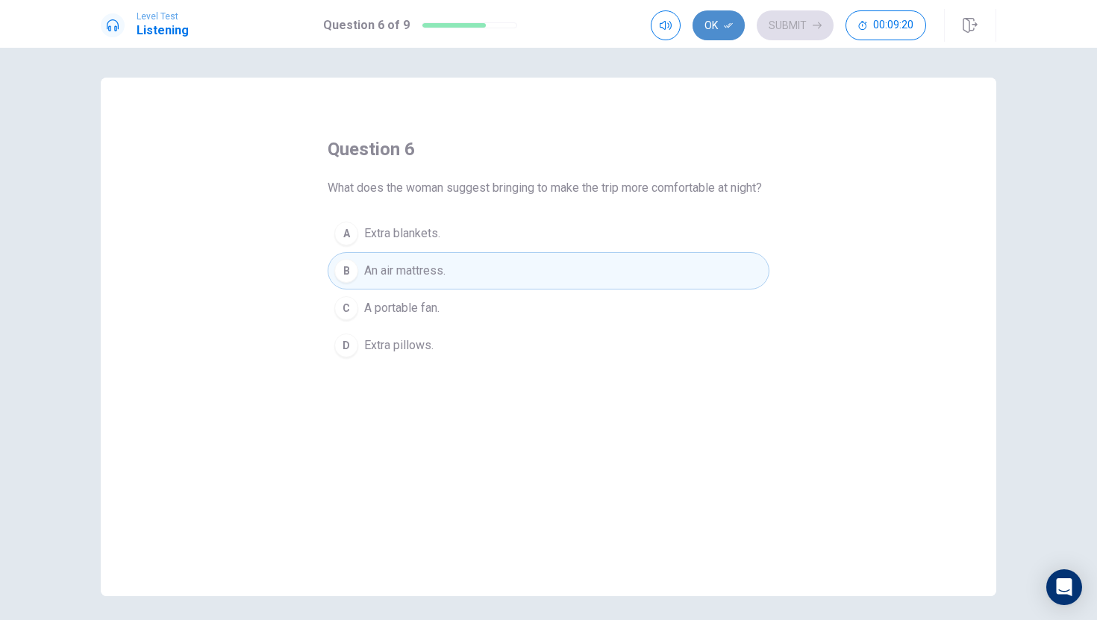
click at [727, 27] on icon "button" at bounding box center [728, 25] width 9 height 9
click at [789, 30] on button "Submit" at bounding box center [795, 25] width 77 height 30
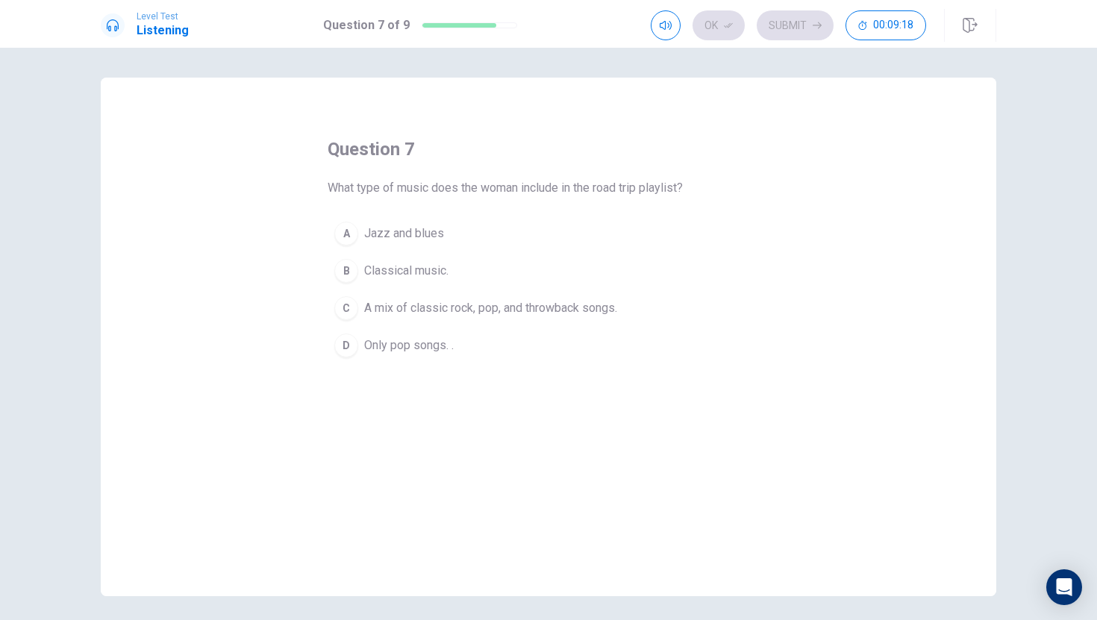
click at [445, 315] on span "A mix of classic rock, pop, and throwback songs." at bounding box center [490, 308] width 253 height 18
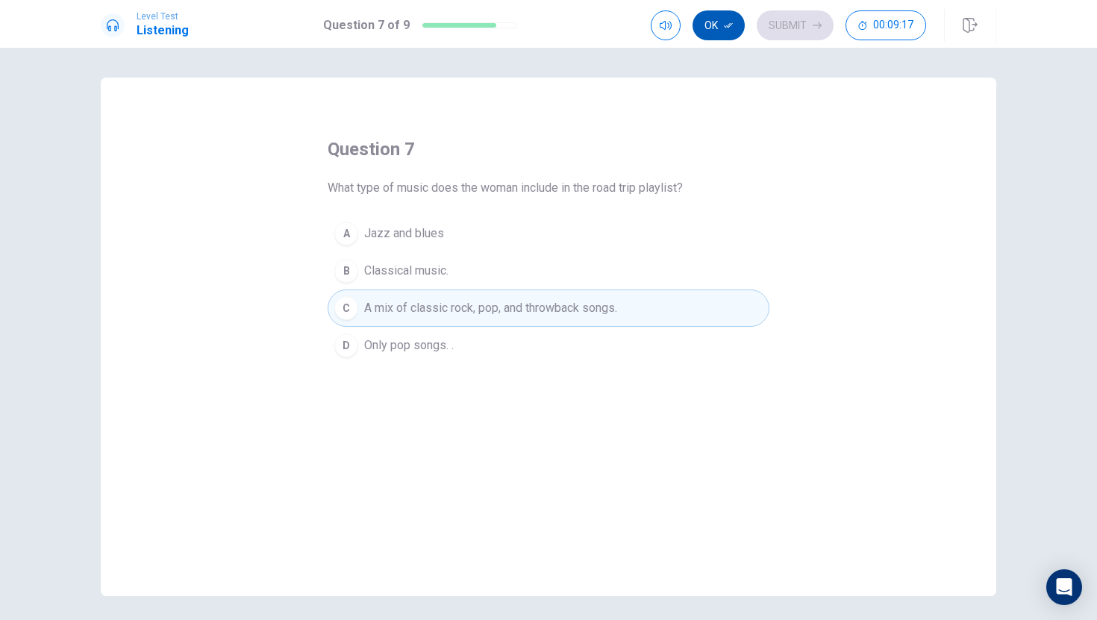
click at [716, 25] on button "Ok" at bounding box center [718, 25] width 52 height 30
click at [767, 34] on button "Submit" at bounding box center [795, 25] width 77 height 30
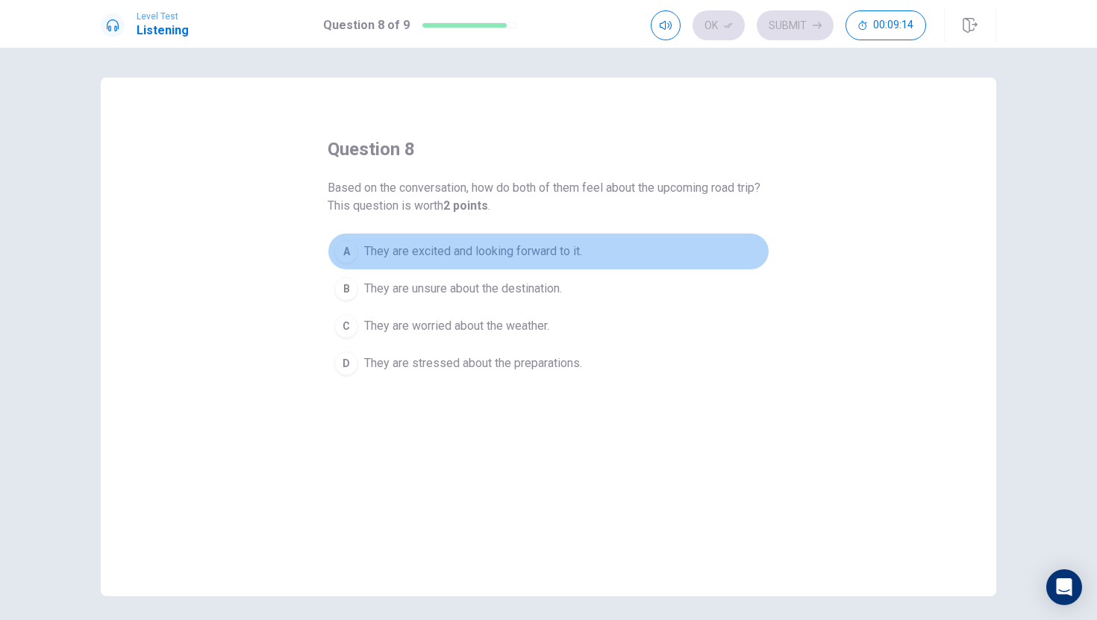
click at [460, 259] on span "They are excited and looking forward to it." at bounding box center [473, 251] width 218 height 18
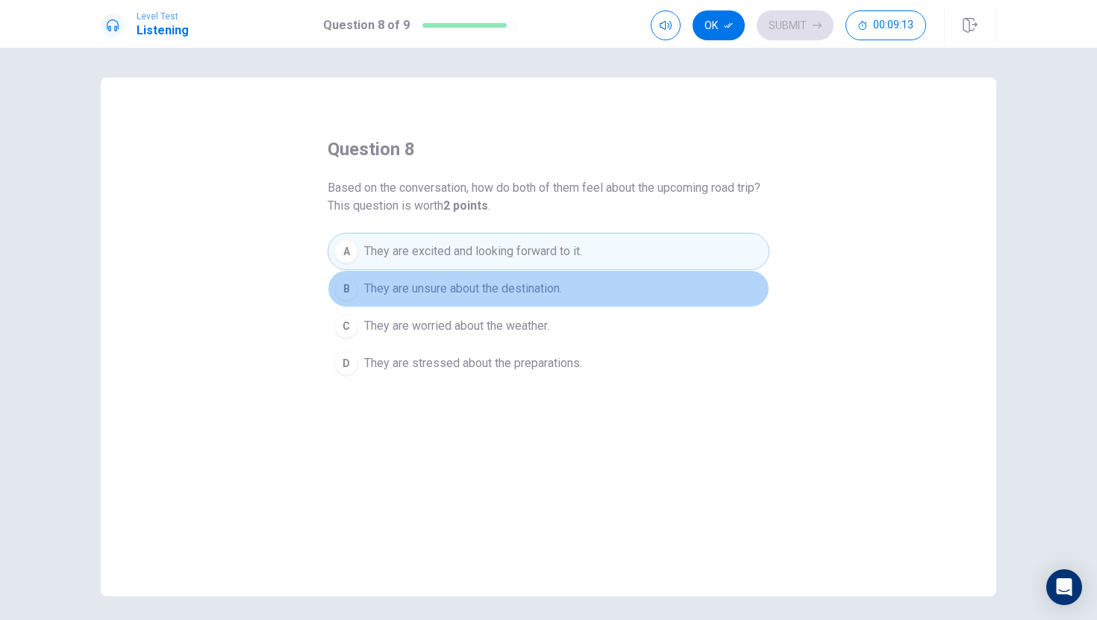
click at [461, 289] on span "They are unsure about the destination." at bounding box center [463, 289] width 198 height 18
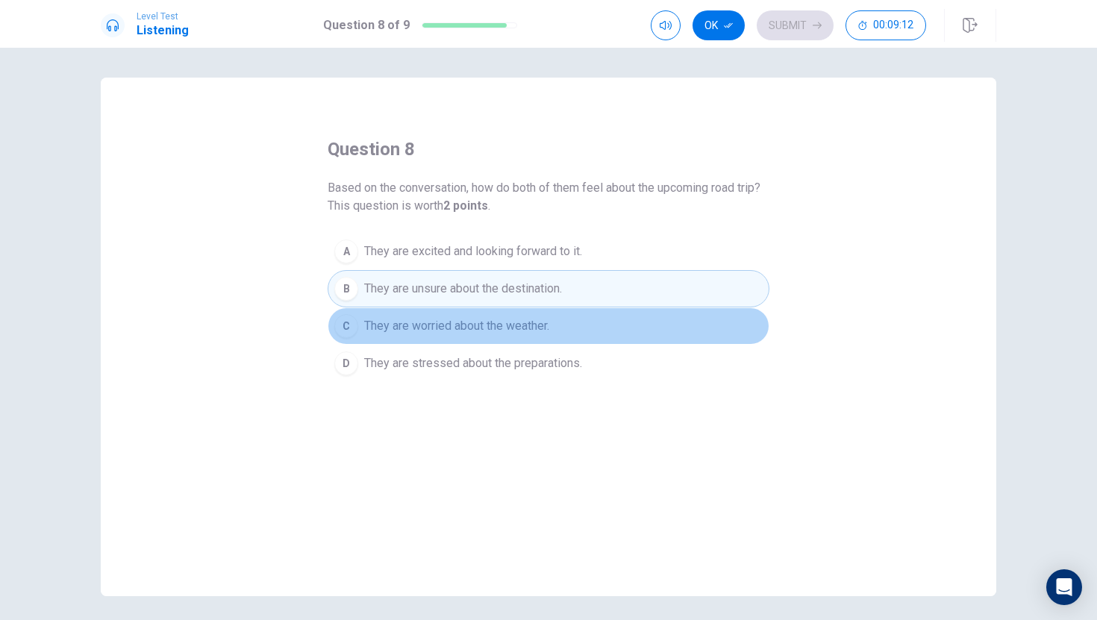
click at [463, 340] on button "C They are worried about the weather." at bounding box center [549, 325] width 442 height 37
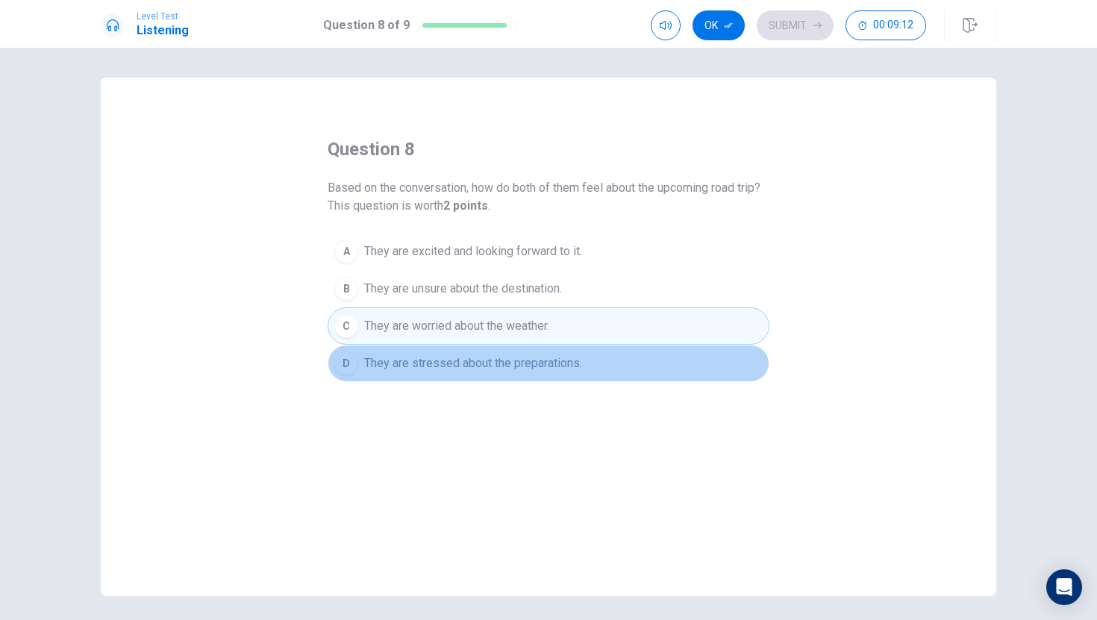
click at [465, 367] on span "They are stressed about the preparations." at bounding box center [473, 363] width 218 height 18
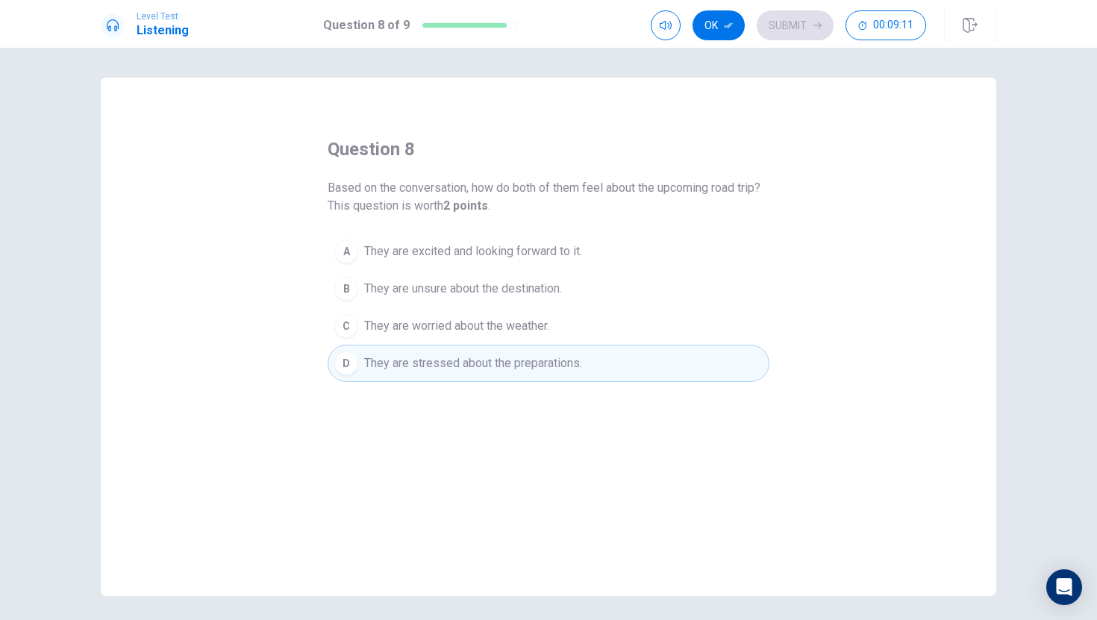
click at [468, 255] on span "They are excited and looking forward to it." at bounding box center [473, 251] width 218 height 18
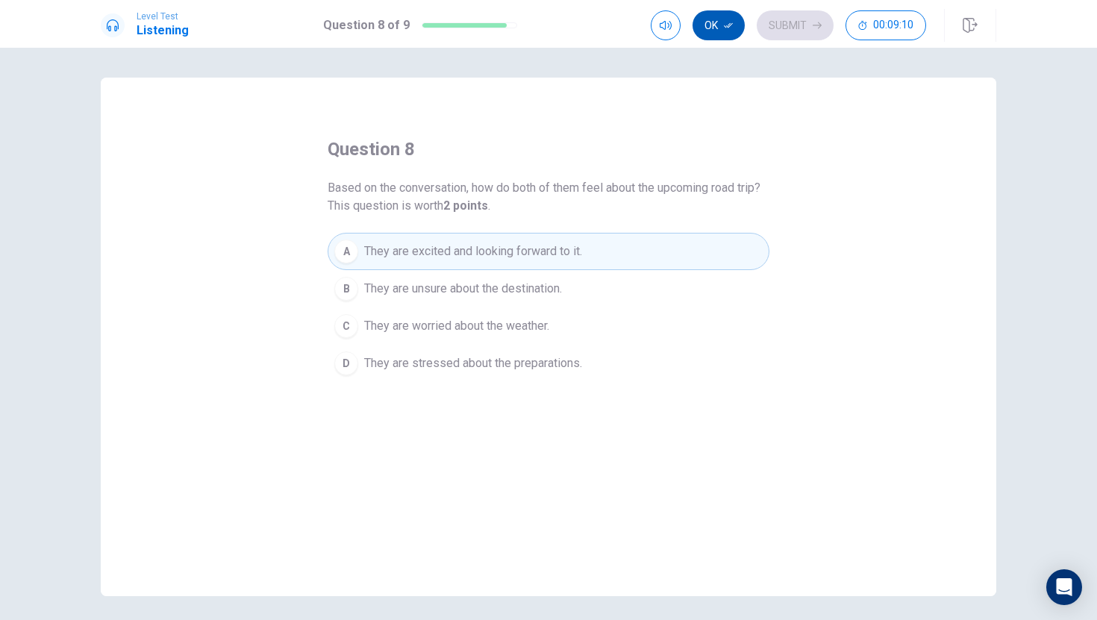
click at [723, 16] on button "Ok" at bounding box center [718, 25] width 52 height 30
click at [781, 21] on button "Submit" at bounding box center [795, 25] width 77 height 30
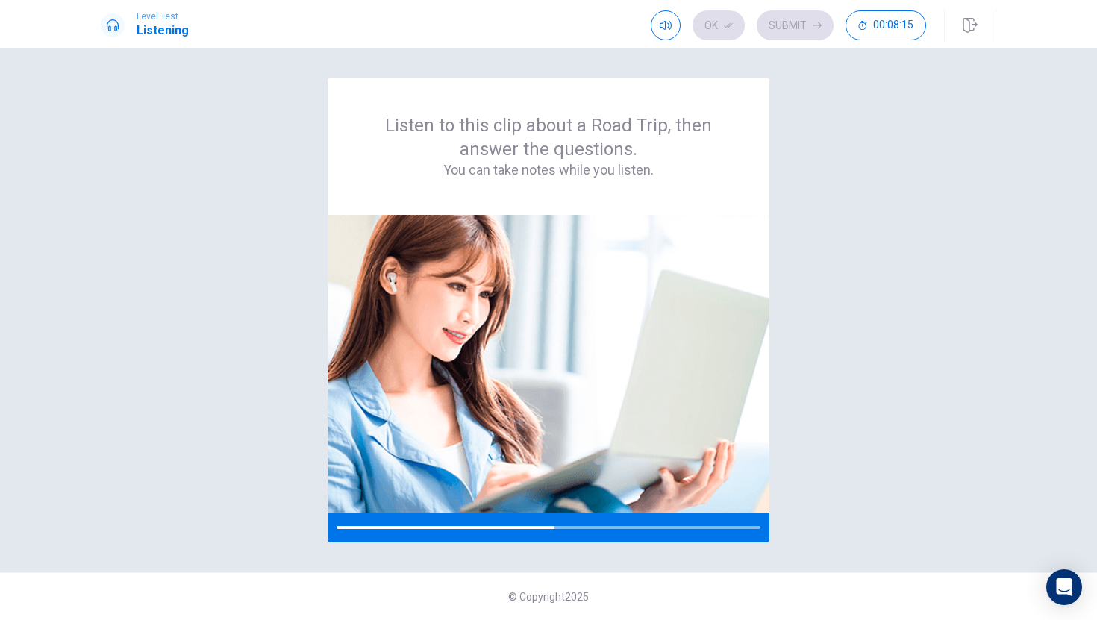
drag, startPoint x: 692, startPoint y: 51, endPoint x: 774, endPoint y: 57, distance: 82.3
click at [774, 57] on body "Level Test Listening Ok Submit 00:08:15 00:08:15 Ok Submit Listen to this clip …" at bounding box center [548, 310] width 1097 height 620
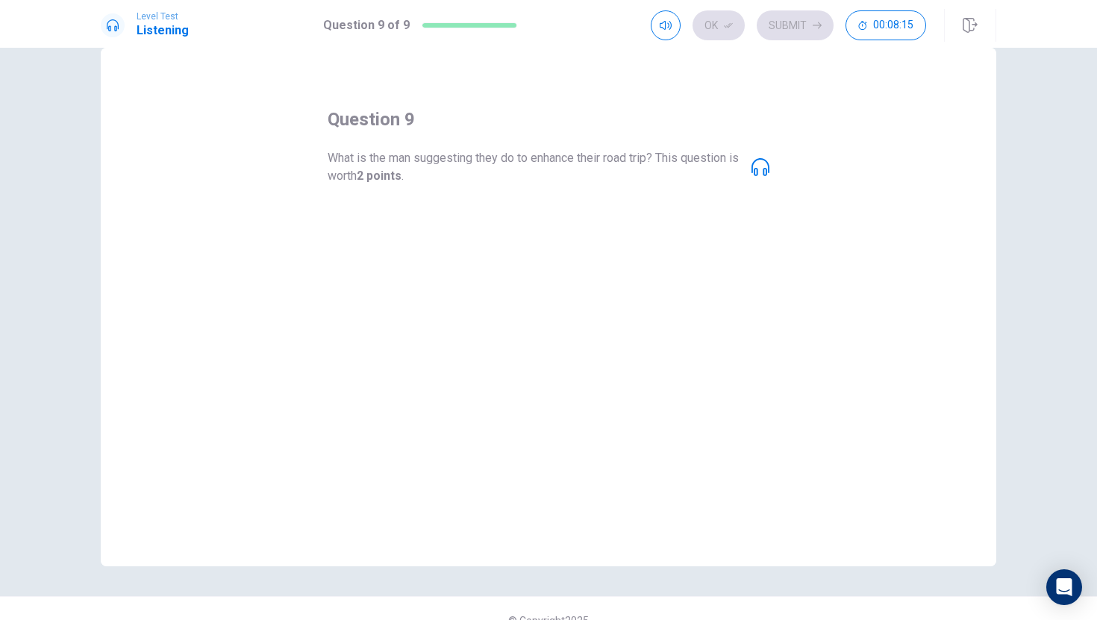
scroll to position [33, 0]
click at [754, 168] on icon at bounding box center [760, 164] width 18 height 18
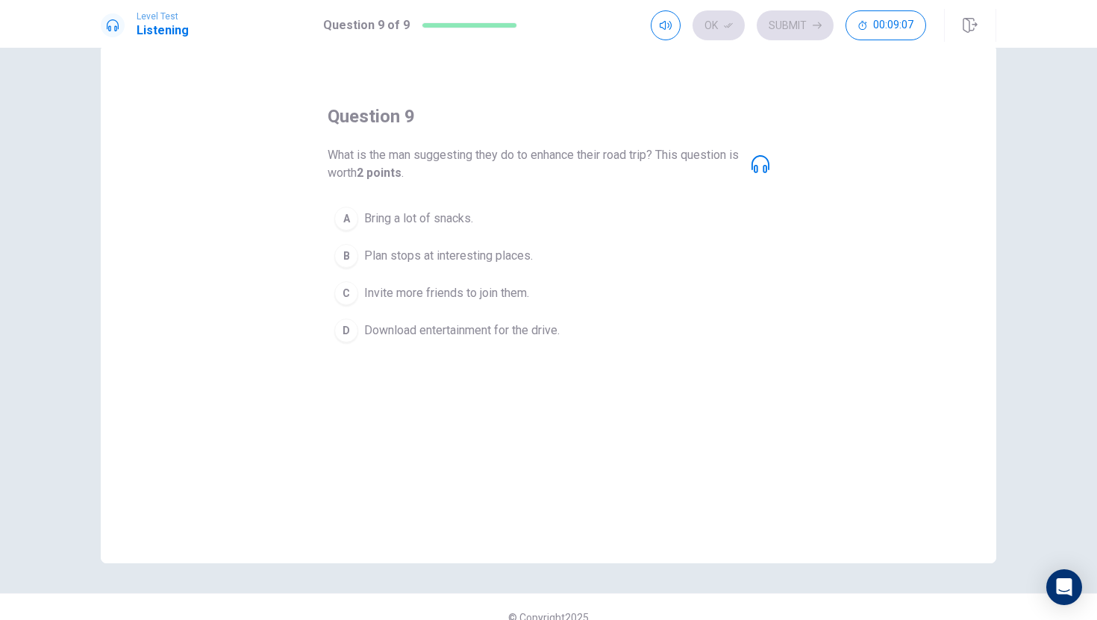
click at [473, 330] on span "Download entertainment for the drive." at bounding box center [461, 331] width 195 height 18
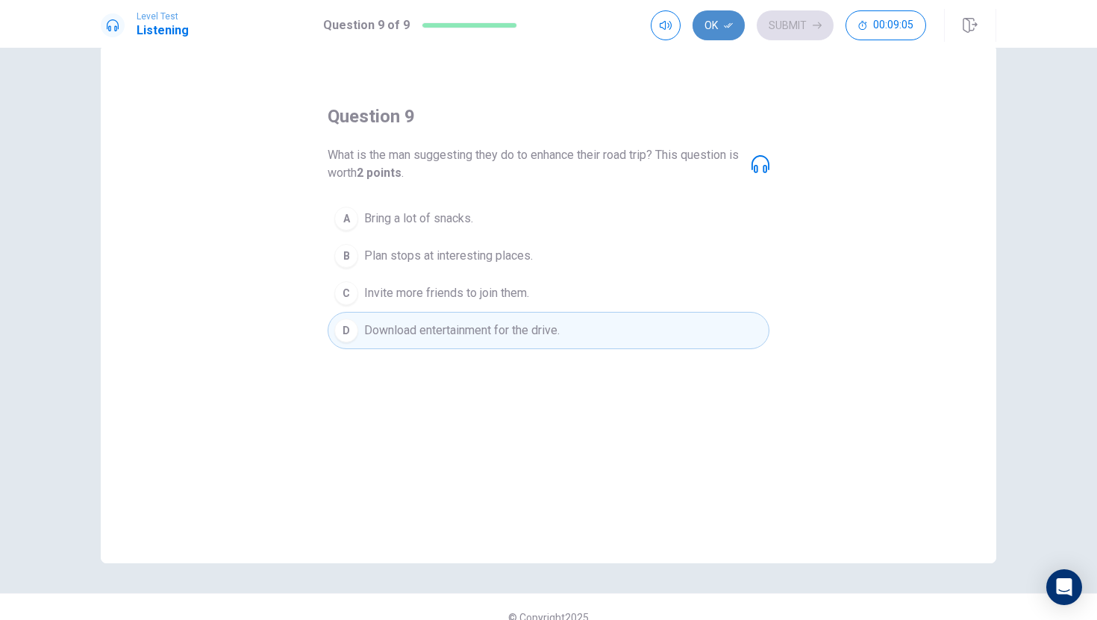
click at [716, 30] on button "Ok" at bounding box center [718, 25] width 52 height 30
click at [796, 16] on button "Submit" at bounding box center [795, 25] width 77 height 30
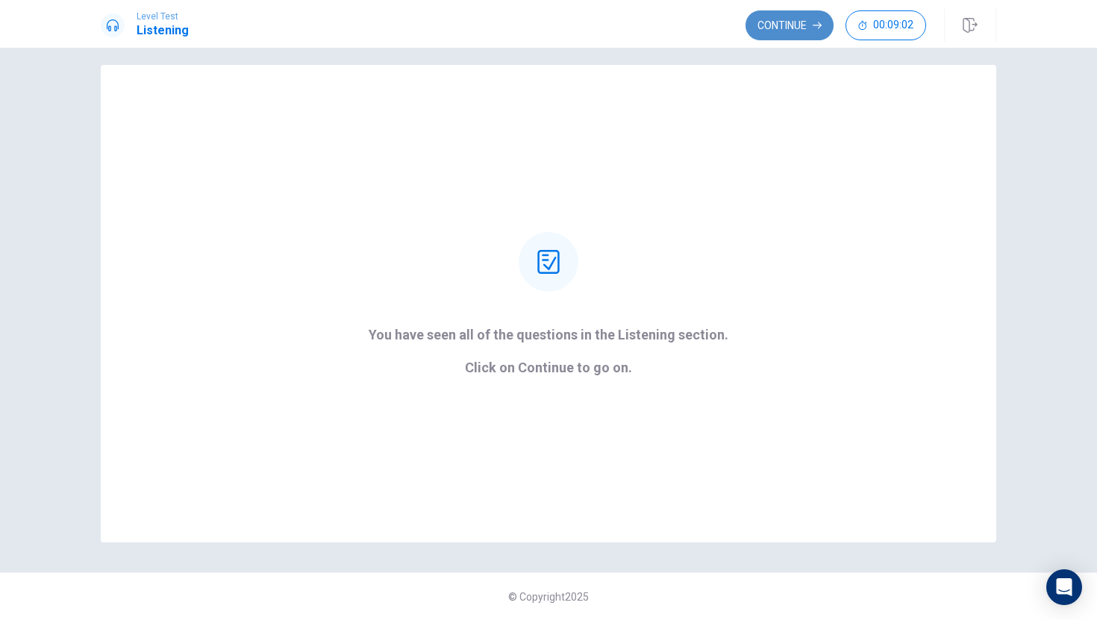
click at [784, 16] on button "Continue" at bounding box center [789, 25] width 88 height 30
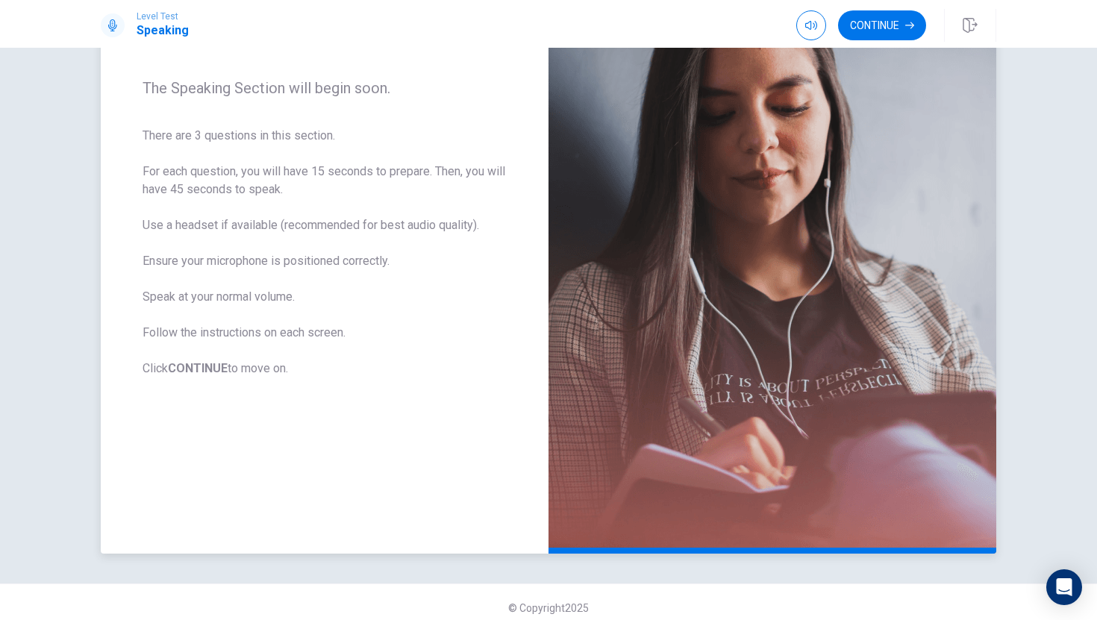
scroll to position [186, 0]
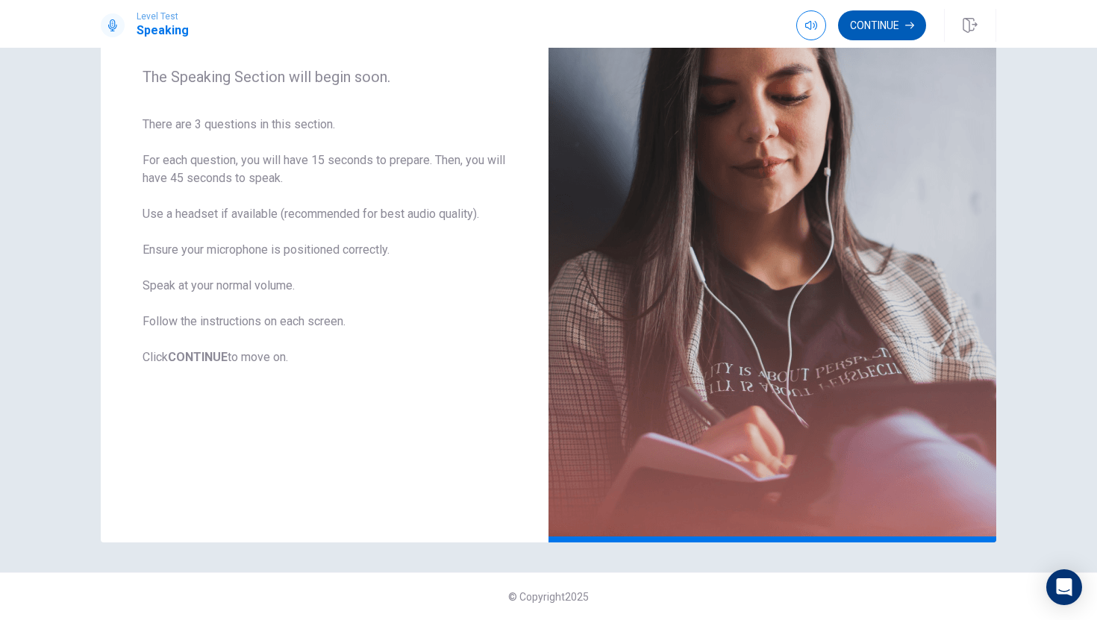
click at [868, 33] on button "Continue" at bounding box center [882, 25] width 88 height 30
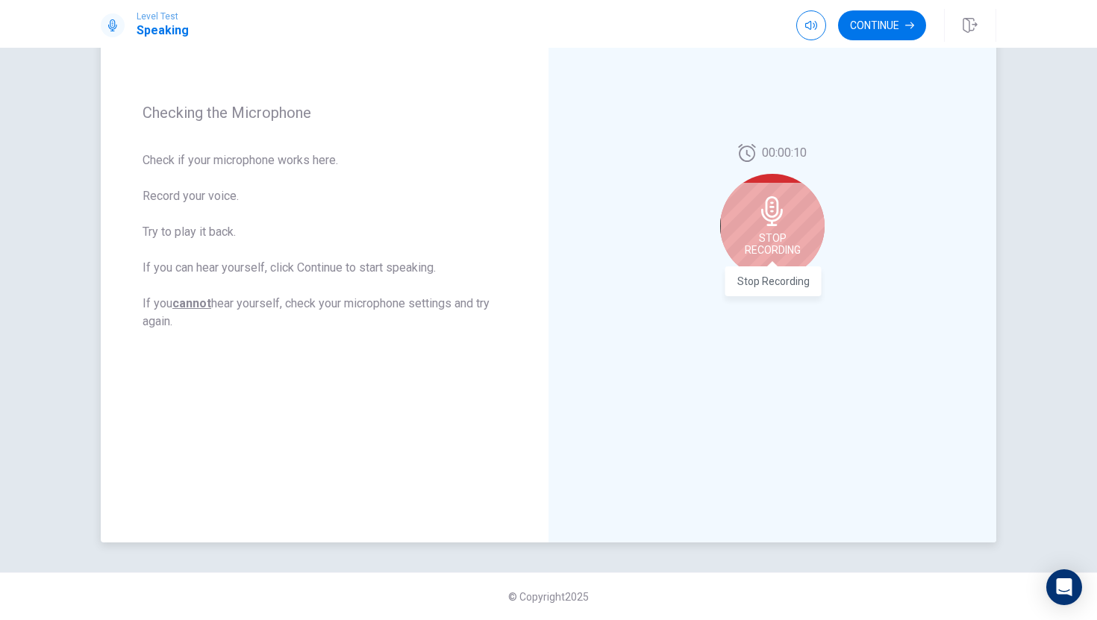
click at [780, 234] on span "Stop Recording" at bounding box center [773, 244] width 56 height 24
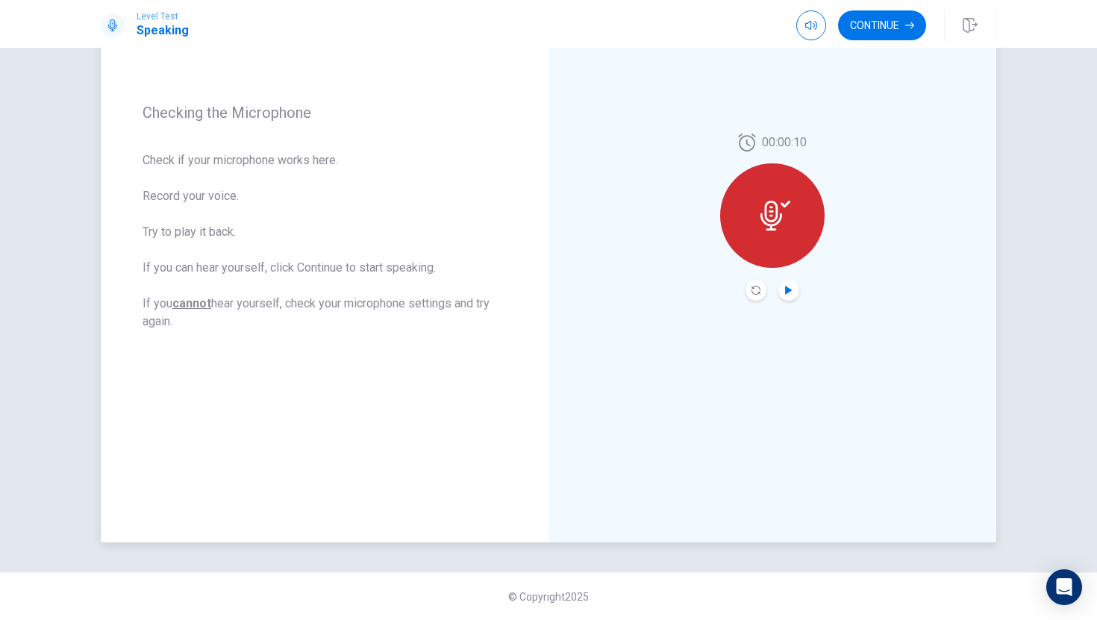
click at [791, 293] on icon "Play Audio" at bounding box center [788, 290] width 9 height 9
click at [903, 25] on button "Continue" at bounding box center [882, 25] width 88 height 30
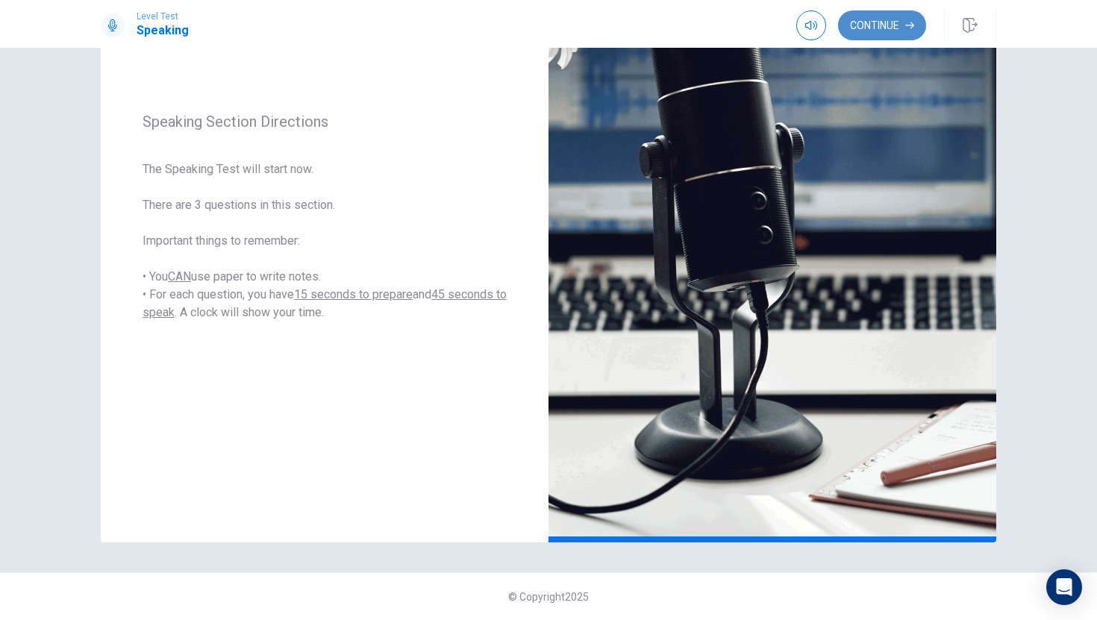
click at [871, 24] on button "Continue" at bounding box center [882, 25] width 88 height 30
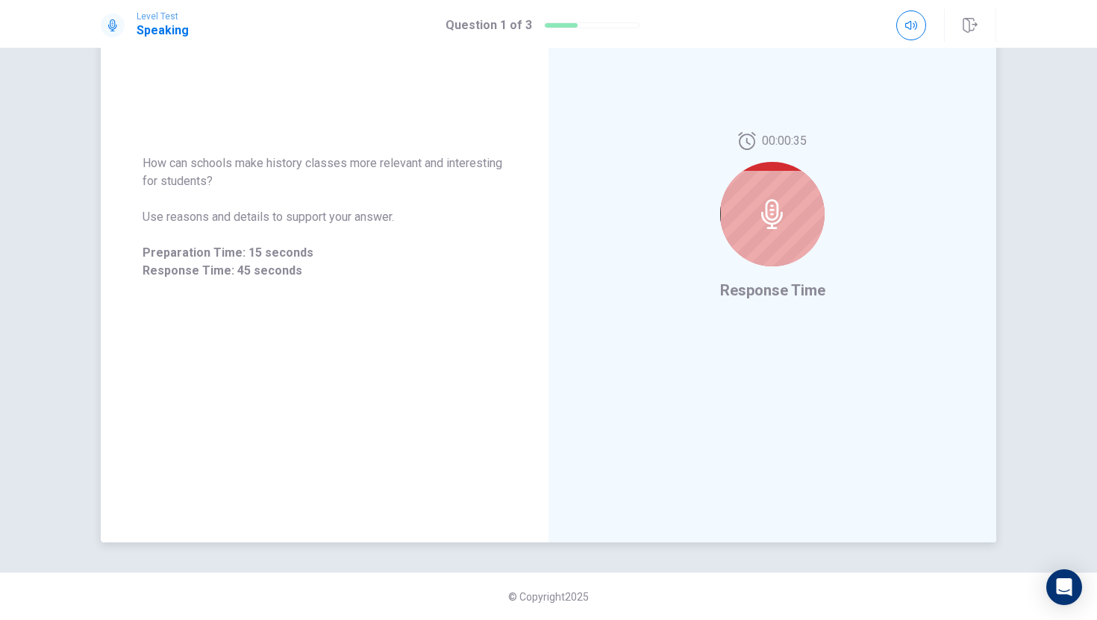
click at [803, 213] on div at bounding box center [772, 214] width 104 height 104
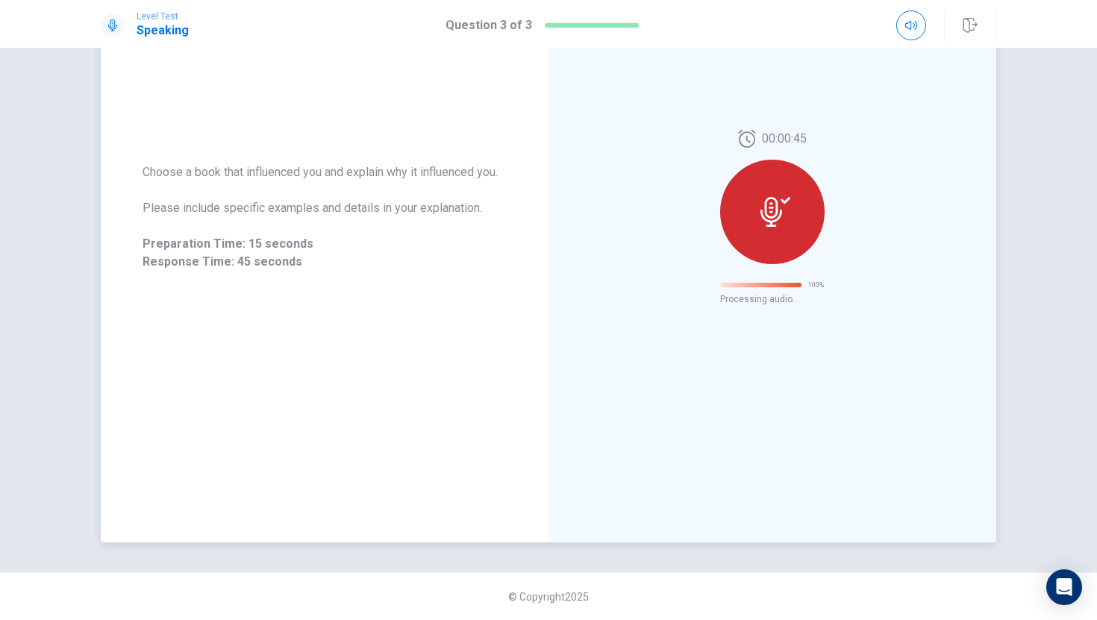
scroll to position [0, 0]
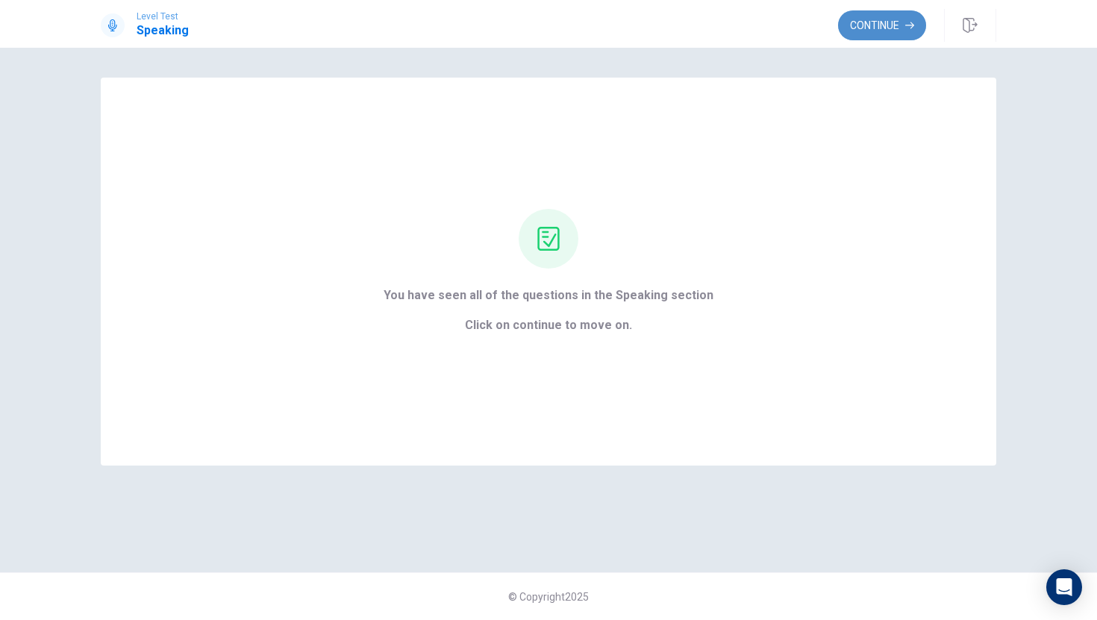
click at [907, 21] on icon "button" at bounding box center [909, 25] width 9 height 9
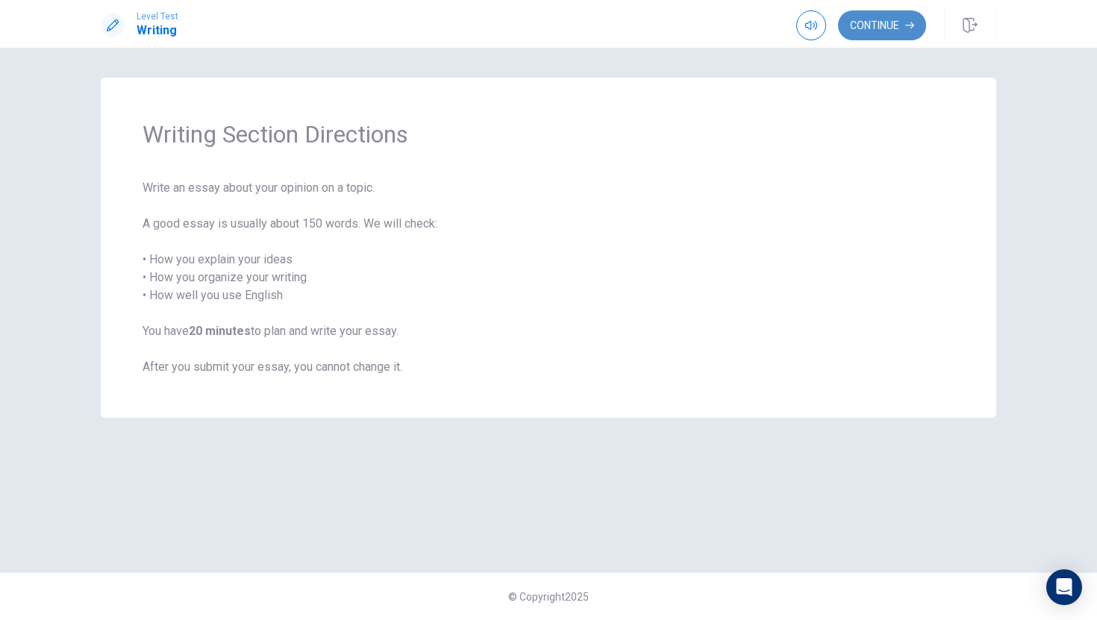
click at [853, 25] on button "Continue" at bounding box center [882, 25] width 88 height 30
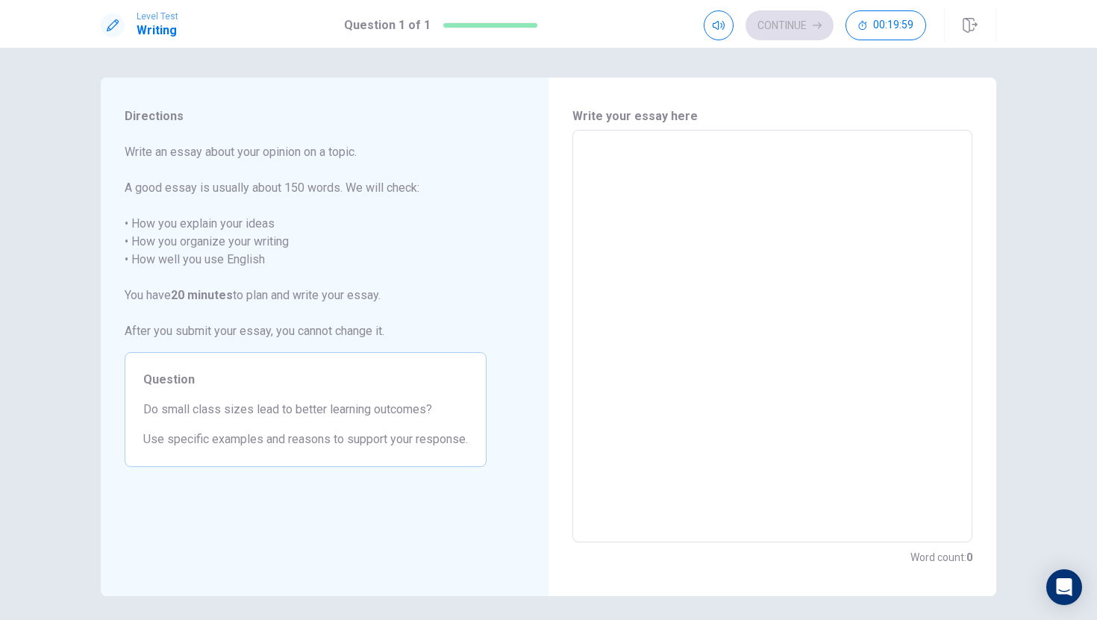
click at [635, 216] on textarea at bounding box center [772, 337] width 379 height 388
type textarea "I"
type textarea "x"
type textarea "I"
type textarea "x"
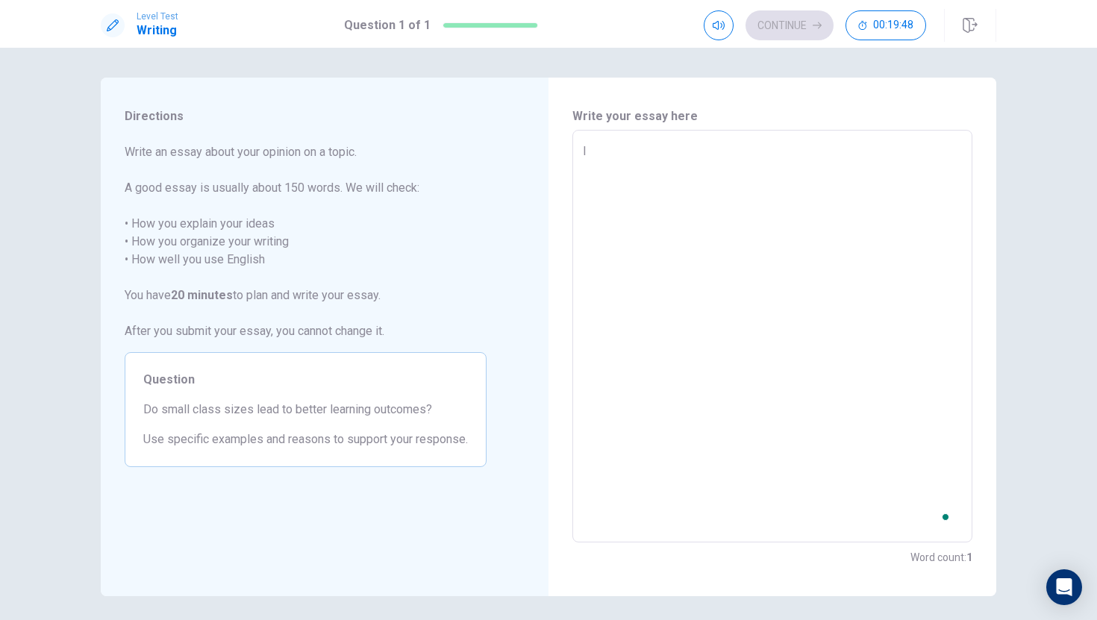
type textarea "I t"
type textarea "x"
type textarea "I th"
type textarea "x"
type textarea "I thi"
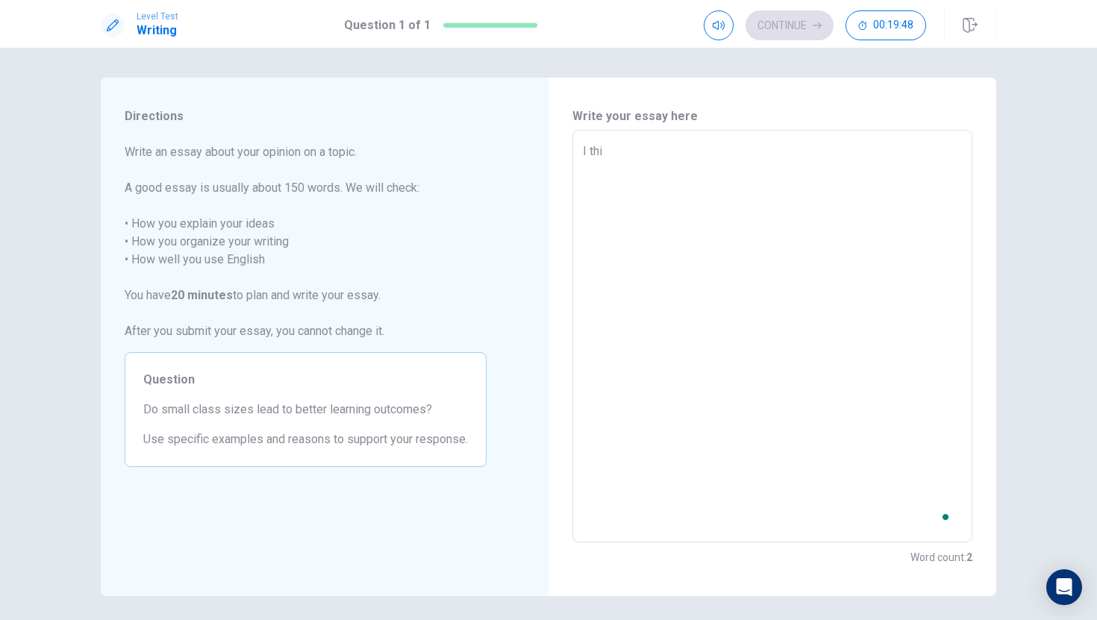
type textarea "x"
type textarea "I thin"
type textarea "x"
type textarea "I think"
type textarea "x"
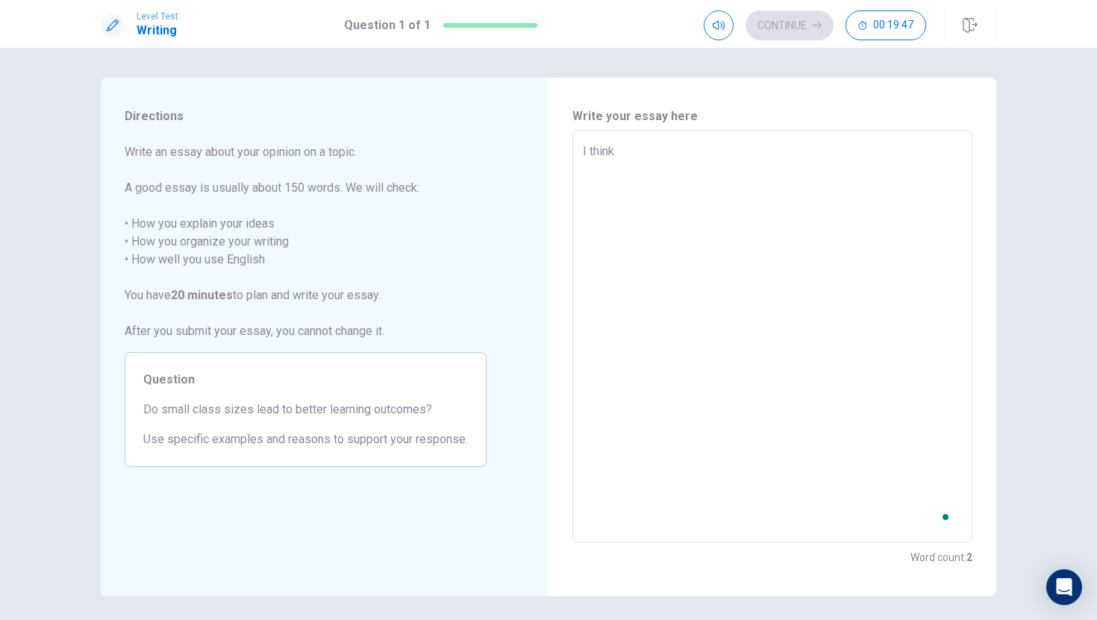
type textarea "I think"
type textarea "x"
type textarea "I think s"
type textarea "x"
type textarea "I think sm"
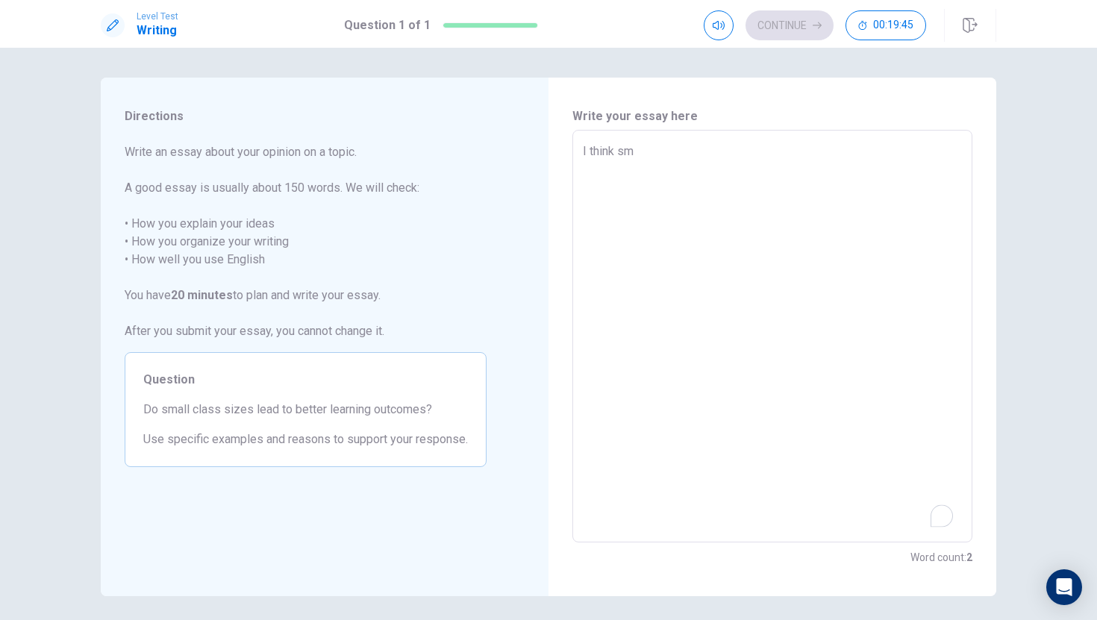
type textarea "x"
type textarea "I think sma"
type textarea "x"
type textarea "I think smal"
type textarea "x"
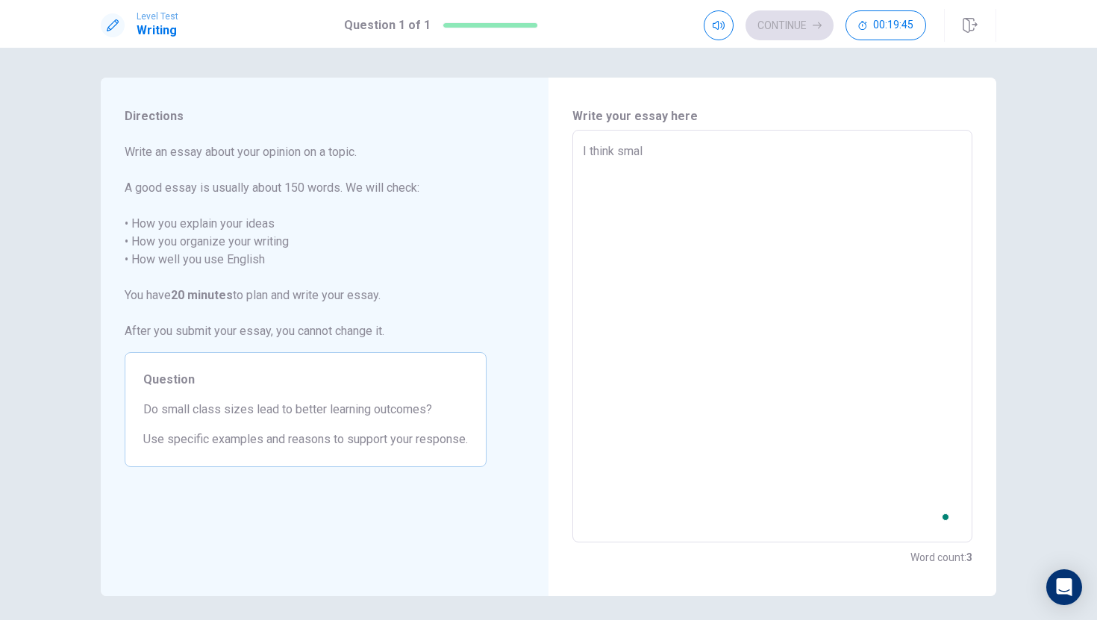
type textarea "I think small"
type textarea "x"
type textarea "I think small"
type textarea "x"
type textarea "I think small c"
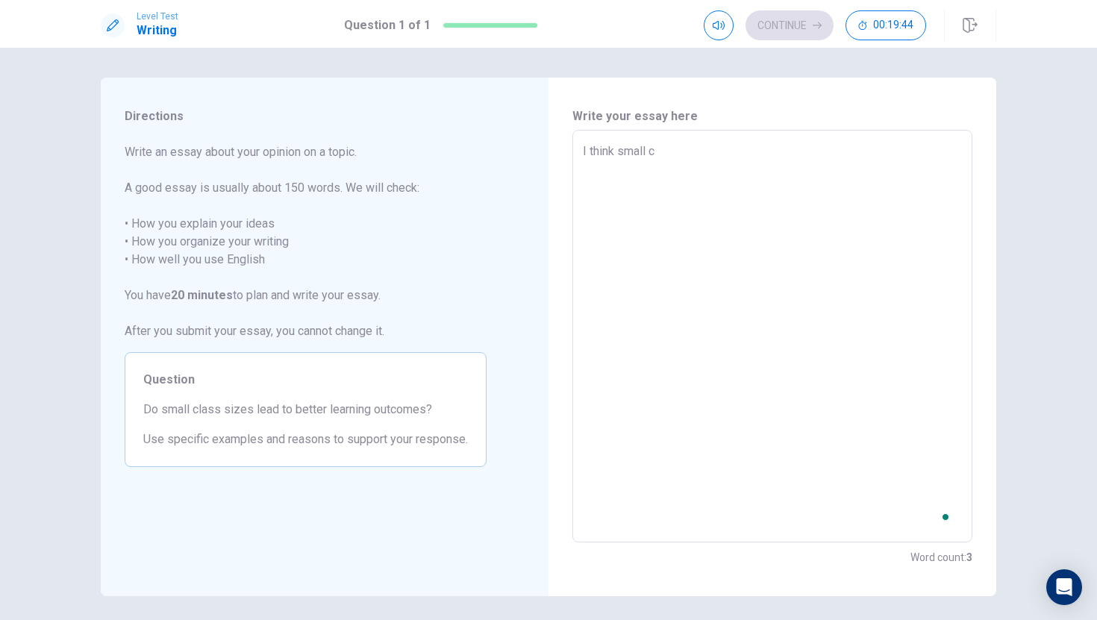
type textarea "x"
type textarea "I think small cl"
type textarea "x"
type textarea "I think small cla"
type textarea "x"
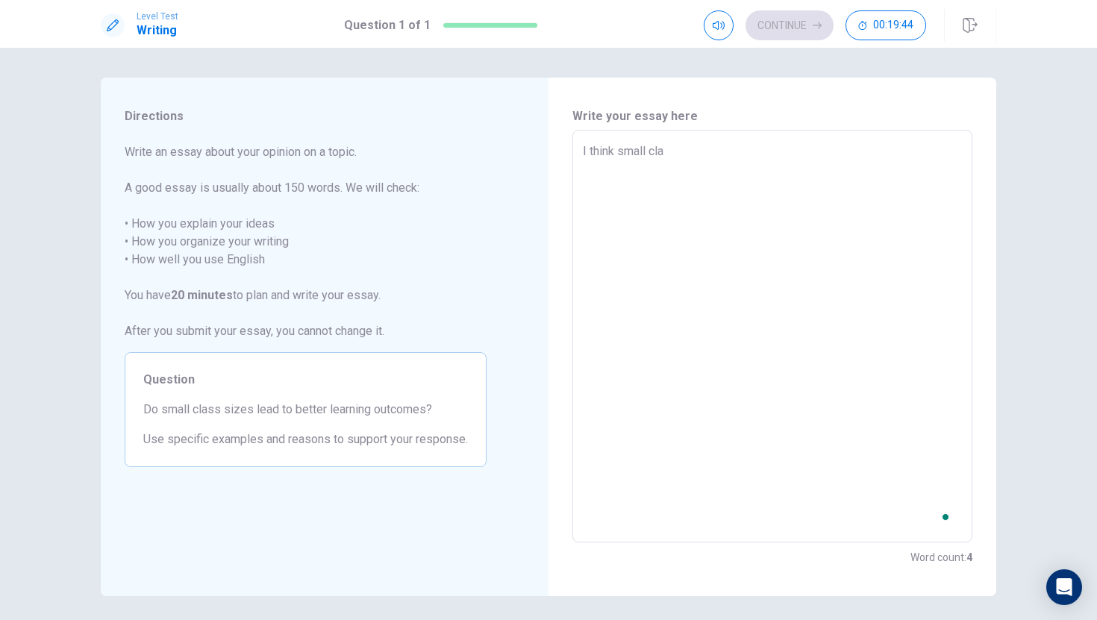
type textarea "I think small clas"
type textarea "x"
type textarea "I think small class"
type textarea "x"
type textarea "I think small class"
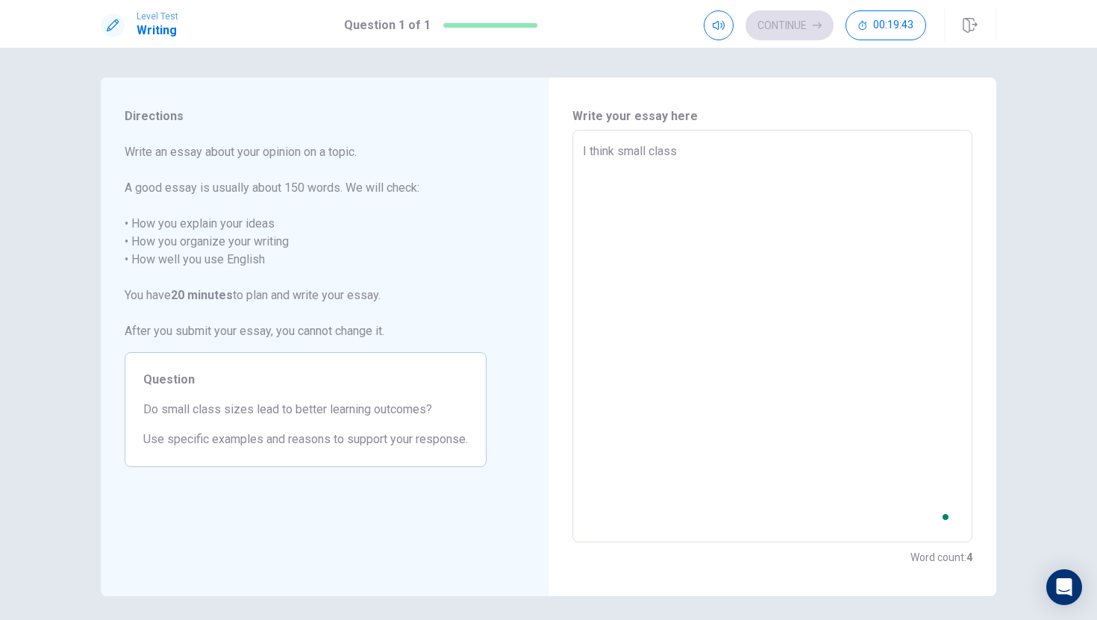
type textarea "x"
type textarea "I think small class s"
type textarea "x"
type textarea "I think small class si"
type textarea "x"
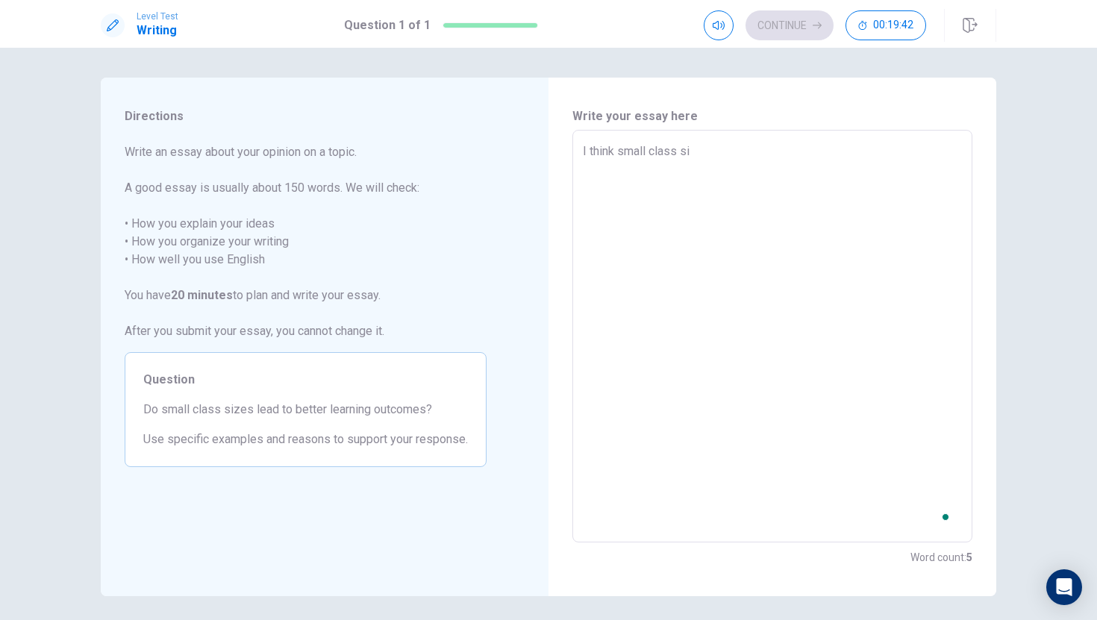
type textarea "I think small class siz"
type textarea "x"
type textarea "I think small class size"
type textarea "x"
type textarea "I think small class sizes"
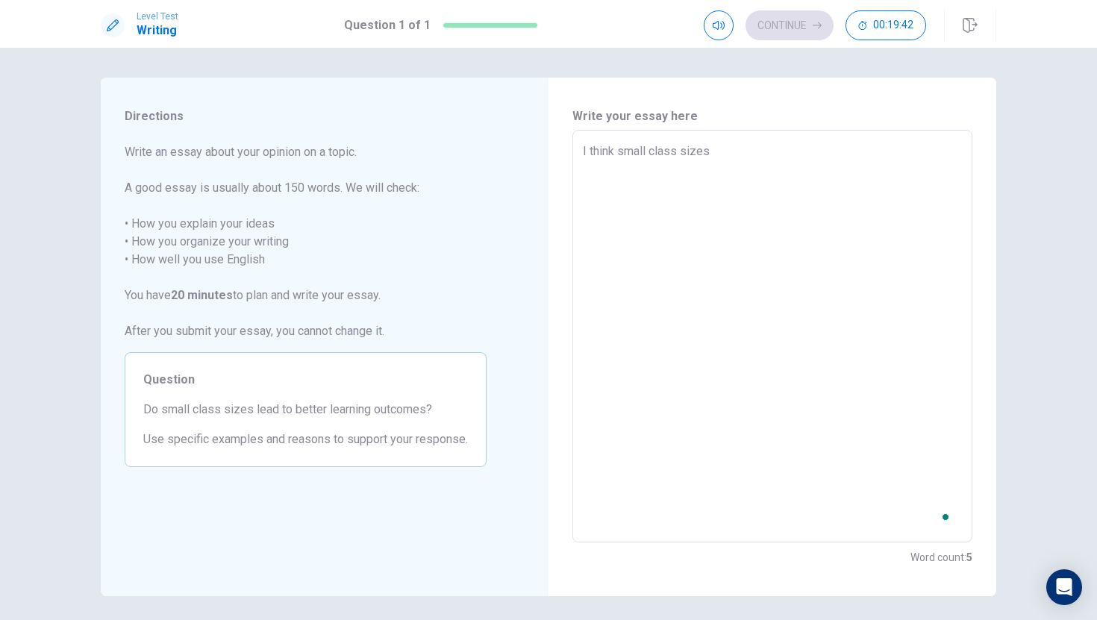
type textarea "x"
type textarea "I think small class sizes"
type textarea "x"
type textarea "I think small class sizes w"
type textarea "x"
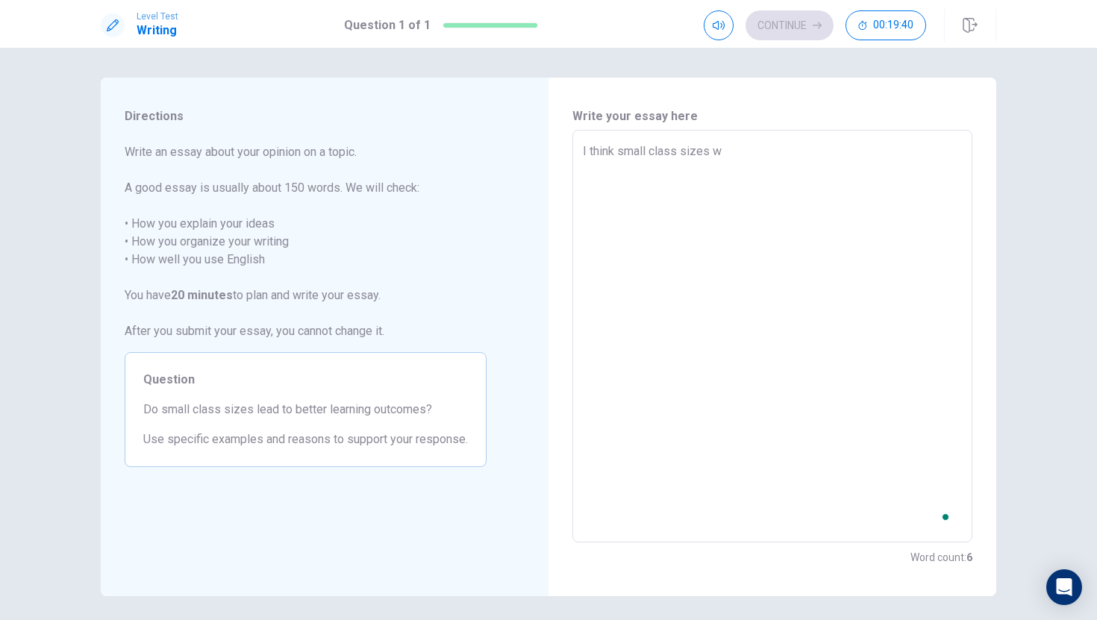
type textarea "I think small class sizes wi"
type textarea "x"
type textarea "I think small class sizes wil"
type textarea "x"
type textarea "I think small class sizes will"
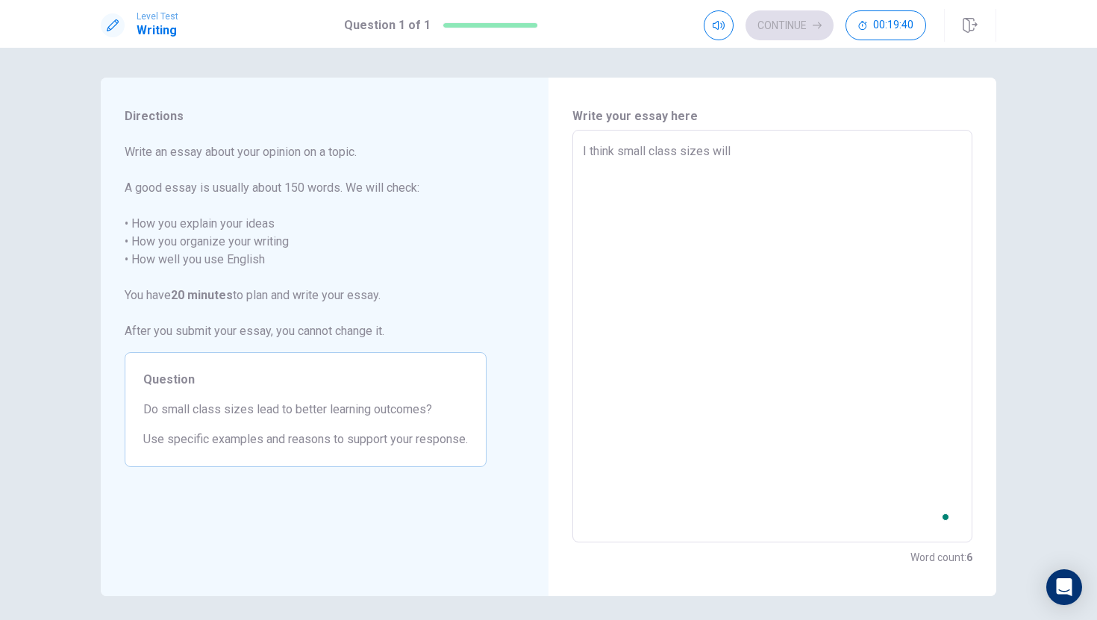
type textarea "x"
type textarea "I think small class sizes will"
type textarea "x"
type textarea "I think small class sizes will l"
type textarea "x"
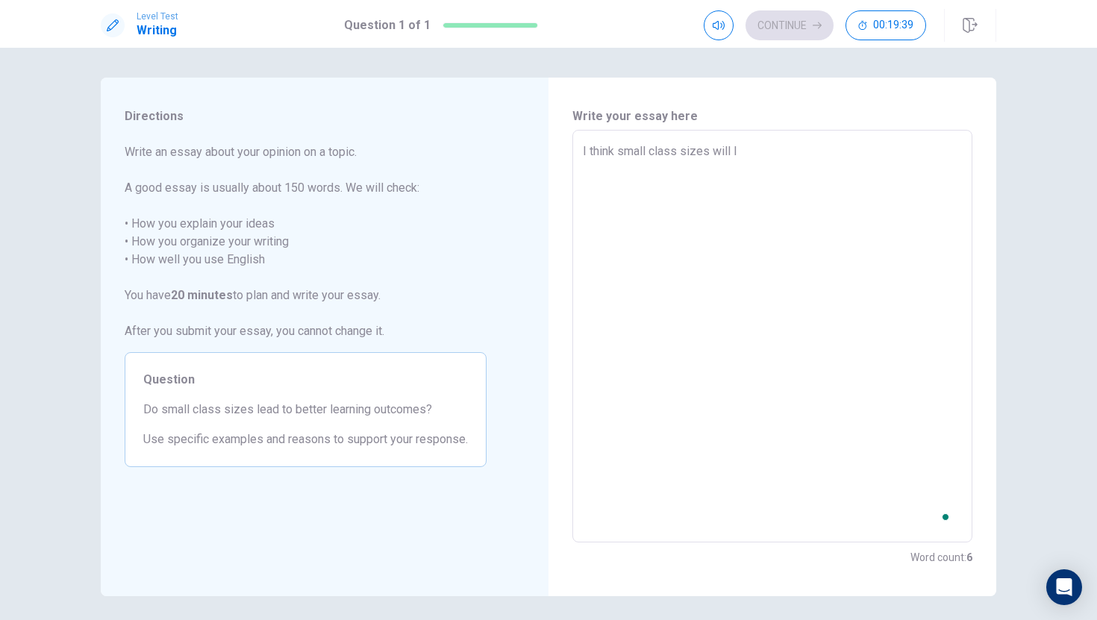
type textarea "I think small class sizes will le"
type textarea "x"
type textarea "I think small class sizes will lea"
type textarea "x"
type textarea "I think small class sizes will lead"
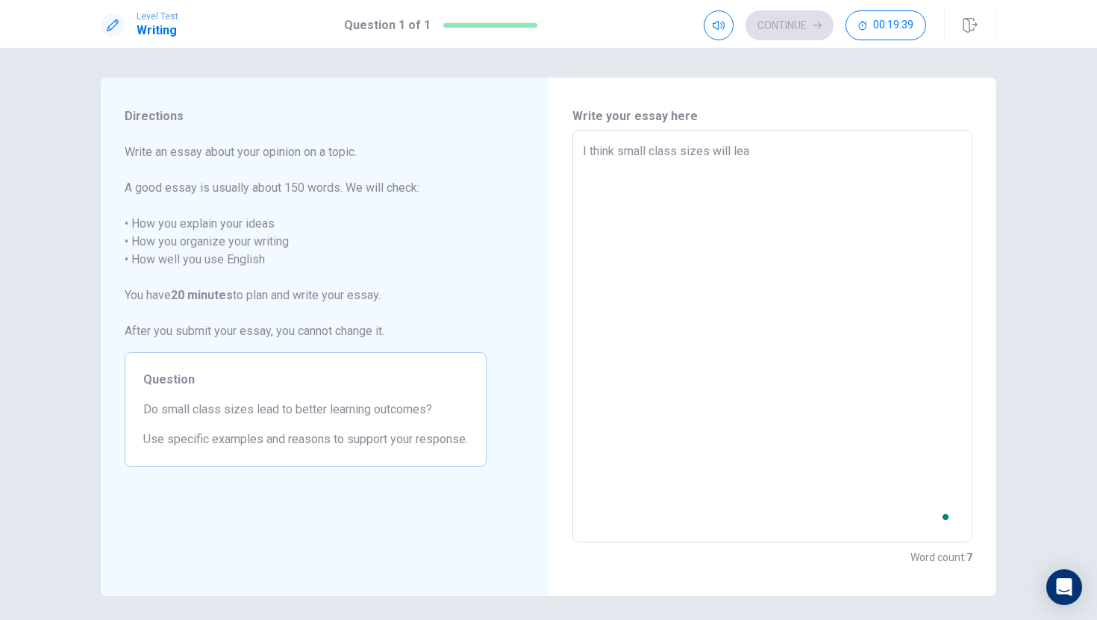
type textarea "x"
type textarea "I think small class sizes will lead"
type textarea "x"
type textarea "I think small class sizes will lead t"
type textarea "x"
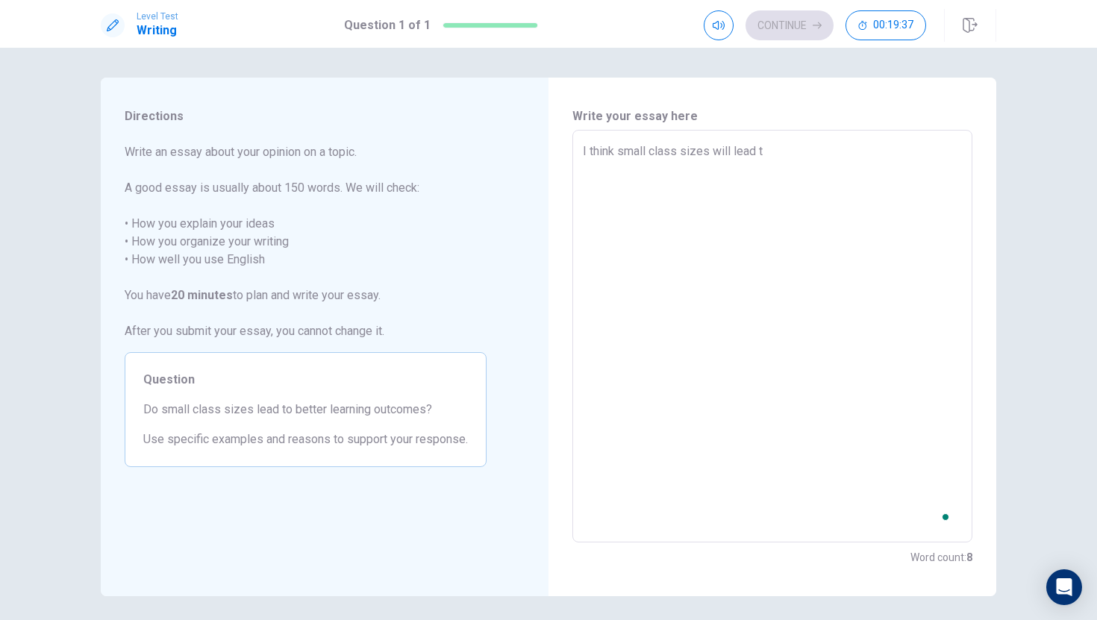
type textarea "I think small class sizes will lead to"
type textarea "x"
type textarea "I think small class sizes will lead to"
type textarea "x"
type textarea "I think small class sizes will lead to b"
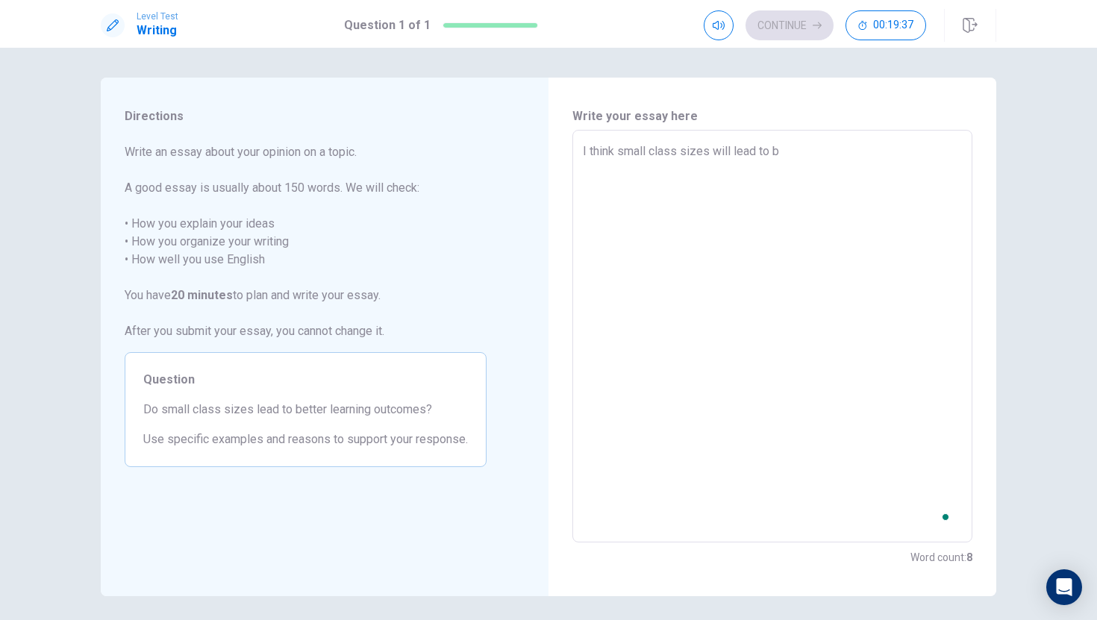
type textarea "x"
type textarea "I think small class sizes will lead to be"
type textarea "x"
type textarea "I think small class sizes will lead to bet"
type textarea "x"
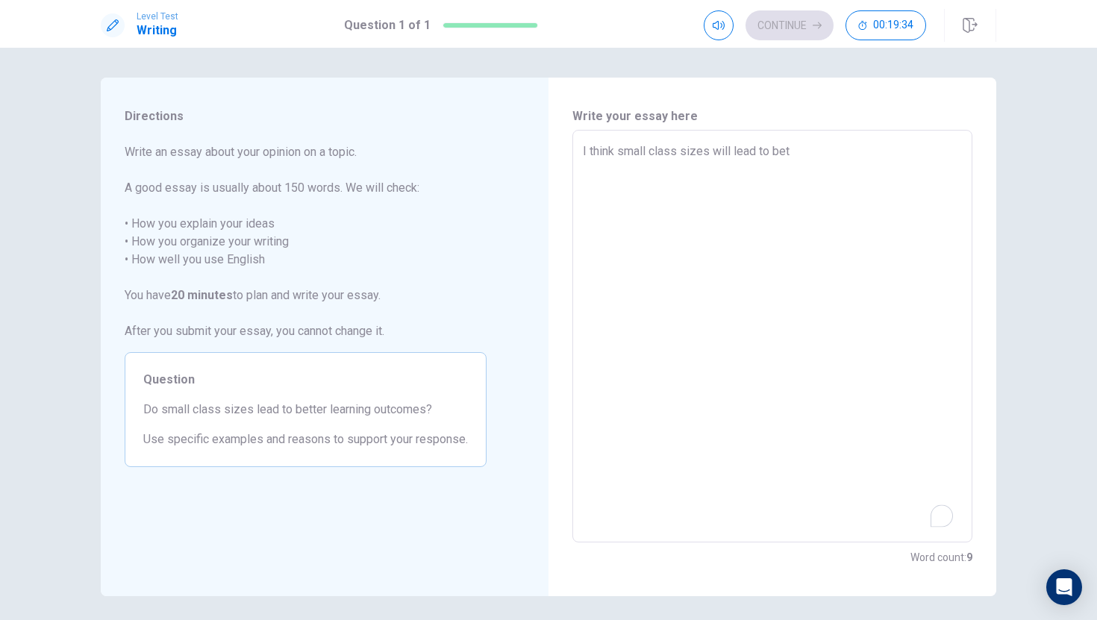
type textarea "I think small class sizes will lead to bett"
type textarea "x"
type textarea "I think small class sizes will lead to [PERSON_NAME]"
type textarea "x"
type textarea "I think small class sizes will lead to better"
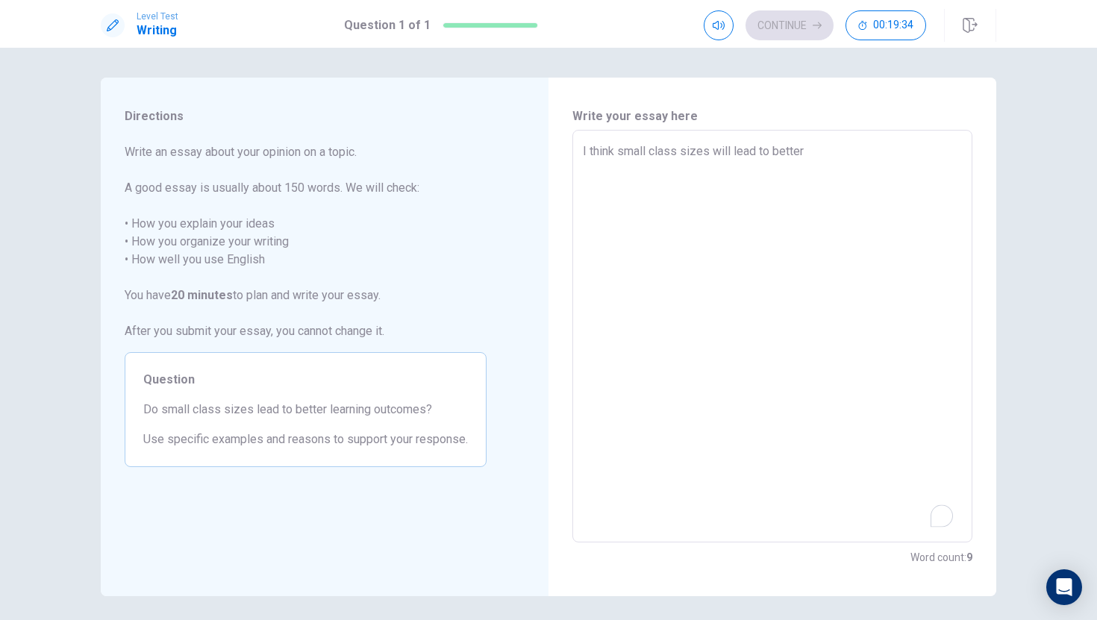
type textarea "x"
type textarea "I think small class sizes will lead to better"
type textarea "x"
type textarea "I think small class sizes will lead to better o"
type textarea "x"
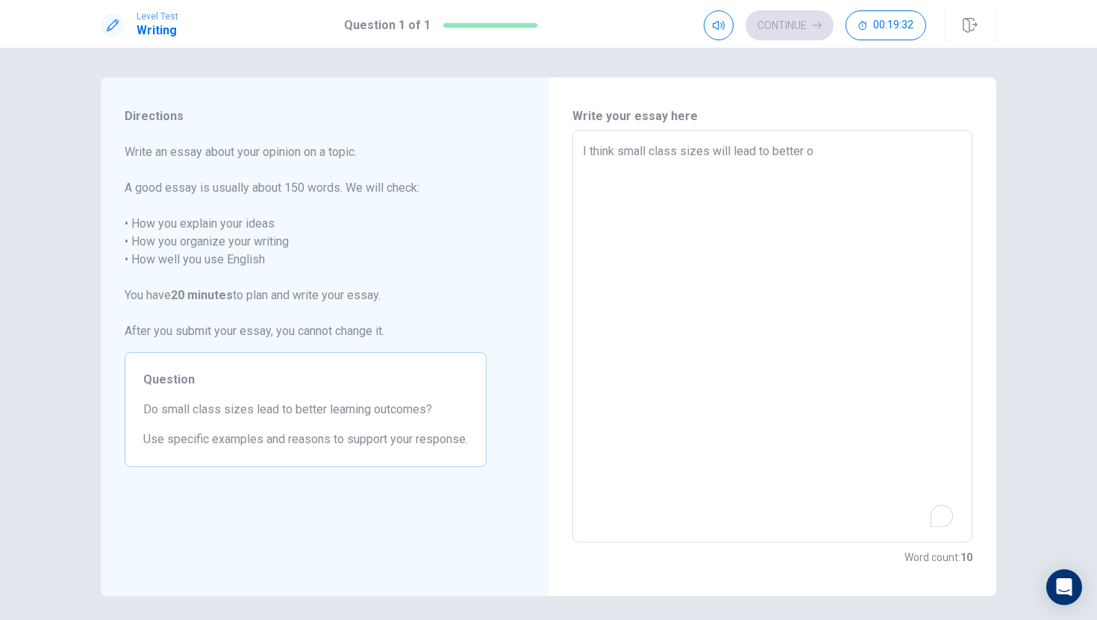
type textarea "I think small class sizes will lead to better ou"
type textarea "x"
type textarea "I think small class sizes will lead to better out"
type textarea "x"
type textarea "I think small class sizes will lead to better outc"
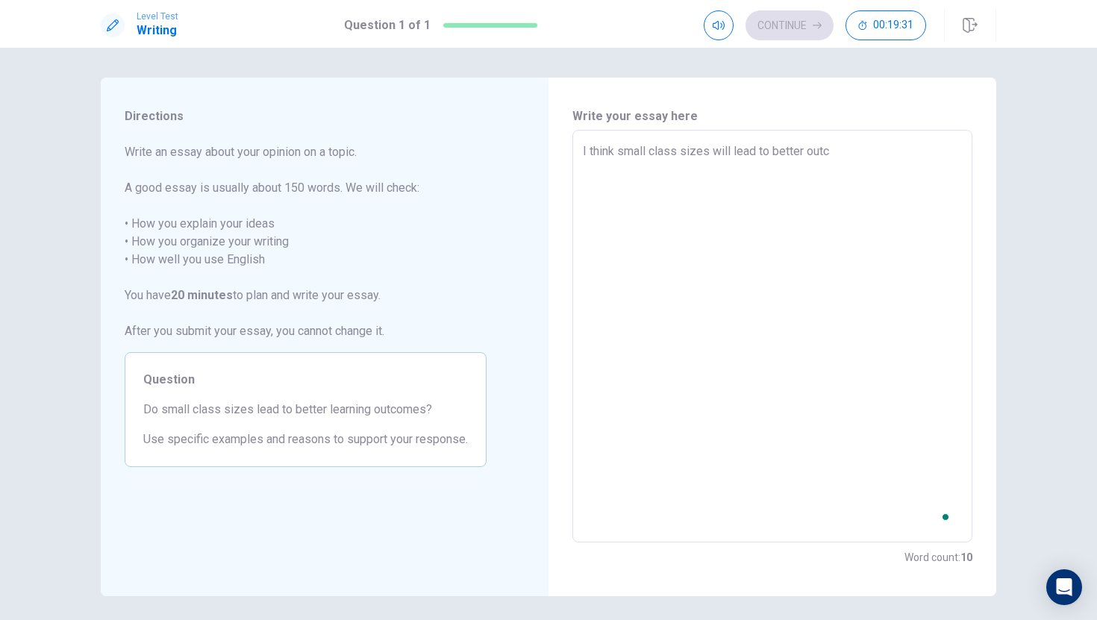
type textarea "x"
type textarea "I think small class sizes will lead to better outco"
type textarea "x"
type textarea "I think small class sizes will lead to better outcom"
type textarea "x"
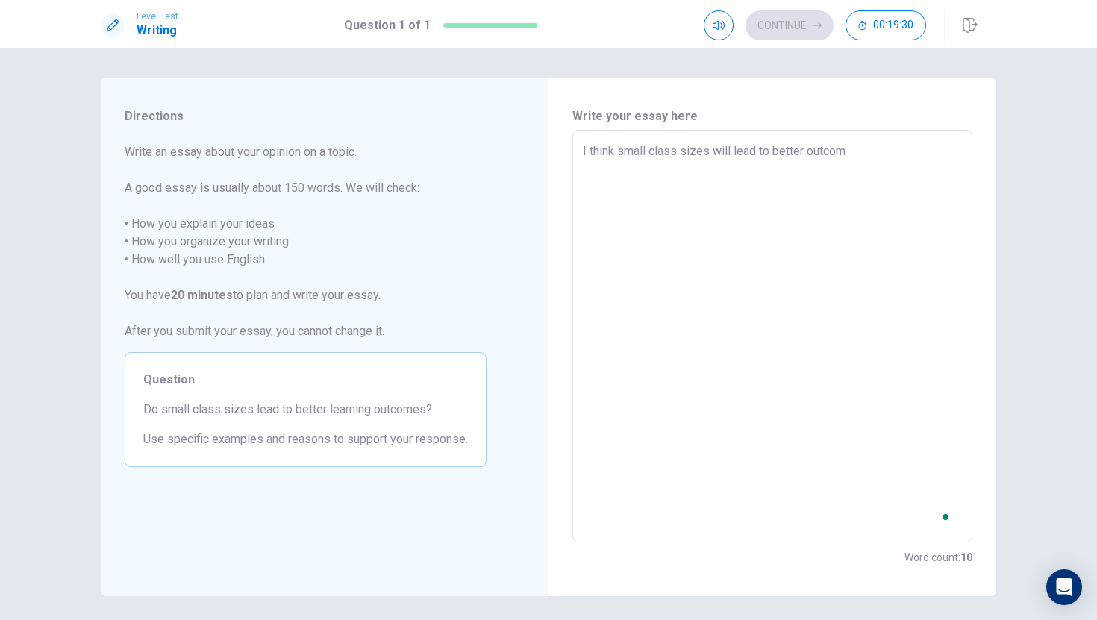
type textarea "I think small class sizes will lead to better outcome"
type textarea "x"
type textarea "I think small class sizes will lead to better outcomes"
type textarea "x"
type textarea "I think small class sizes will lead to better outcomes"
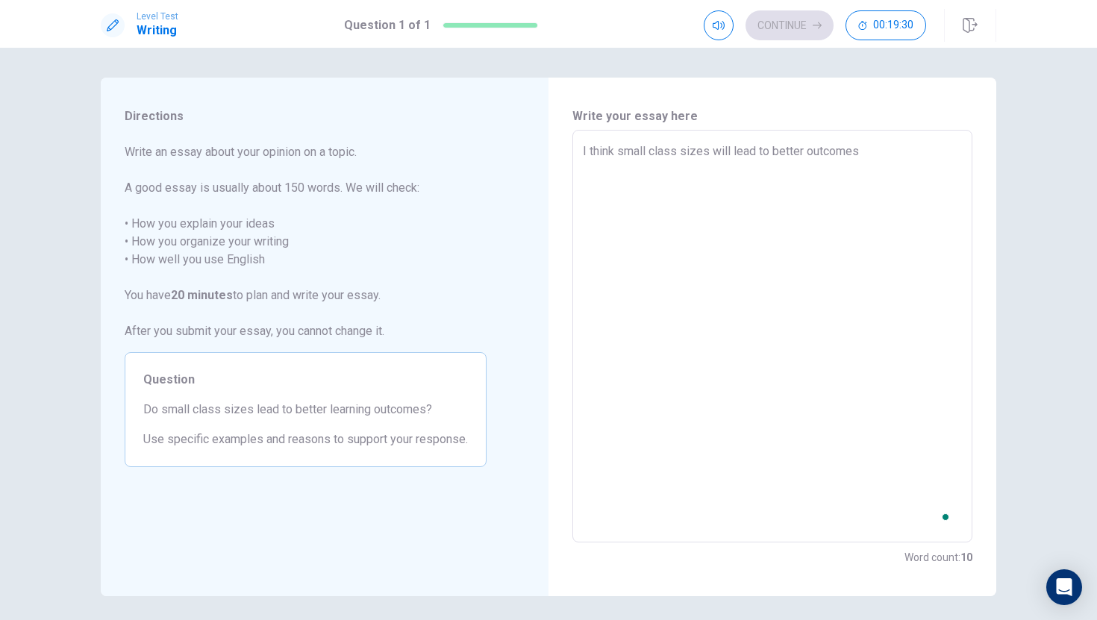
type textarea "x"
type textarea "I think small class sizes will lead to better outcomes b"
type textarea "x"
type textarea "I think small class sizes will lead to better outcomes be"
type textarea "x"
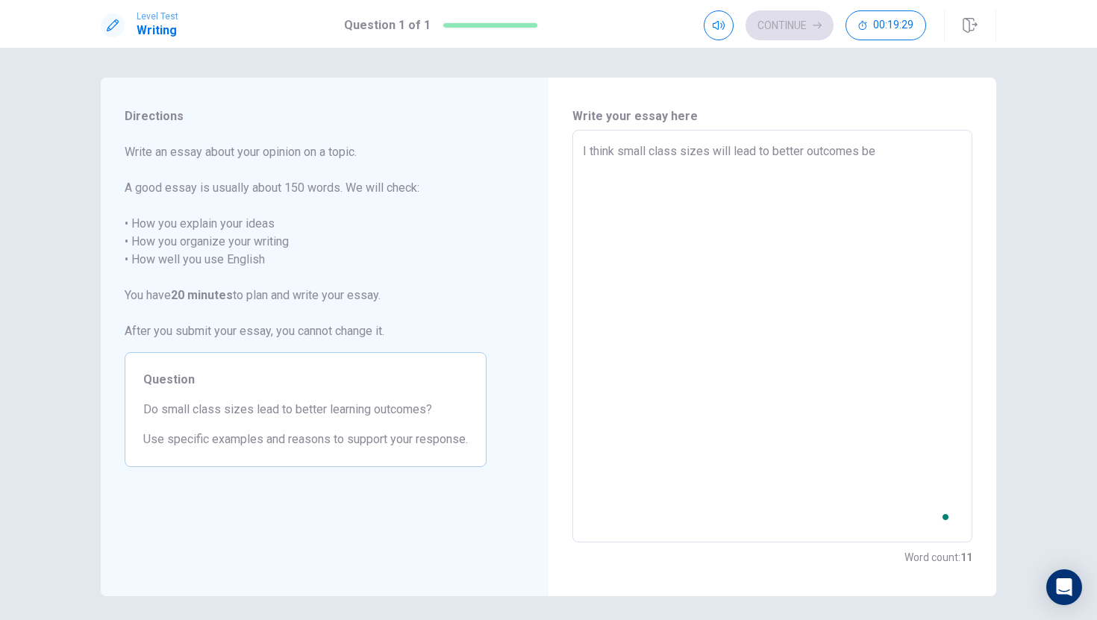
type textarea "I think small class sizes will lead to better outcomes bec"
type textarea "x"
type textarea "I think small class sizes will lead to better outcomes beca"
type textarea "x"
type textarea "I think small class sizes will lead to better outcomes becau"
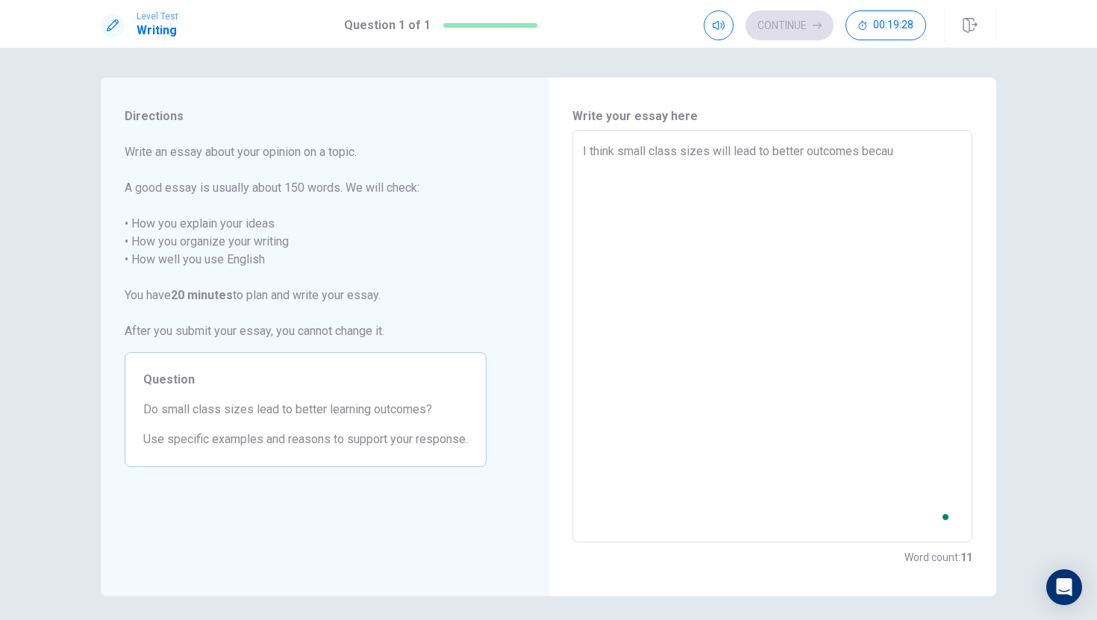
type textarea "x"
type textarea "I think small class sizes will lead to better outcomes becaus"
type textarea "x"
type textarea "I think small class sizes will lead to better outcomes because"
type textarea "x"
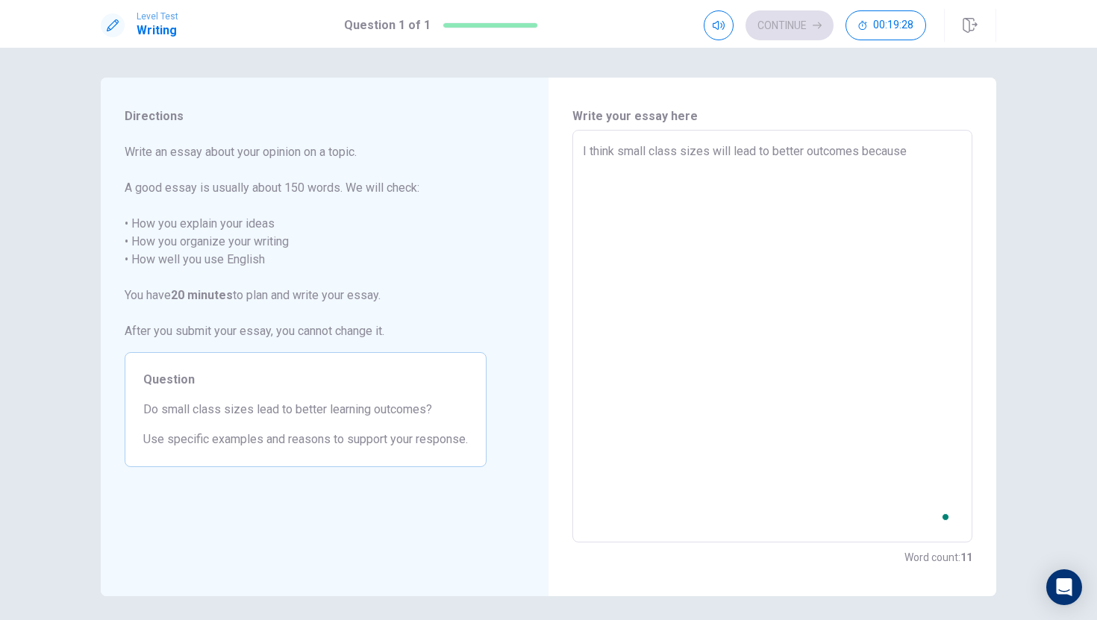
type textarea "I think small class sizes will lead to better outcomes because"
type textarea "x"
type textarea "I think small class sizes will lead to better outcomes because s"
type textarea "x"
type textarea "I think small class sizes will lead to better outcomes because"
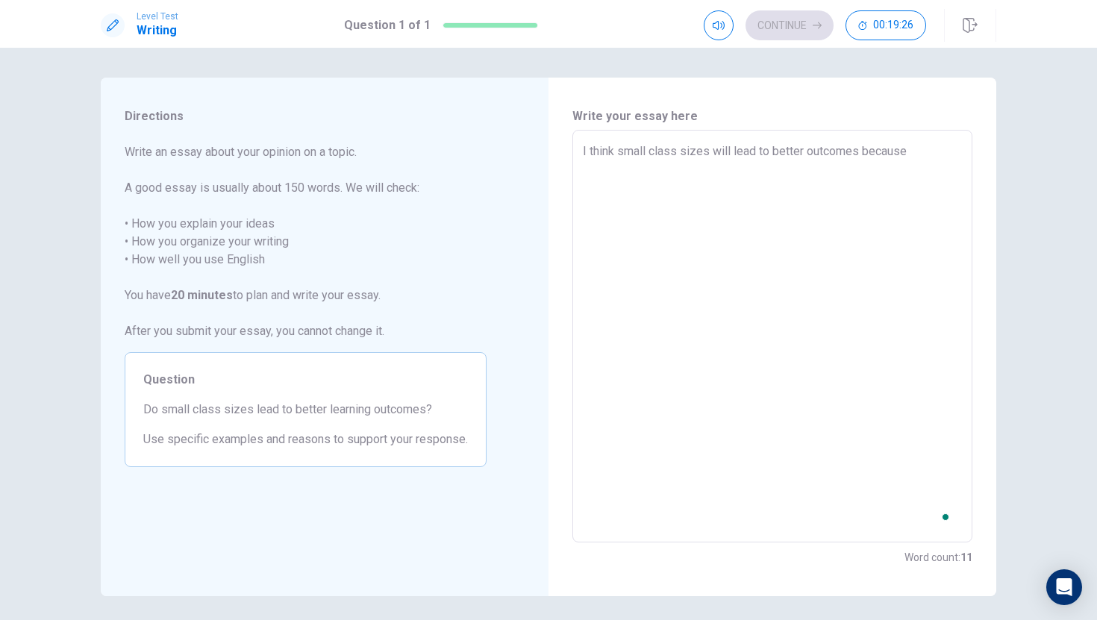
type textarea "x"
type textarea "I think small class sizes will lead to better outcomes because t"
type textarea "x"
type textarea "I think small class sizes will lead to better outcomes because th"
type textarea "x"
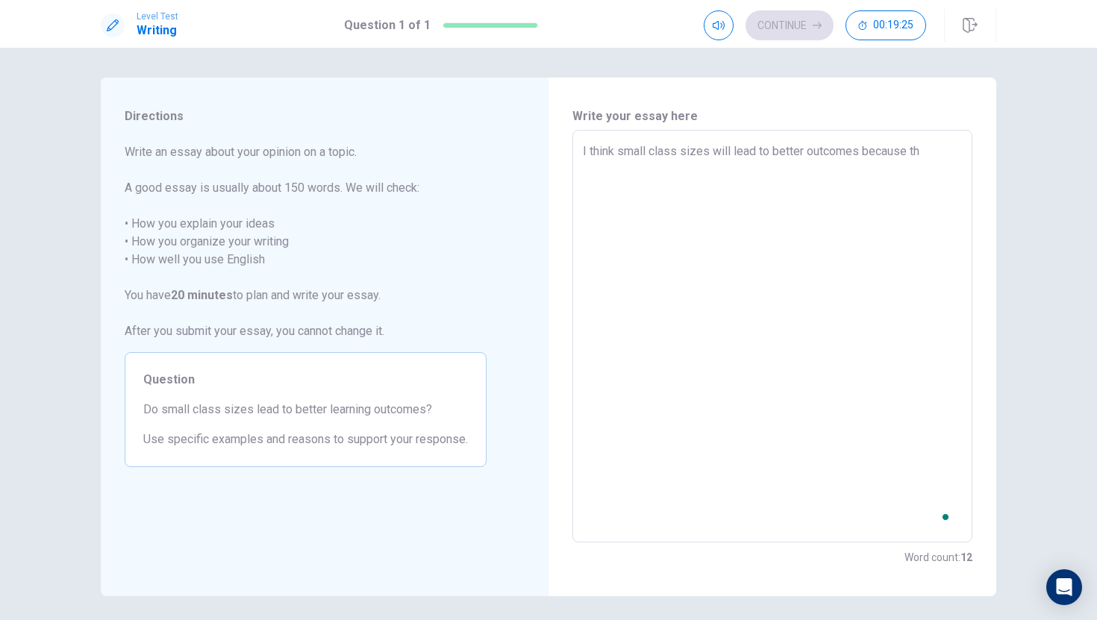
type textarea "I think small class sizes will lead to better outcomes because the"
type textarea "x"
type textarea "I think small class sizes will lead to better outcomes because the"
type textarea "x"
type textarea "I think small class sizes will lead to better outcomes because the m"
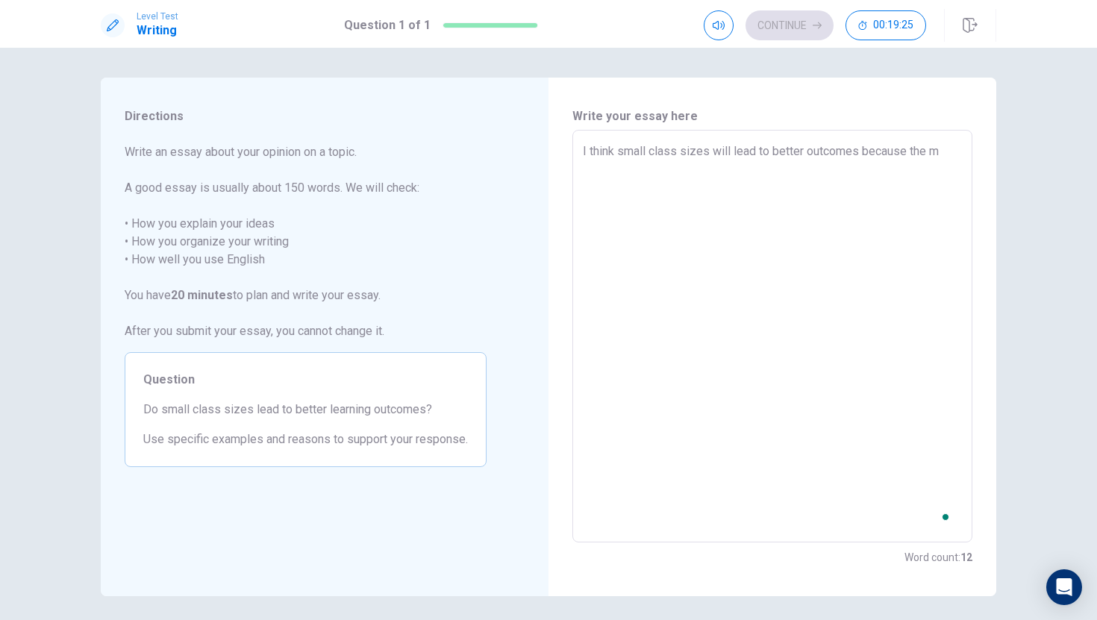
type textarea "x"
type textarea "I think small class sizes will lead to better outcomes because the mo"
type textarea "x"
type textarea "I think small class sizes will lead to better outcomes because the mor"
type textarea "x"
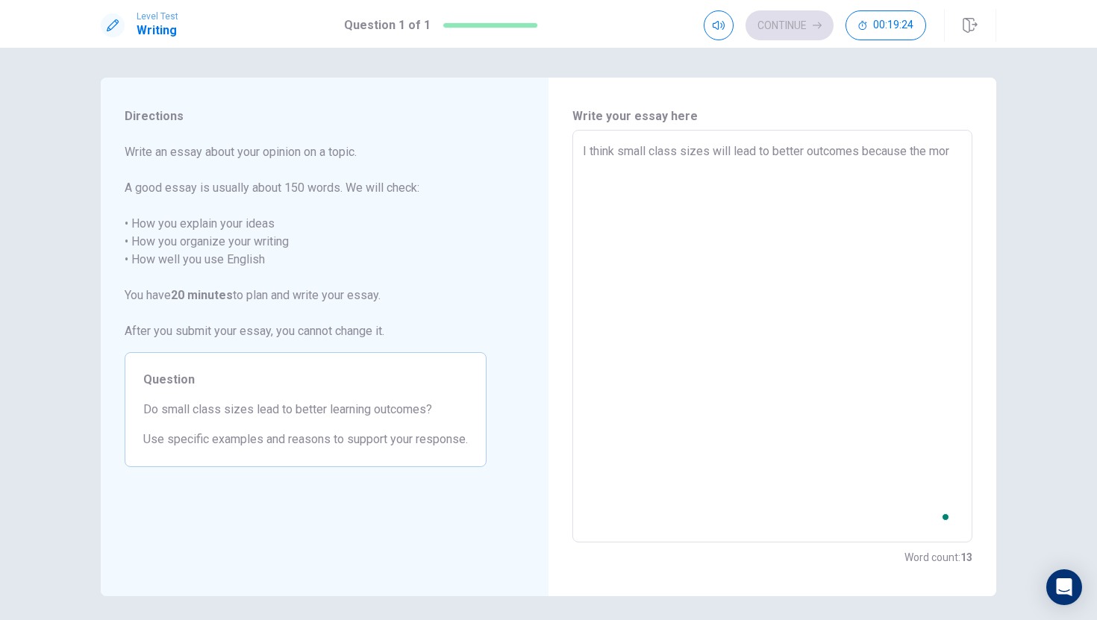
type textarea "I think small class sizes will lead to better outcomes because the mo"
type textarea "x"
type textarea "I think small class sizes will lead to better outcomes because the m"
type textarea "x"
type textarea "I think small class sizes will lead to better outcomes because the"
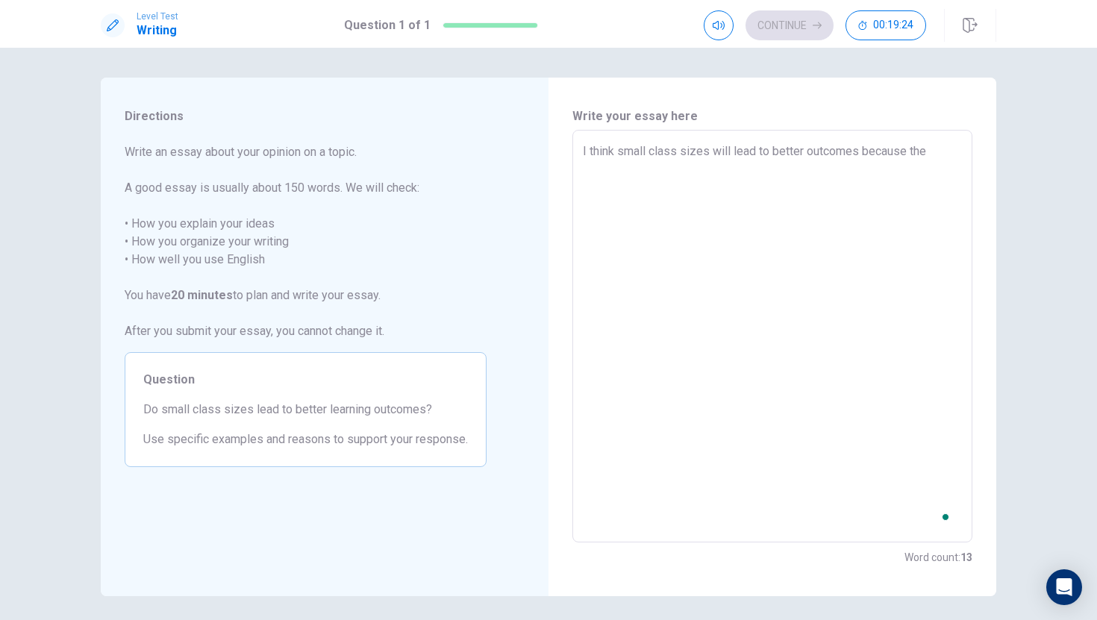
type textarea "x"
type textarea "I think small class sizes will lead to better outcomes because the s"
type textarea "x"
type textarea "I think small class sizes will lead to better outcomes because the sm"
type textarea "x"
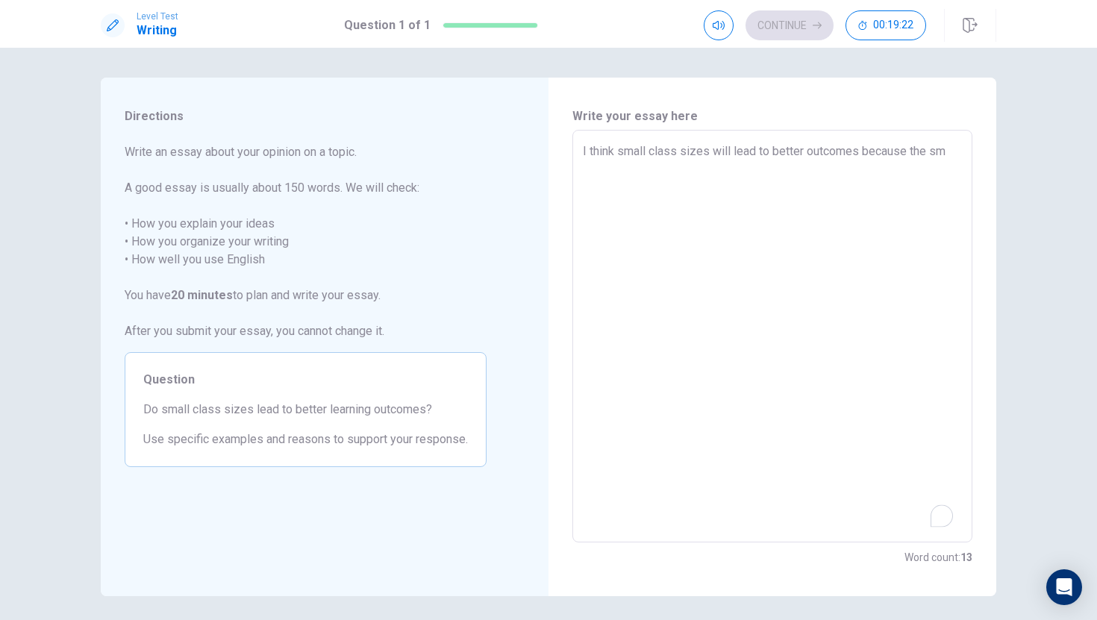
type textarea "I think small class sizes will lead to better outcomes because the sma"
type textarea "x"
type textarea "I think small class sizes will lead to better outcomes because the smal"
type textarea "x"
type textarea "I think small class sizes will lead to better outcomes because the small"
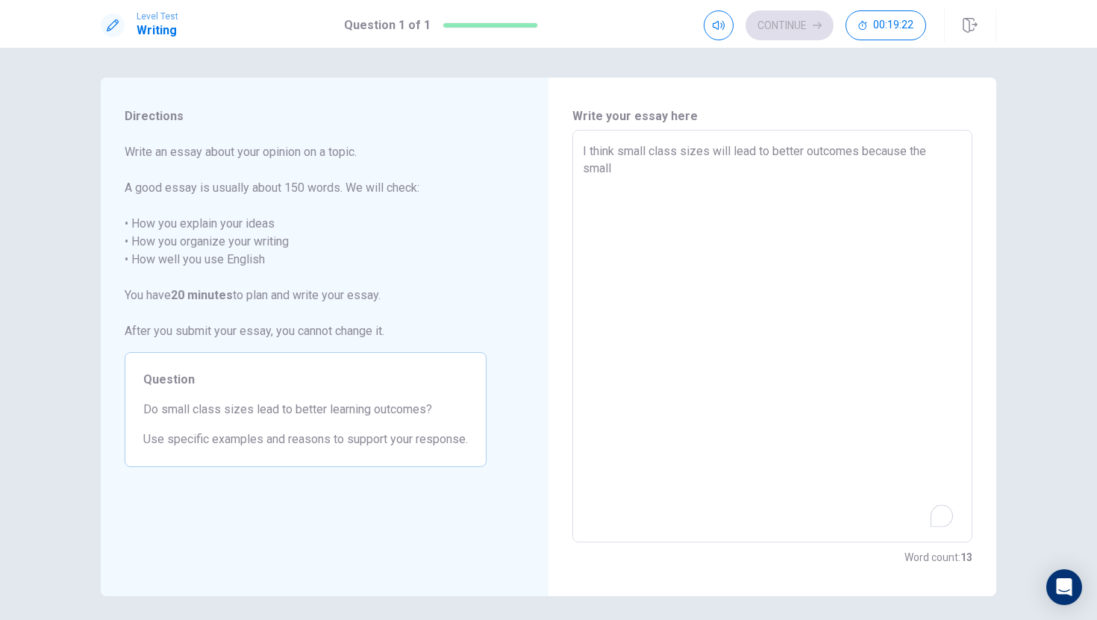
type textarea "x"
type textarea "I think small class sizes will lead to better outcomes because the smalle"
type textarea "x"
type textarea "I think small class sizes will lead to better outcomes because the smaller"
type textarea "x"
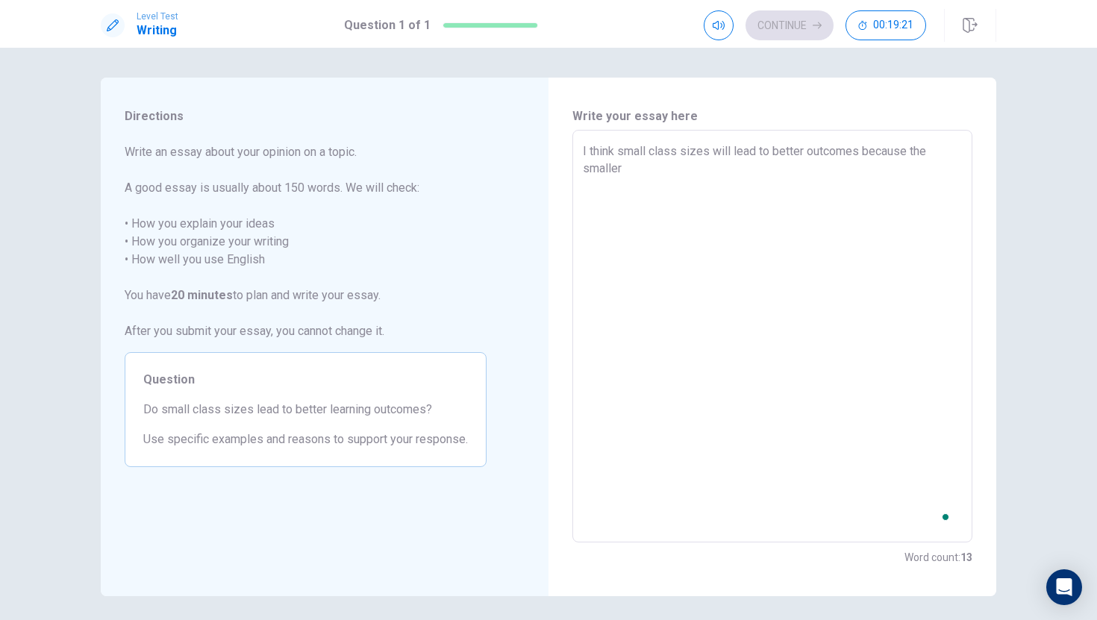
type textarea "I think small class sizes will lead to better outcomes because the smaller"
type textarea "x"
type textarea "I think small class sizes will lead to better outcomes because the smaller t"
type textarea "x"
type textarea "I think small class sizes will lead to better outcomes because the smaller th"
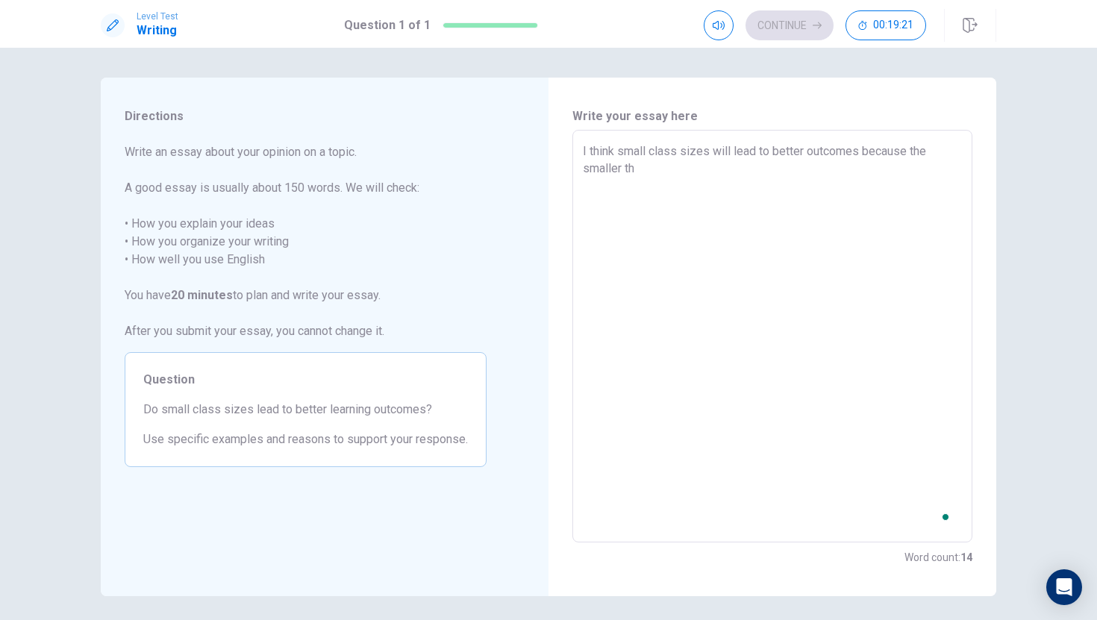
type textarea "x"
type textarea "I think small class sizes will lead to better outcomes because the smaller the"
type textarea "x"
type textarea "I think small class sizes will lead to better outcomes because the smaller the"
type textarea "x"
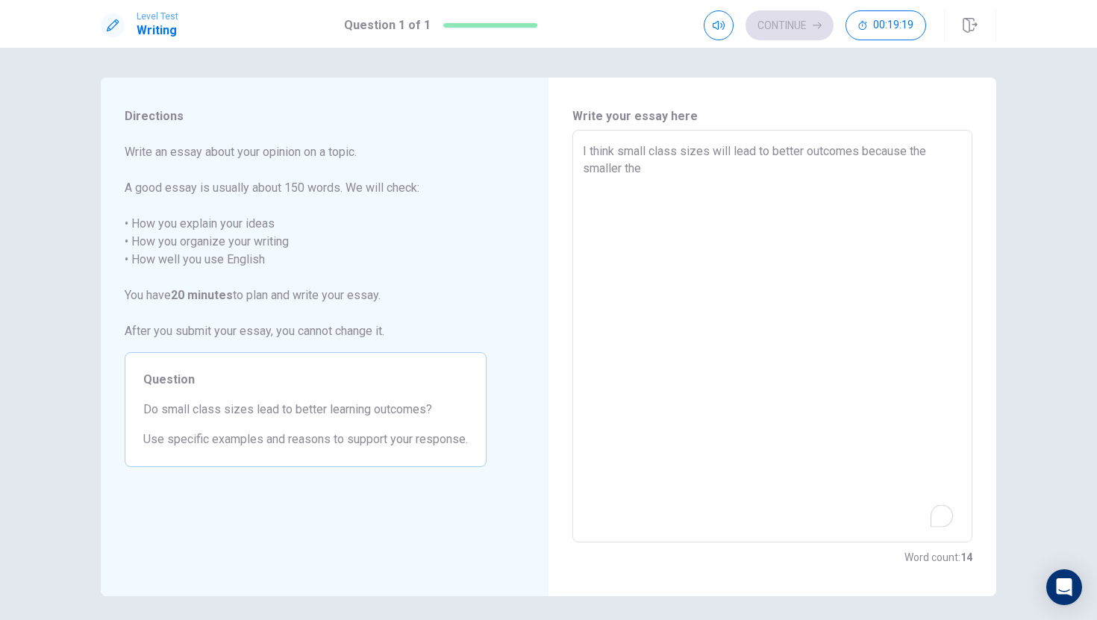
type textarea "I think small class sizes will lead to better outcomes because the smaller the c"
type textarea "x"
type textarea "I think small class sizes will lead to better outcomes because the smaller the …"
type textarea "x"
type textarea "I think small class sizes will lead to better outcomes because the smaller the …"
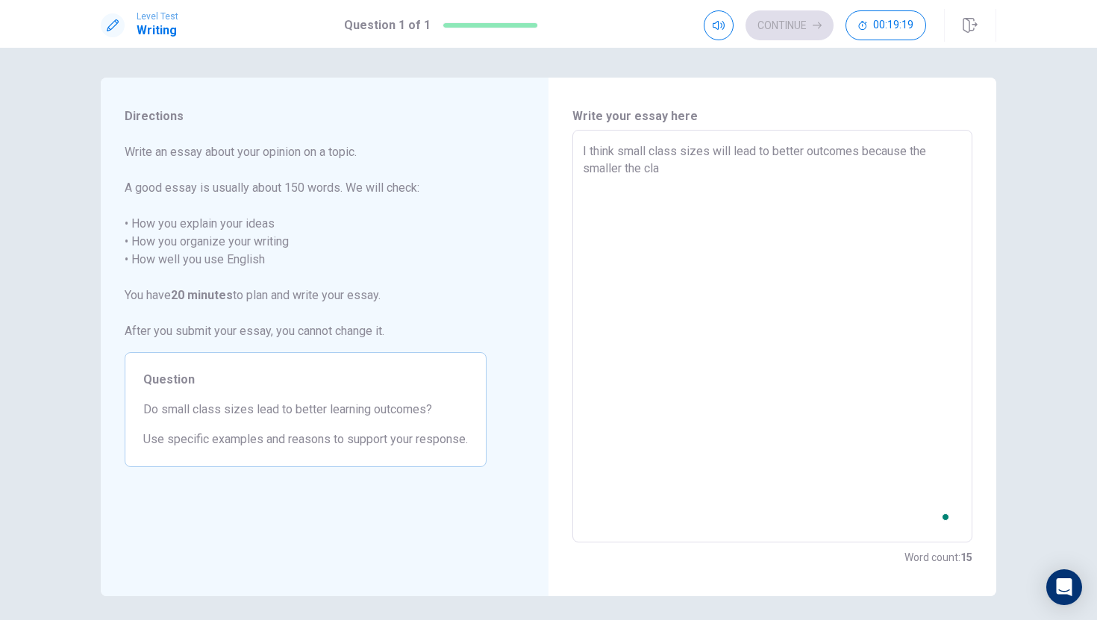
type textarea "x"
type textarea "I think small class sizes will lead to better outcomes because the smaller the …"
type textarea "x"
type textarea "I think small class sizes will lead to better outcomes because the smaller the …"
type textarea "x"
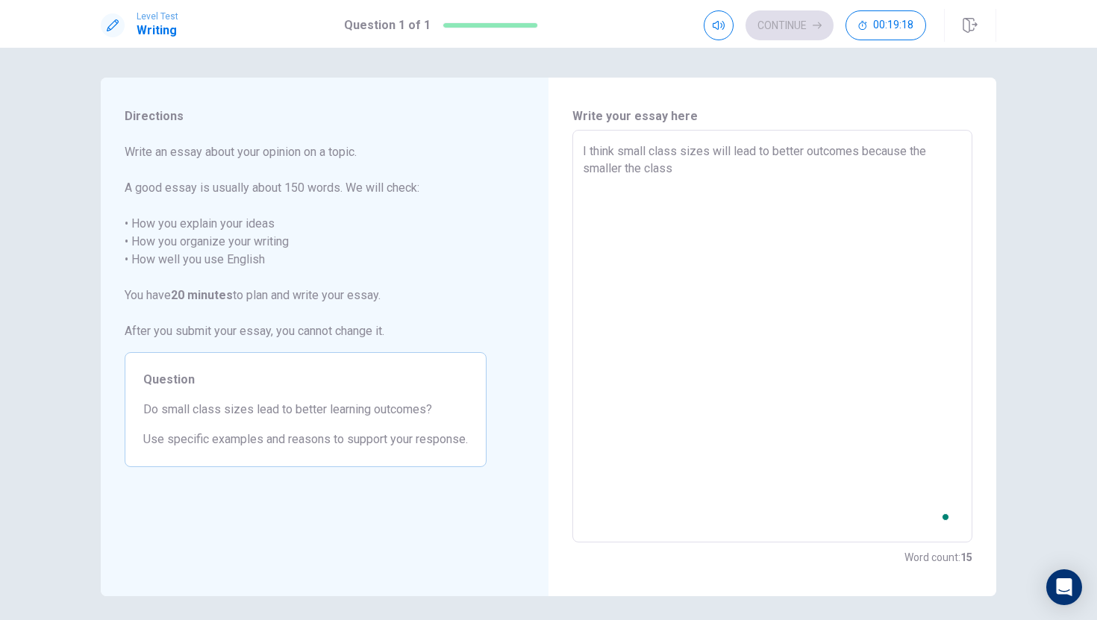
type textarea "I think small class sizes will lead to better outcomes because the smaller the …"
type textarea "x"
type textarea "I think small class sizes will lead to better outcomes because the smaller the …"
type textarea "x"
type textarea "I think small class sizes will lead to better outcomes because the smaller the …"
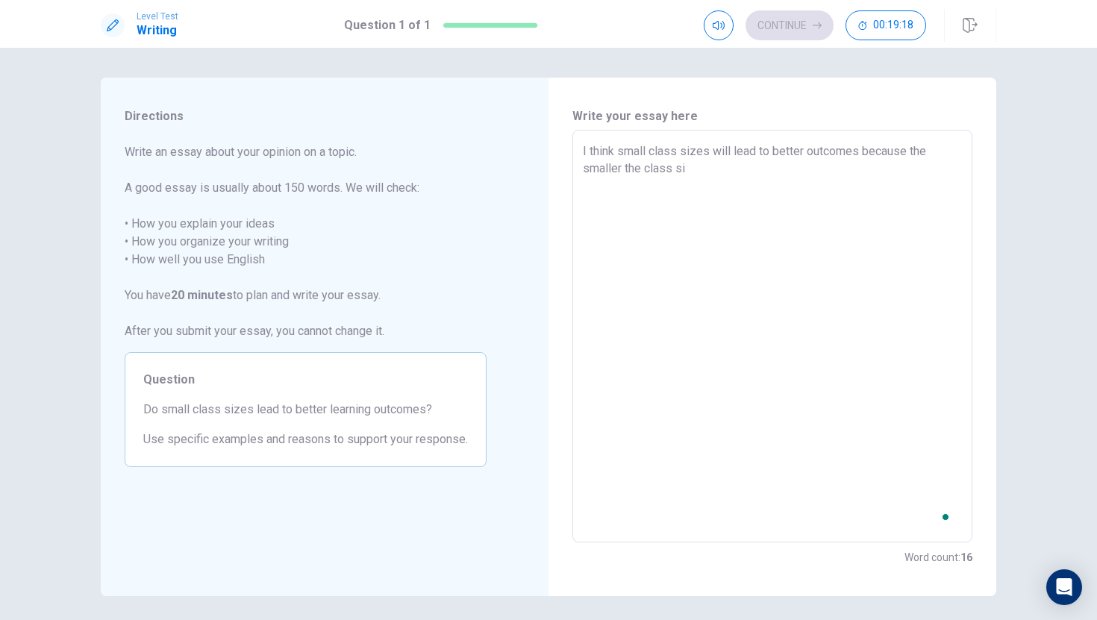
type textarea "x"
type textarea "I think small class sizes will lead to better outcomes because the smaller the …"
type textarea "x"
type textarea "I think small class sizes will lead to better outcomes because the smaller the …"
type textarea "x"
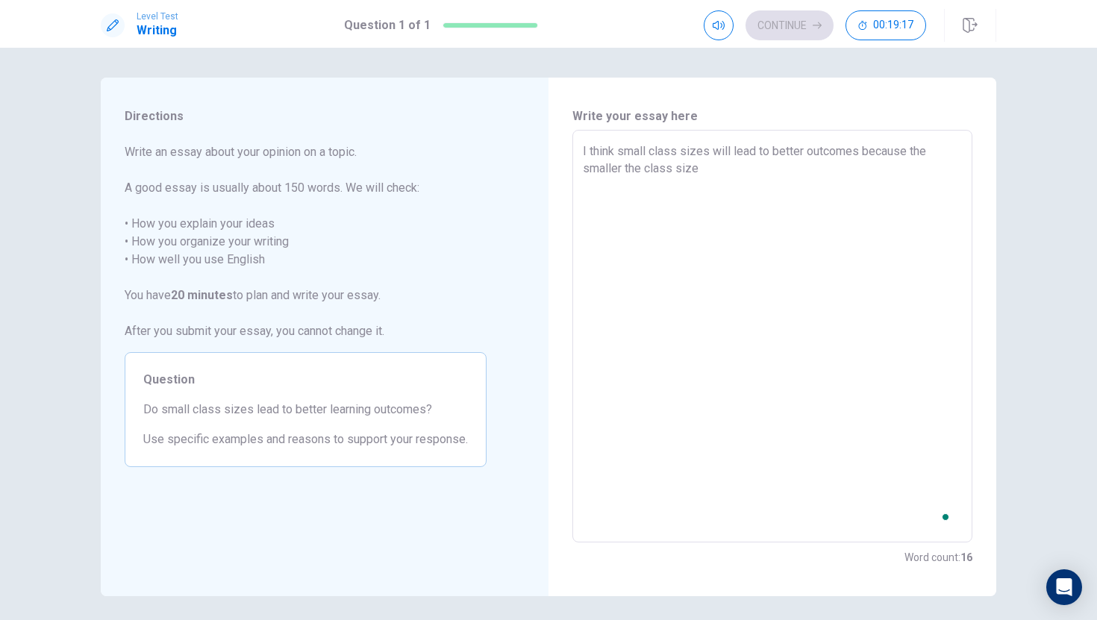
type textarea "I think small class sizes will lead to better outcomes because the smaller the …"
type textarea "x"
type textarea "I think small class sizes will lead to better outcomes because the smaller the …"
type textarea "x"
type textarea "I think small class sizes will lead to better outcomes because the smaller the …"
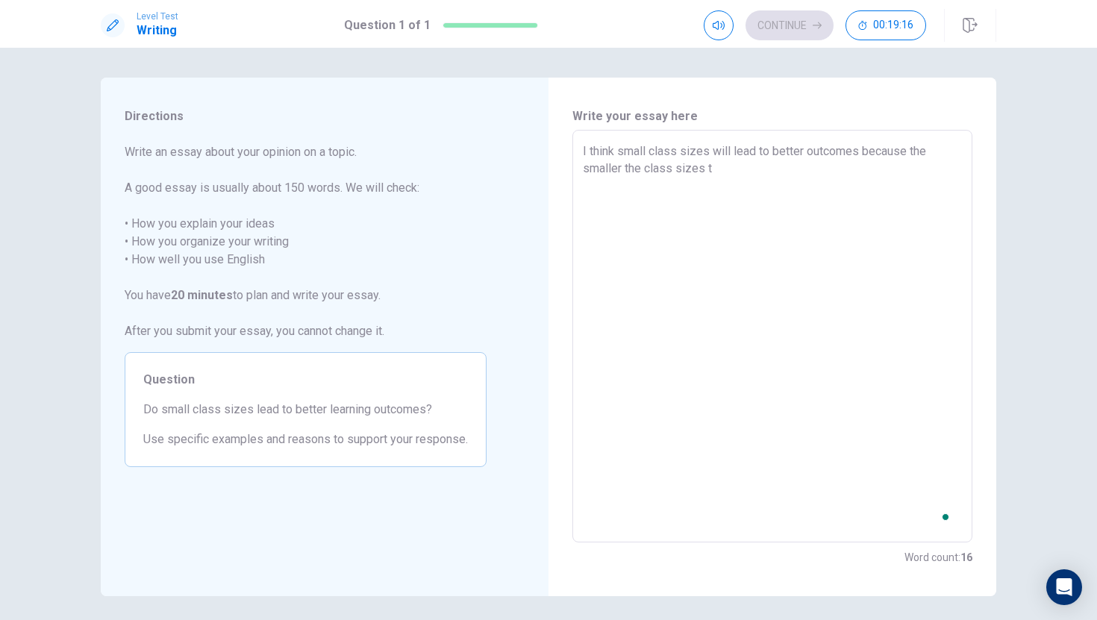
type textarea "x"
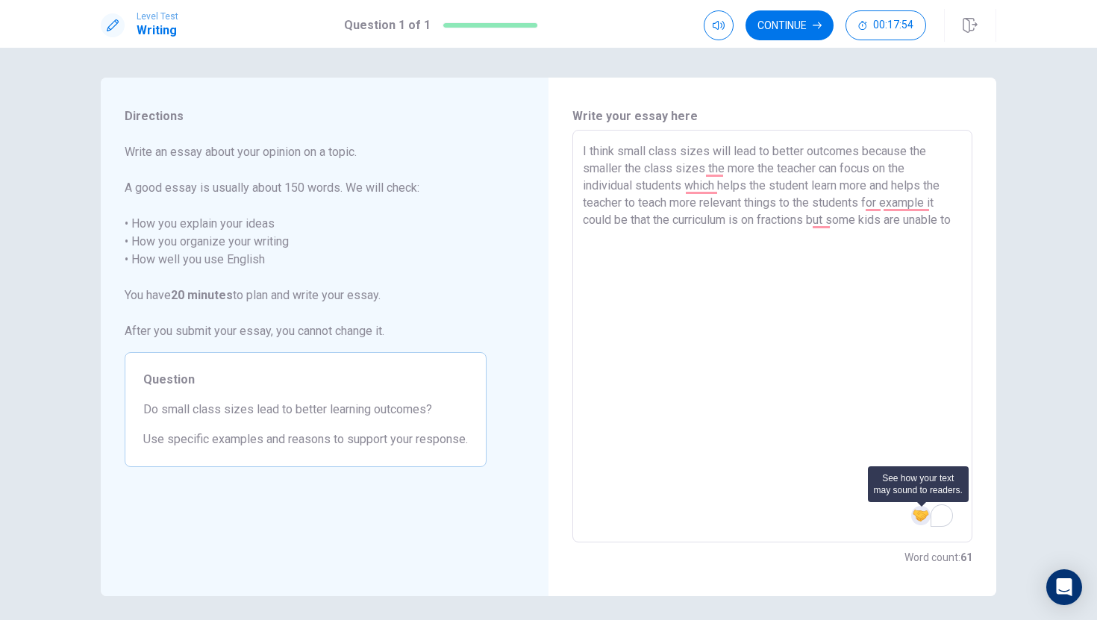
click at [925, 519] on img at bounding box center [920, 515] width 16 height 16
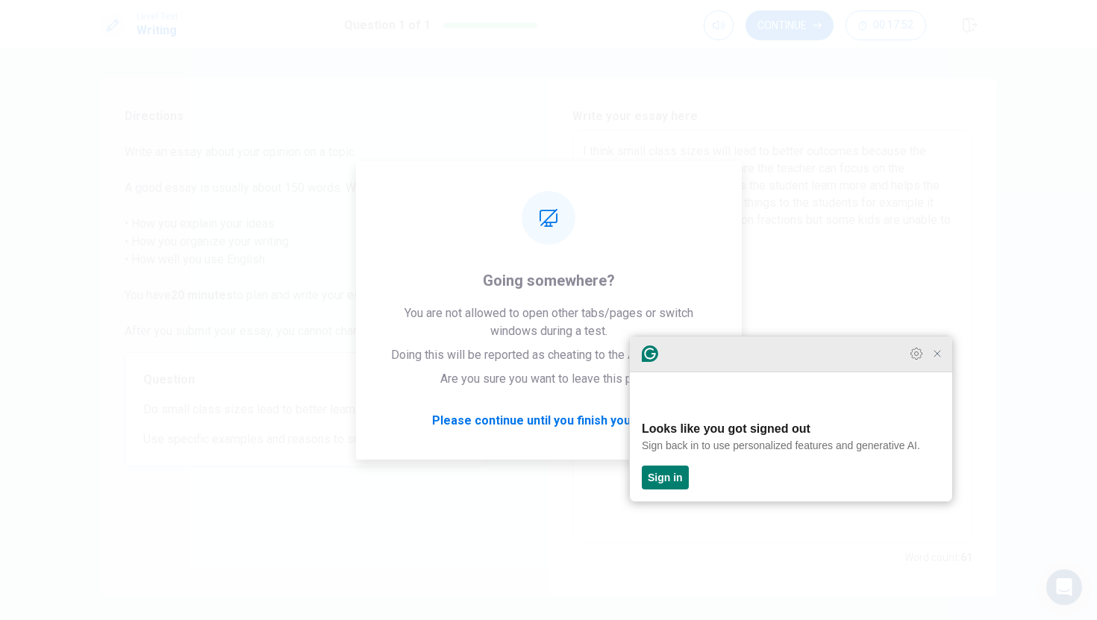
click at [938, 363] on icon "Close Grammarly Assistant" at bounding box center [937, 354] width 18 height 18
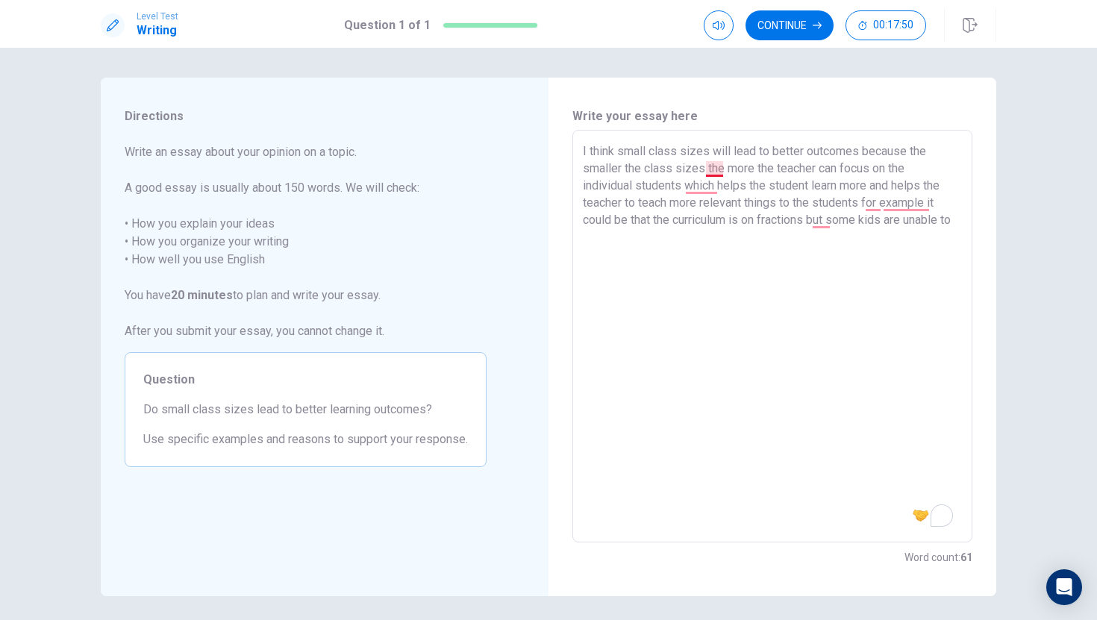
click at [714, 172] on textarea "I think small class sizes will lead to better outcomes because the smaller the …" at bounding box center [772, 337] width 379 height 388
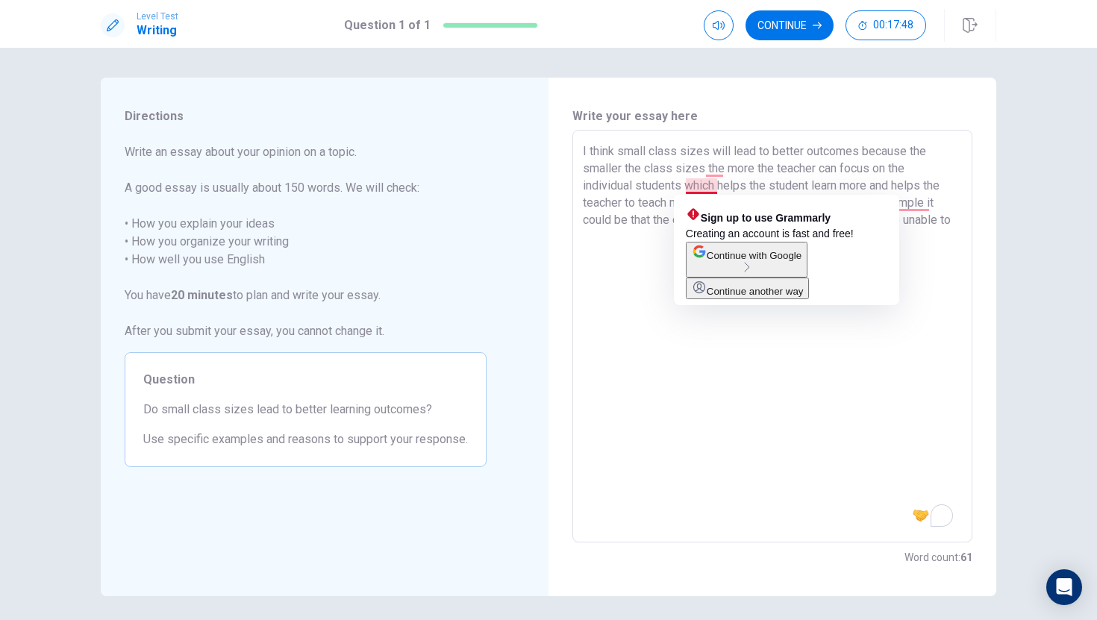
click at [639, 239] on textarea "I think small class sizes will lead to better outcomes because the smaller the …" at bounding box center [772, 337] width 379 height 388
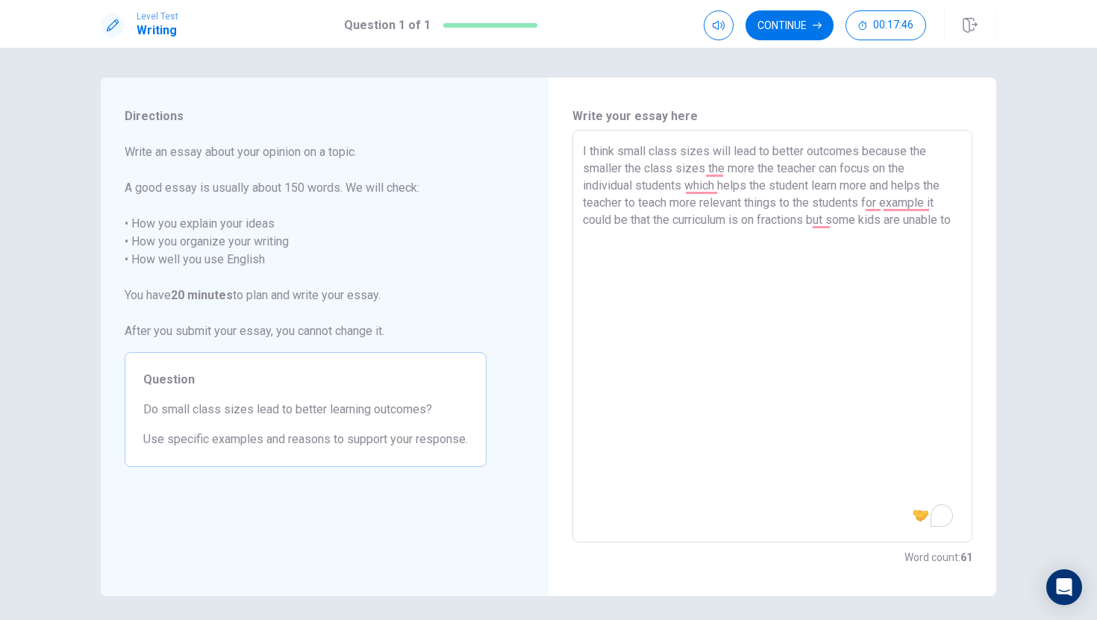
click at [637, 246] on textarea "I think small class sizes will lead to better outcomes because the smaller the …" at bounding box center [772, 337] width 379 height 388
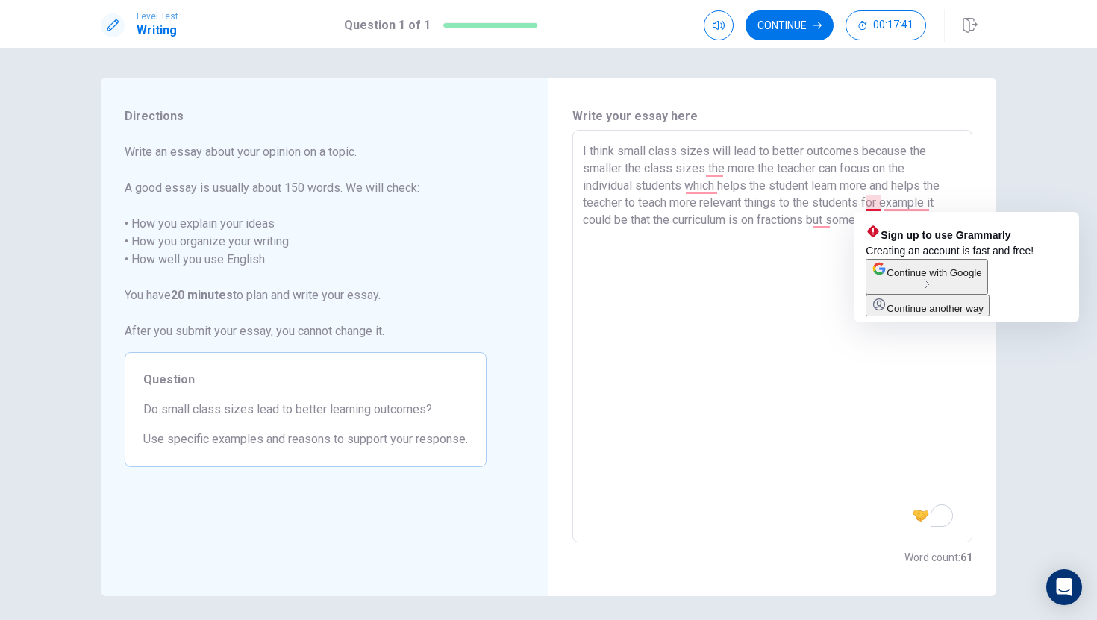
click at [871, 207] on textarea "I think small class sizes will lead to better outcomes because the smaller the …" at bounding box center [772, 337] width 379 height 388
click at [895, 204] on textarea "I think small class sizes will lead to better outcomes because the smaller the …" at bounding box center [772, 337] width 379 height 388
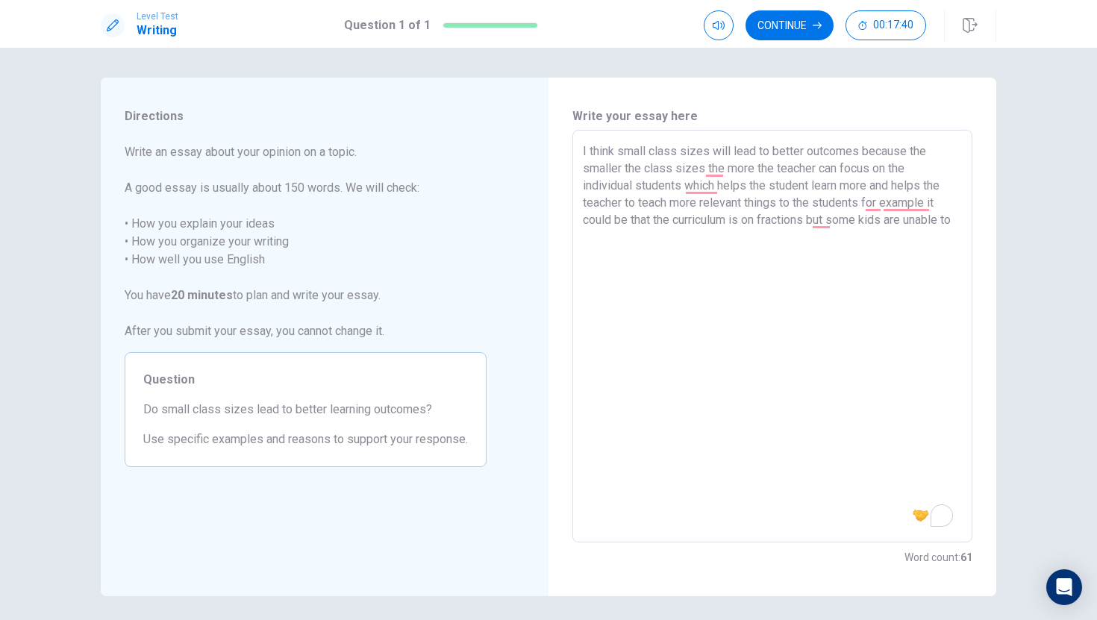
click at [703, 248] on textarea "I think small class sizes will lead to better outcomes because the smaller the …" at bounding box center [772, 337] width 379 height 388
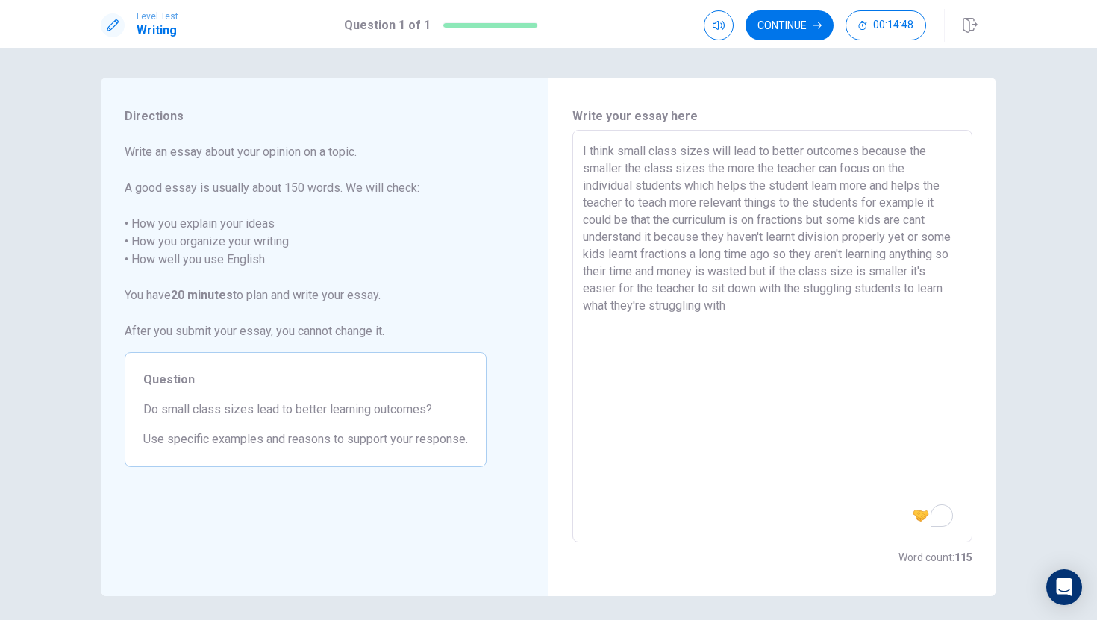
click at [748, 274] on textarea "I think small class sizes will lead to better outcomes because the smaller the …" at bounding box center [772, 337] width 379 height 388
click at [736, 318] on textarea "I think small class sizes will lead to better outcomes because the smaller the …" at bounding box center [772, 337] width 379 height 388
click at [798, 31] on button "Continue" at bounding box center [789, 25] width 88 height 30
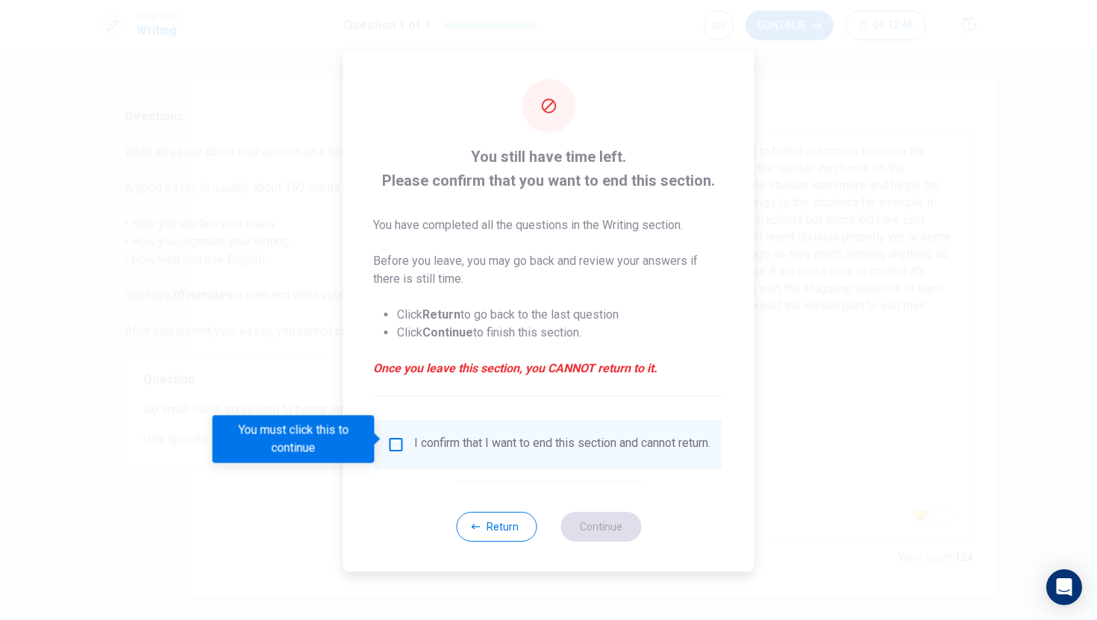
click at [507, 451] on div "I confirm that I want to end this section and cannot return." at bounding box center [562, 445] width 296 height 18
click at [397, 441] on input "You must click this to continue" at bounding box center [396, 445] width 18 height 18
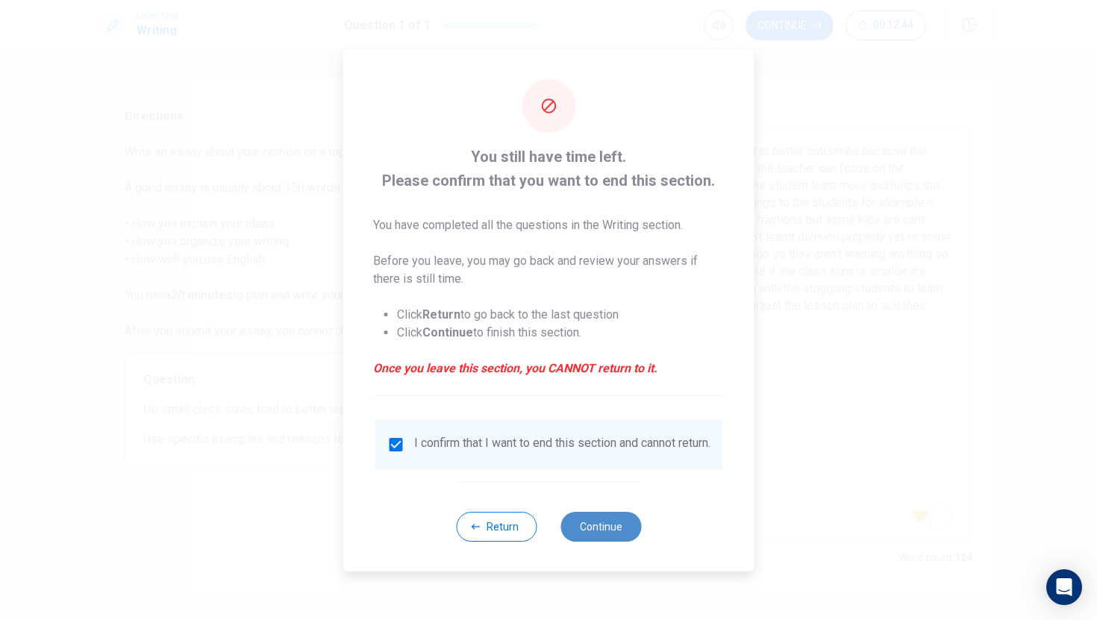
click at [576, 530] on button "Continue" at bounding box center [600, 527] width 81 height 30
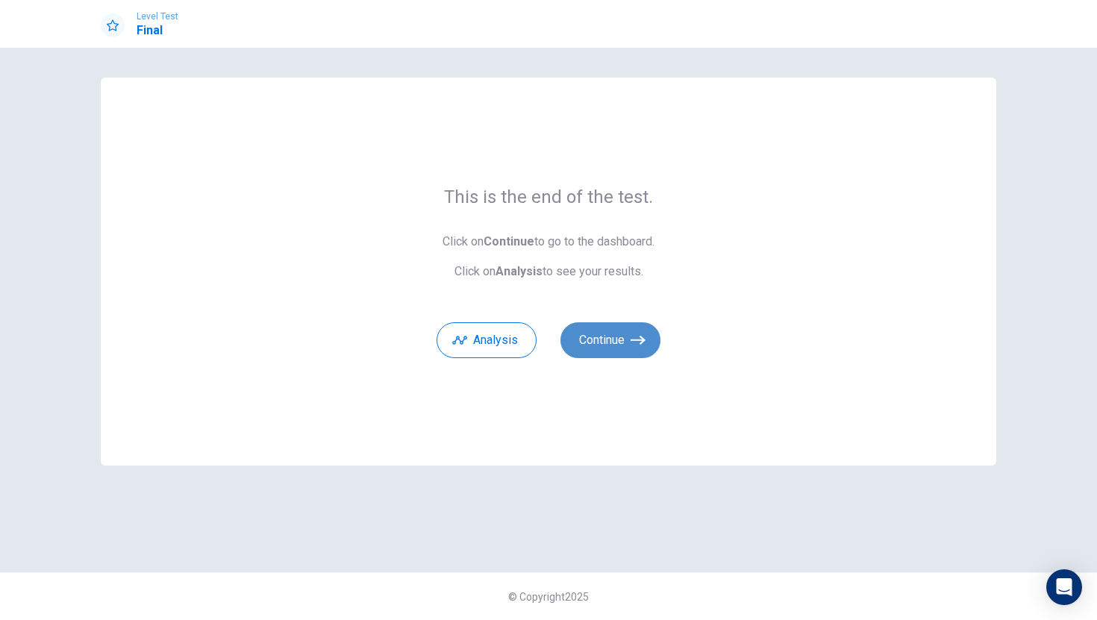
click at [595, 341] on button "Continue" at bounding box center [610, 340] width 100 height 36
